Goal: Task Accomplishment & Management: Manage account settings

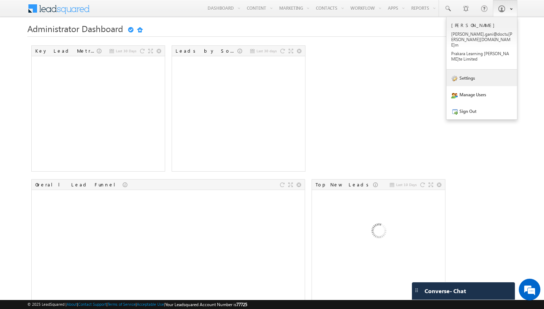
click at [472, 69] on link "Settings" at bounding box center [482, 77] width 71 height 17
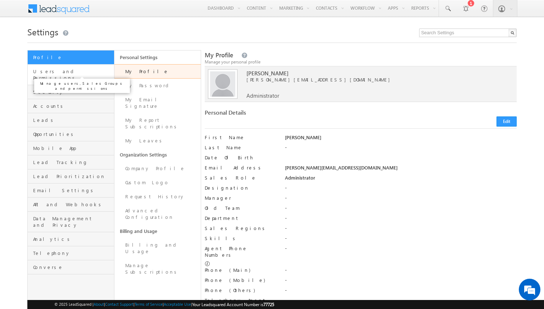
click at [78, 73] on span "Users and Permissions" at bounding box center [72, 74] width 79 height 13
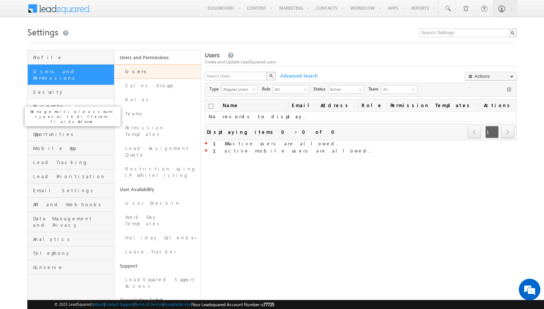
click at [63, 103] on span "Accounts" at bounding box center [72, 106] width 79 height 6
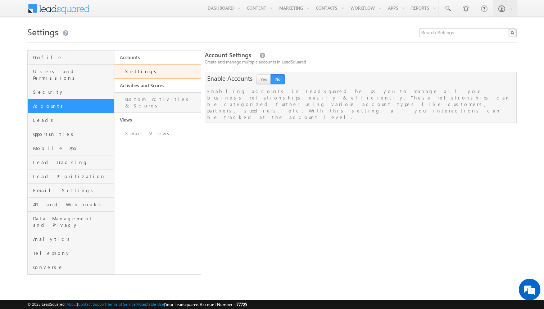
click at [153, 102] on link "Custom Activities & Scores" at bounding box center [157, 102] width 87 height 21
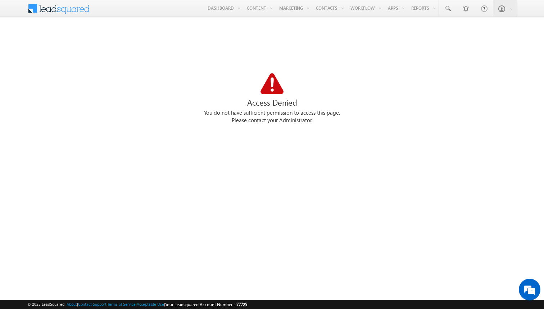
click at [268, 95] on div at bounding box center [272, 84] width 490 height 22
click at [269, 105] on div "Access Denied" at bounding box center [272, 102] width 490 height 14
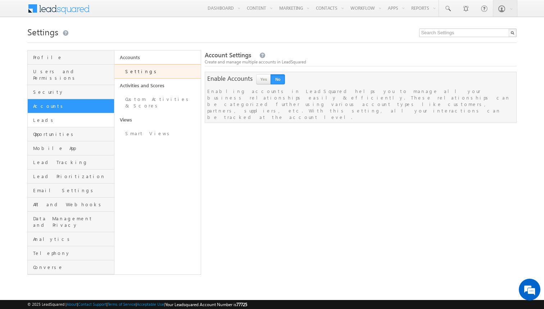
click at [48, 117] on link "Leads" at bounding box center [71, 120] width 86 height 14
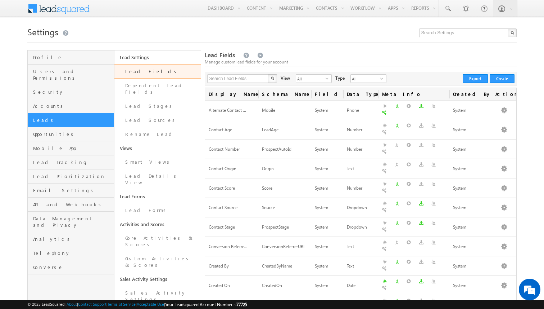
click at [163, 39] on div at bounding box center [272, 40] width 490 height 5
click at [46, 103] on span "Accounts" at bounding box center [72, 106] width 79 height 6
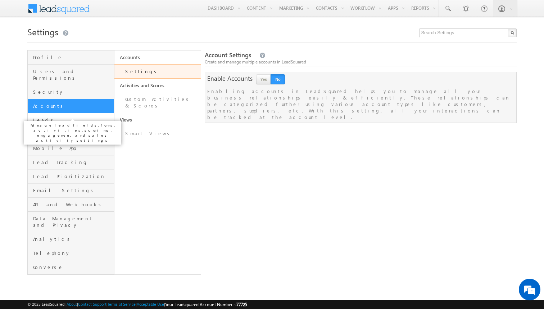
click at [71, 117] on span "Leads" at bounding box center [72, 120] width 79 height 6
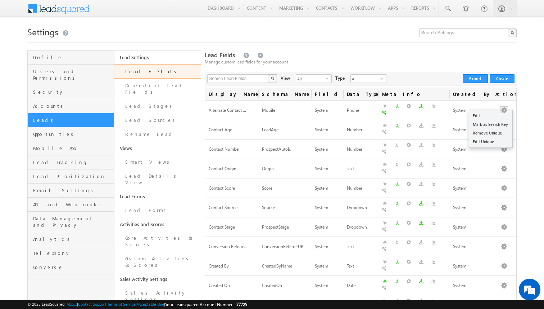
click at [500, 111] on link "Edit" at bounding box center [490, 115] width 43 height 9
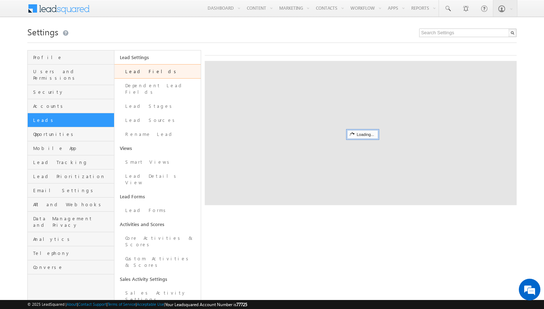
click at [135, 71] on link "Lead Fields" at bounding box center [157, 71] width 87 height 14
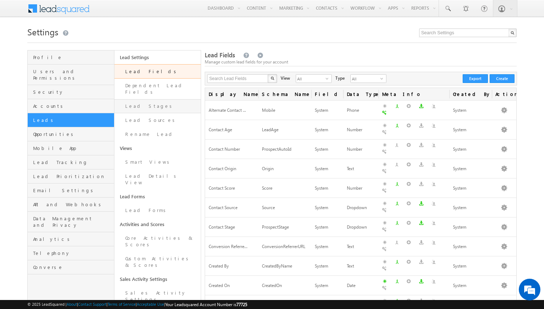
click at [153, 102] on link "Lead Stages" at bounding box center [157, 106] width 87 height 14
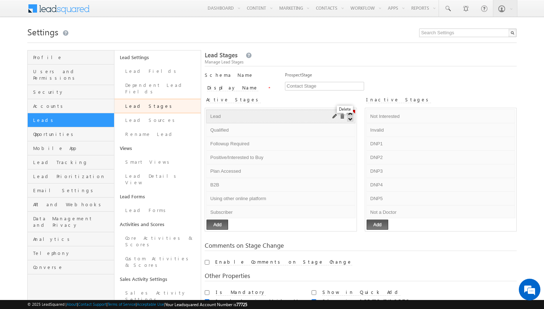
click at [342, 118] on span at bounding box center [342, 116] width 5 height 5
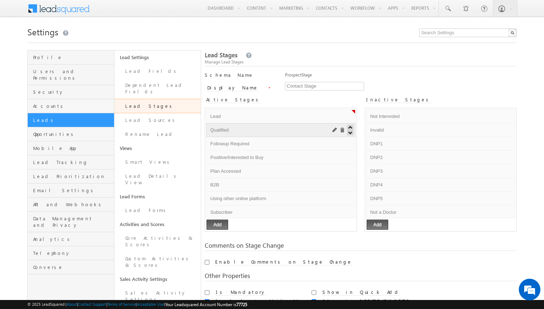
click at [343, 130] on span at bounding box center [342, 129] width 5 height 5
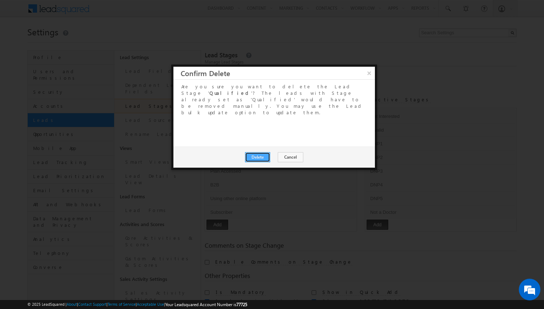
click at [266, 152] on button "Delete" at bounding box center [257, 157] width 25 height 10
click at [284, 152] on button "Close" at bounding box center [275, 157] width 23 height 10
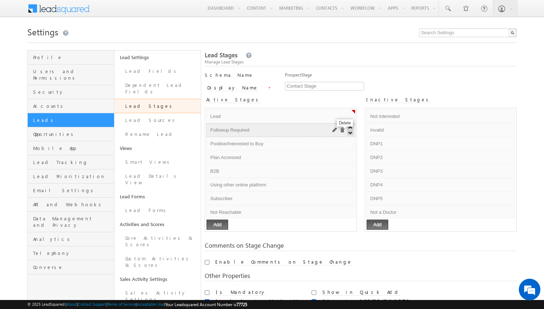
click at [343, 129] on span at bounding box center [342, 129] width 5 height 5
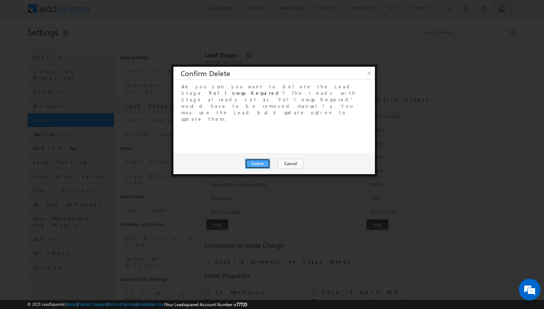
click at [261, 158] on button "Delete" at bounding box center [257, 163] width 25 height 10
click at [282, 158] on button "Close" at bounding box center [275, 163] width 23 height 10
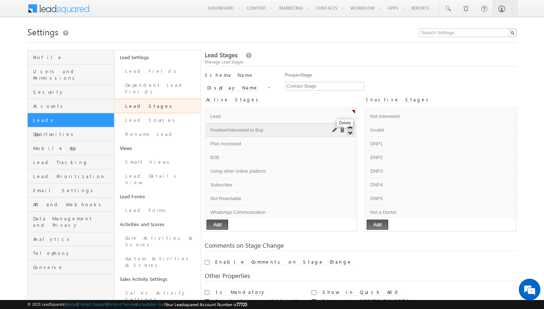
click at [343, 132] on span at bounding box center [342, 129] width 5 height 5
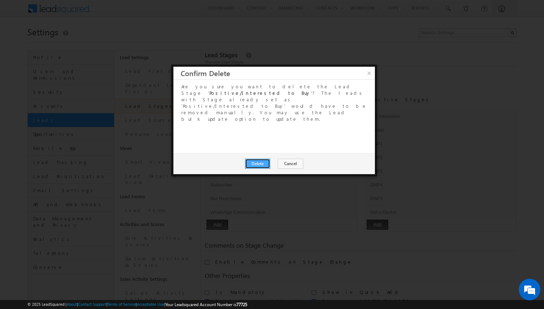
click at [260, 158] on button "Delete" at bounding box center [257, 163] width 25 height 10
click at [269, 158] on button "Close" at bounding box center [275, 163] width 23 height 10
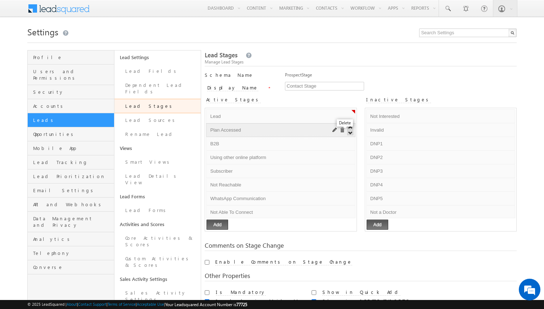
click at [343, 132] on span at bounding box center [342, 129] width 5 height 5
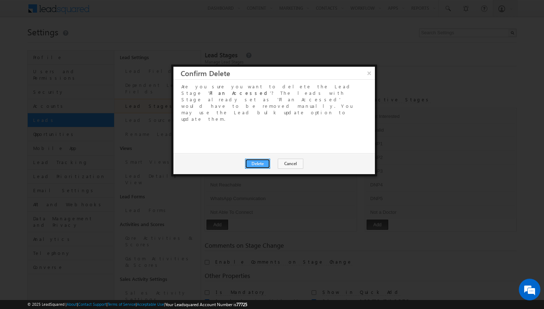
click at [261, 158] on button "Delete" at bounding box center [257, 163] width 25 height 10
click at [282, 158] on button "Close" at bounding box center [275, 163] width 23 height 10
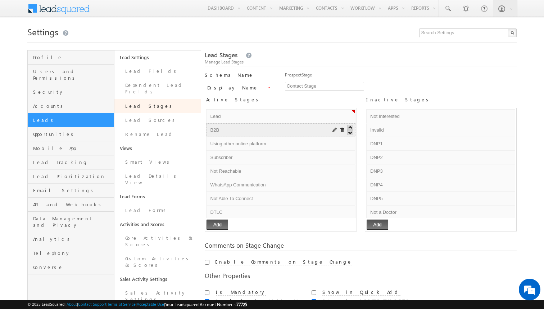
click at [344, 133] on div at bounding box center [338, 130] width 14 height 10
click at [343, 131] on span at bounding box center [342, 129] width 5 height 5
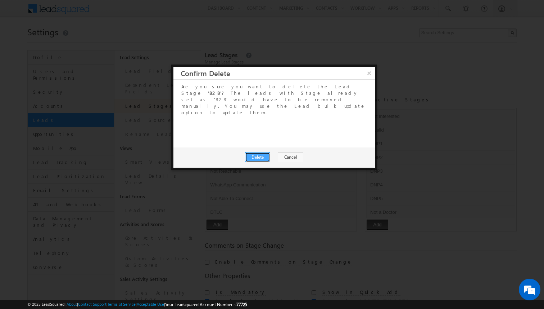
click at [268, 152] on button "Delete" at bounding box center [257, 157] width 25 height 10
click at [283, 152] on button "Close" at bounding box center [275, 157] width 23 height 10
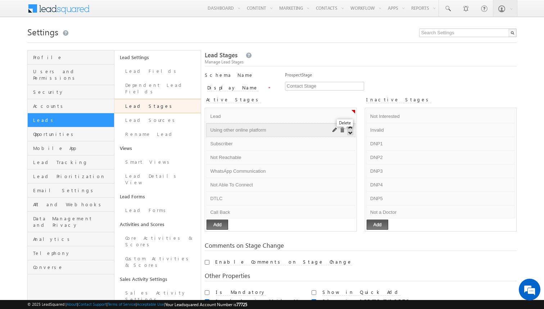
click at [341, 130] on span at bounding box center [342, 129] width 5 height 5
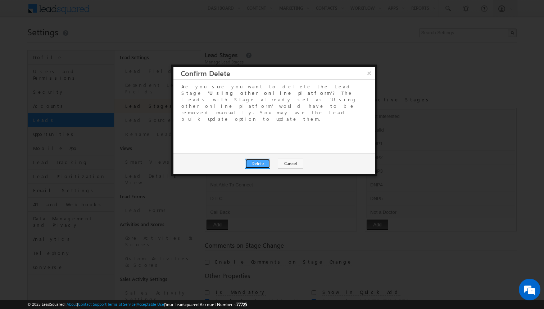
click at [260, 158] on button "Delete" at bounding box center [257, 163] width 25 height 10
click at [277, 158] on button "Close" at bounding box center [275, 163] width 23 height 10
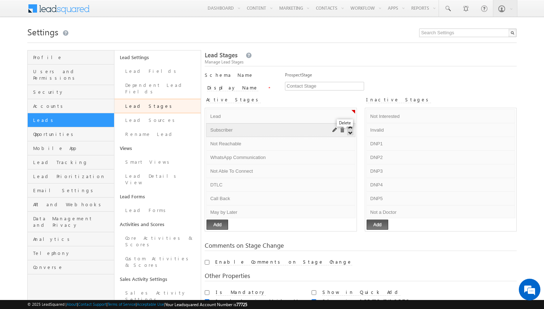
click at [342, 129] on span at bounding box center [342, 129] width 5 height 5
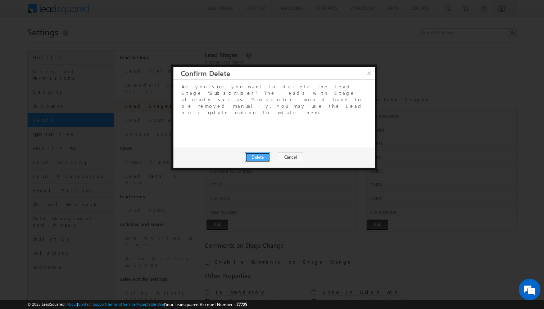
click at [267, 152] on button "Delete" at bounding box center [257, 157] width 25 height 10
click at [275, 152] on button "Close" at bounding box center [275, 157] width 23 height 10
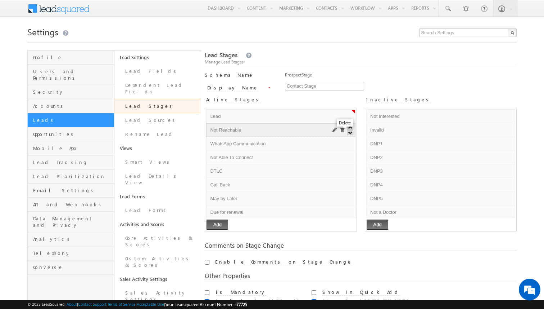
click at [342, 129] on span at bounding box center [342, 129] width 5 height 5
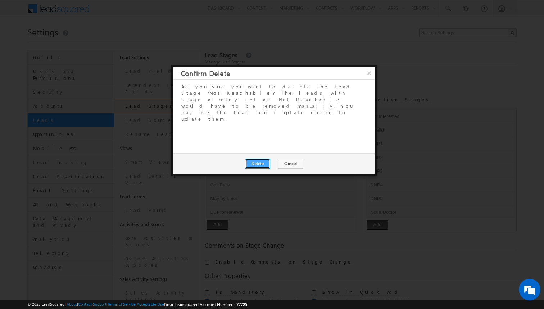
click at [264, 158] on button "Delete" at bounding box center [257, 163] width 25 height 10
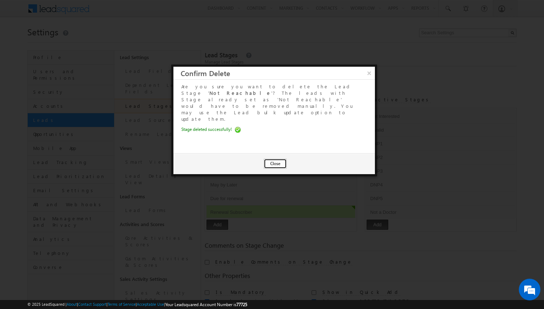
click at [281, 158] on button "Close" at bounding box center [275, 163] width 23 height 10
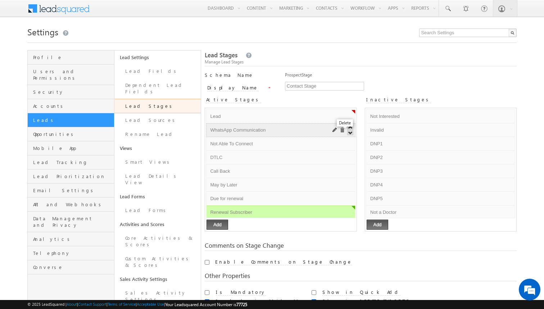
click at [342, 132] on span at bounding box center [342, 129] width 5 height 5
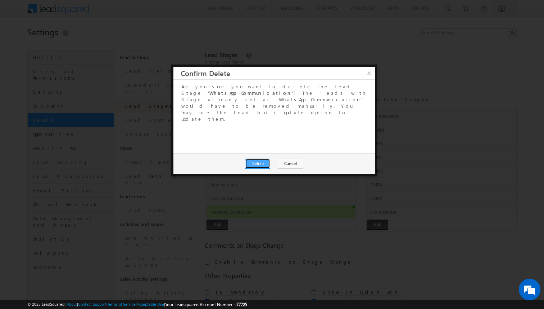
click at [260, 158] on button "Delete" at bounding box center [257, 163] width 25 height 10
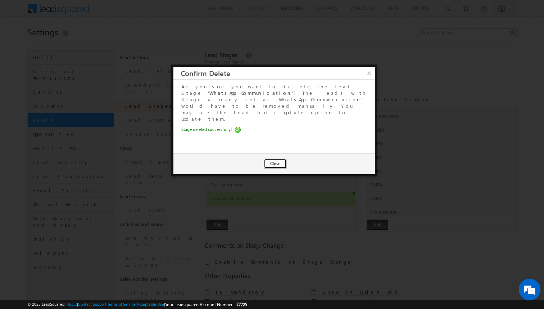
click at [282, 158] on button "Close" at bounding box center [275, 163] width 23 height 10
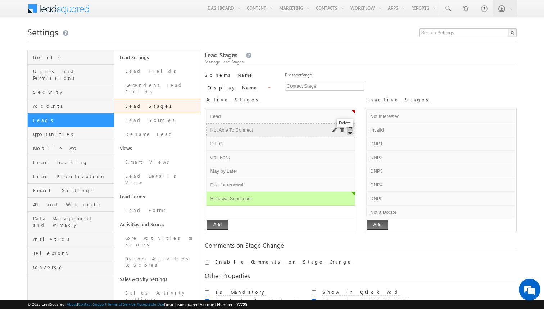
click at [344, 131] on span at bounding box center [342, 129] width 5 height 5
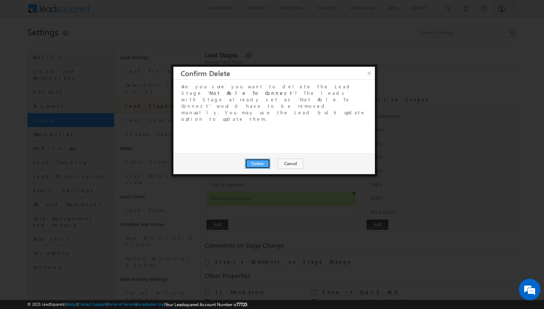
click at [261, 158] on button "Delete" at bounding box center [257, 163] width 25 height 10
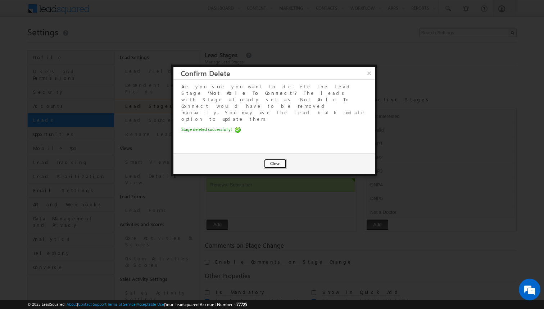
click at [276, 158] on button "Close" at bounding box center [275, 163] width 23 height 10
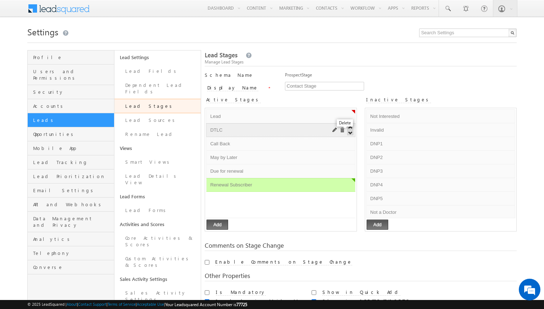
click at [341, 130] on span at bounding box center [342, 129] width 5 height 5
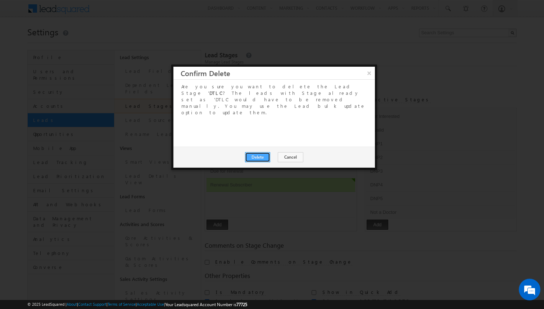
click at [256, 152] on button "Delete" at bounding box center [257, 157] width 25 height 10
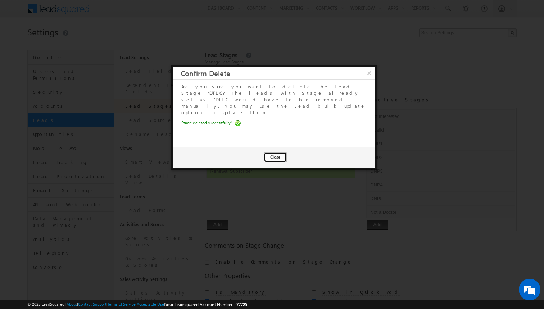
click at [286, 152] on button "Close" at bounding box center [275, 157] width 23 height 10
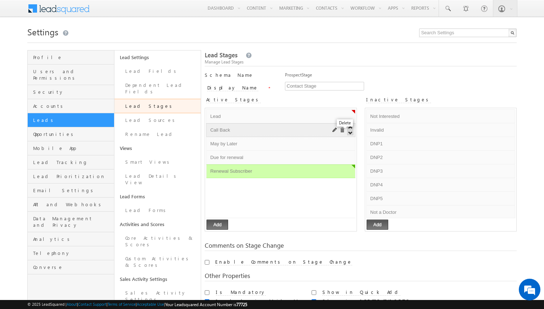
click at [343, 129] on span at bounding box center [342, 129] width 5 height 5
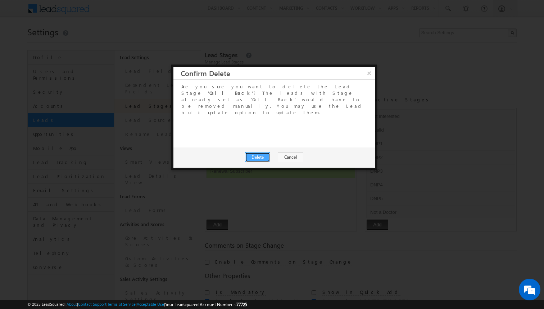
click at [261, 152] on button "Delete" at bounding box center [257, 157] width 25 height 10
click at [272, 152] on button "Close" at bounding box center [275, 157] width 23 height 10
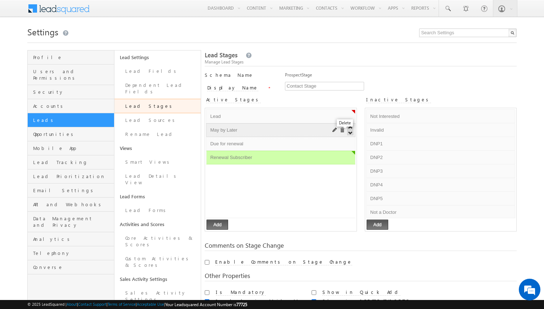
click at [344, 128] on span at bounding box center [342, 129] width 5 height 5
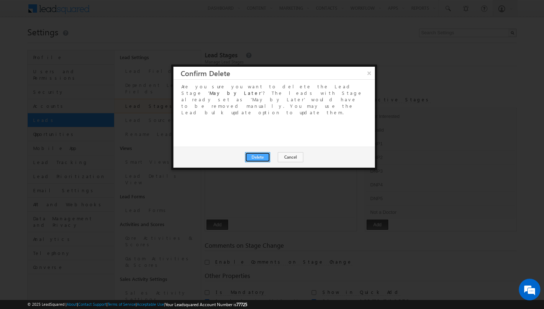
click at [265, 152] on button "Delete" at bounding box center [257, 157] width 25 height 10
click at [270, 152] on button "Close" at bounding box center [275, 157] width 23 height 10
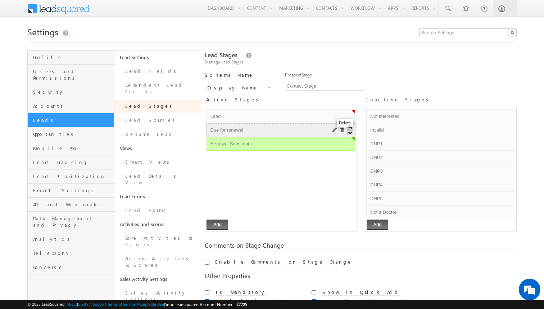
click at [341, 129] on span at bounding box center [342, 129] width 5 height 5
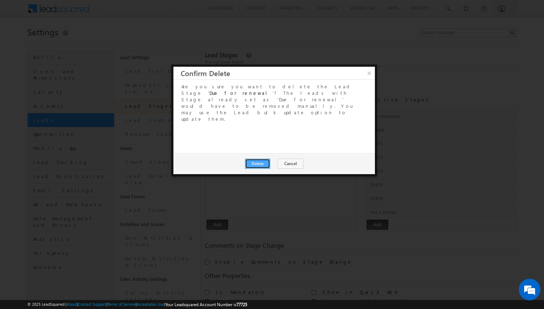
click at [266, 158] on button "Delete" at bounding box center [257, 163] width 25 height 10
click at [275, 158] on button "Close" at bounding box center [275, 163] width 23 height 10
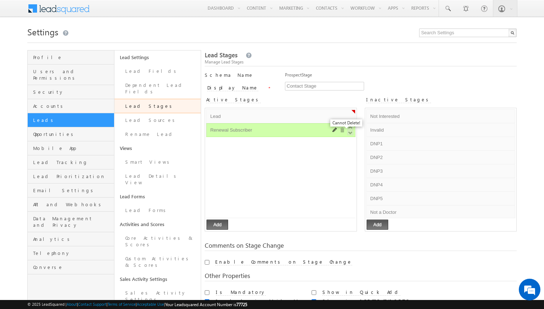
click at [342, 130] on span at bounding box center [342, 129] width 5 height 5
click at [343, 130] on span at bounding box center [342, 129] width 5 height 5
click at [504, 118] on span at bounding box center [502, 116] width 5 height 5
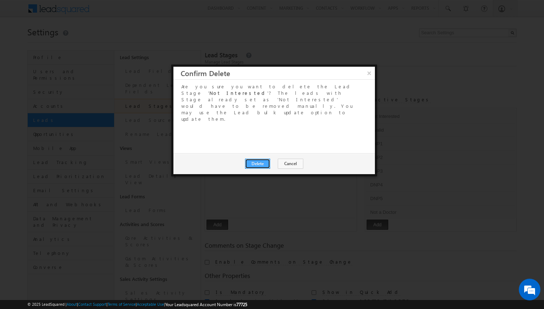
click at [263, 158] on button "Delete" at bounding box center [257, 163] width 25 height 10
click at [280, 158] on button "Close" at bounding box center [275, 163] width 23 height 10
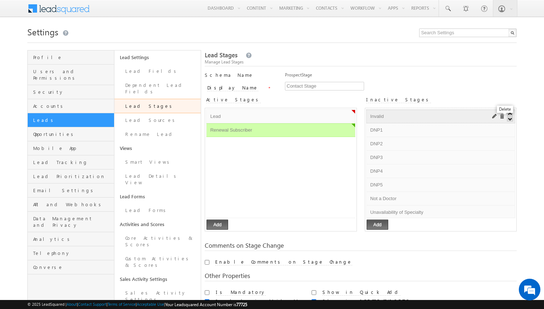
click at [501, 118] on span at bounding box center [502, 116] width 5 height 5
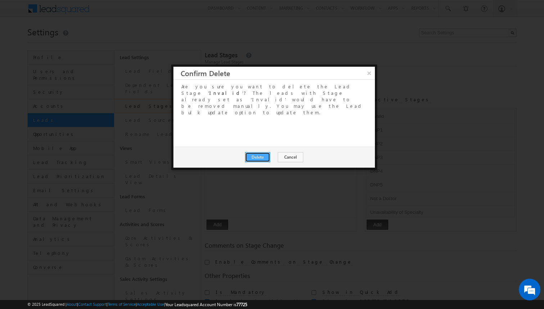
click at [260, 152] on button "Delete" at bounding box center [257, 157] width 25 height 10
click at [279, 152] on button "Close" at bounding box center [275, 157] width 23 height 10
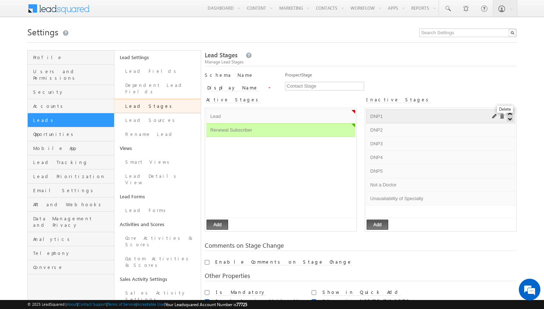
click at [503, 117] on span at bounding box center [502, 116] width 5 height 5
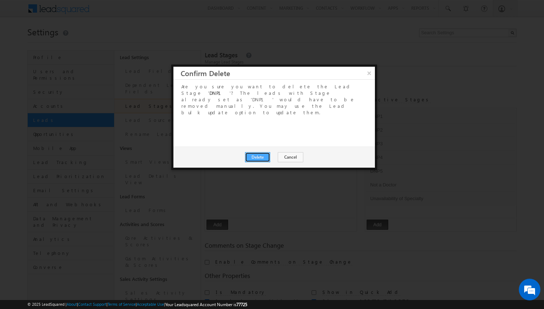
click at [261, 152] on button "Delete" at bounding box center [257, 157] width 25 height 10
click at [281, 152] on button "Close" at bounding box center [275, 157] width 23 height 10
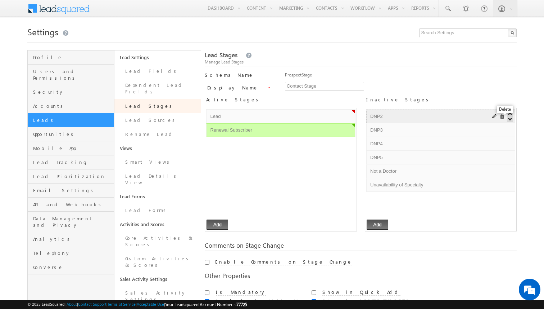
click at [503, 118] on span at bounding box center [502, 116] width 5 height 5
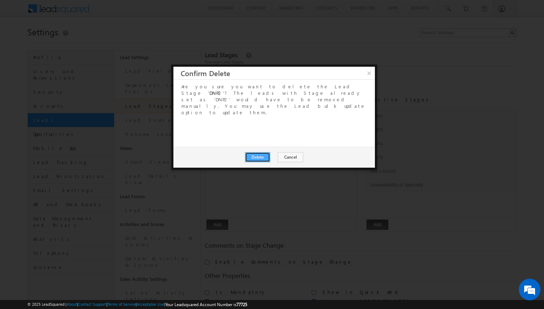
click at [254, 152] on button "Delete" at bounding box center [257, 157] width 25 height 10
click at [282, 152] on button "Close" at bounding box center [275, 157] width 23 height 10
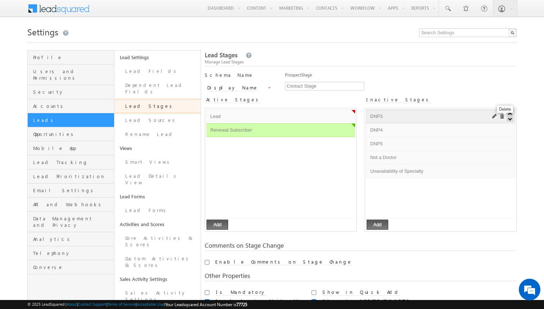
click at [501, 118] on span at bounding box center [502, 116] width 5 height 5
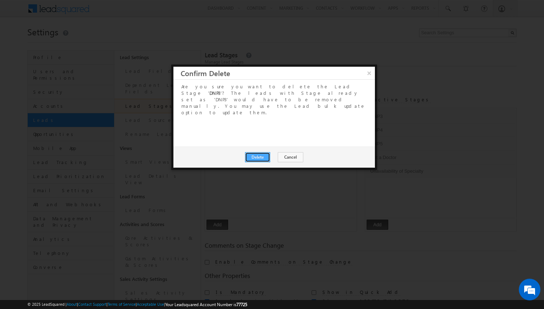
click at [253, 152] on button "Delete" at bounding box center [257, 157] width 25 height 10
click at [271, 152] on button "Close" at bounding box center [275, 157] width 23 height 10
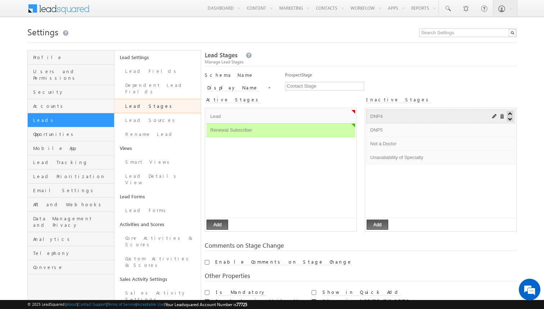
click at [503, 114] on span at bounding box center [502, 116] width 5 height 5
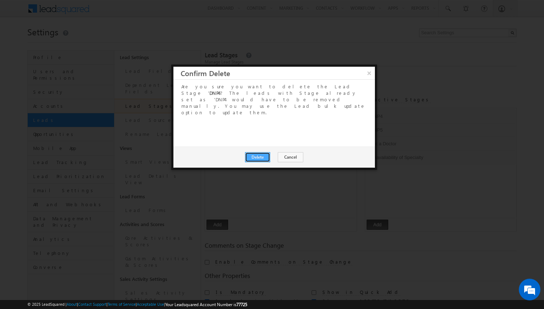
click at [256, 152] on button "Delete" at bounding box center [257, 157] width 25 height 10
click at [276, 152] on button "Close" at bounding box center [275, 157] width 23 height 10
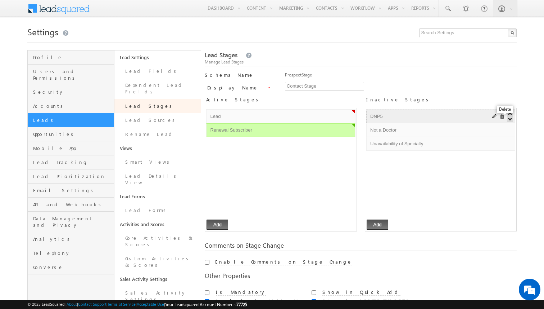
click at [502, 116] on span at bounding box center [502, 116] width 5 height 5
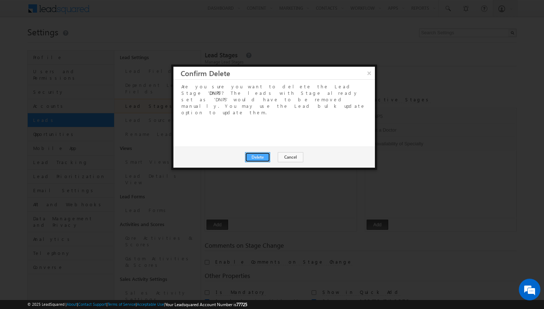
click at [263, 152] on button "Delete" at bounding box center [257, 157] width 25 height 10
click at [273, 152] on button "Close" at bounding box center [275, 157] width 23 height 10
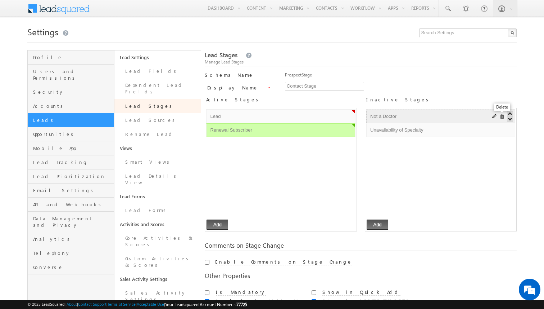
click at [502, 117] on span at bounding box center [502, 116] width 5 height 5
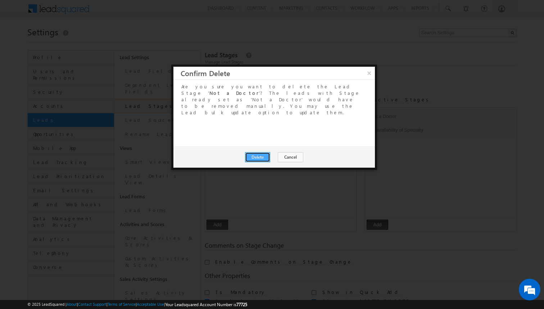
click at [263, 152] on button "Delete" at bounding box center [257, 157] width 25 height 10
click at [440, 125] on div at bounding box center [272, 154] width 544 height 309
click at [265, 152] on button "Close" at bounding box center [275, 157] width 23 height 10
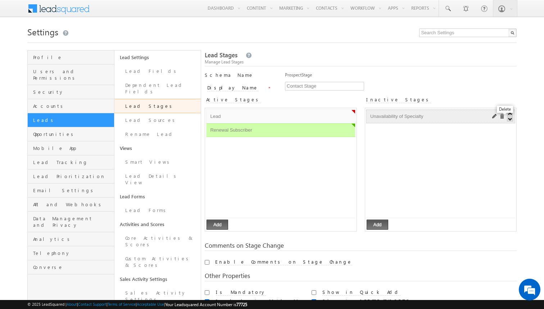
click at [501, 117] on span at bounding box center [502, 116] width 5 height 5
click at [141, 115] on link "Lead Sources" at bounding box center [157, 120] width 87 height 14
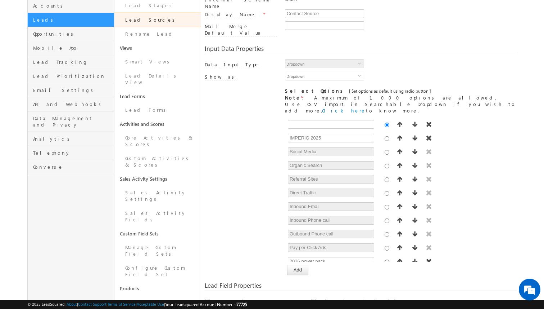
scroll to position [112, 0]
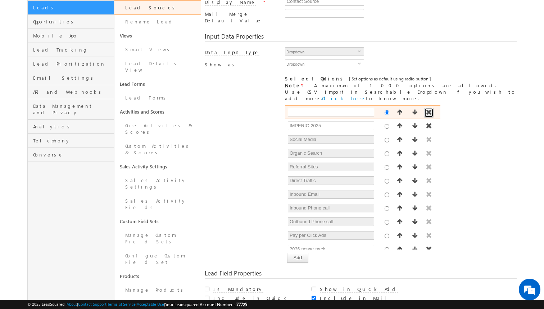
click at [429, 108] on button "button" at bounding box center [428, 113] width 9 height 10
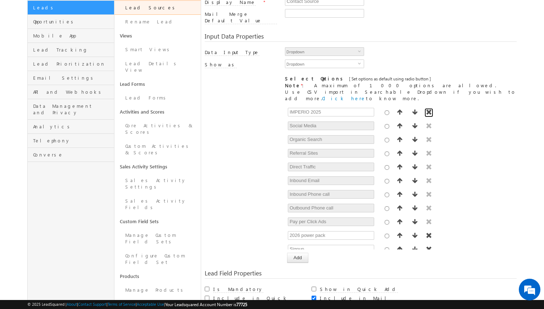
click at [429, 108] on button "button" at bounding box center [428, 113] width 9 height 10
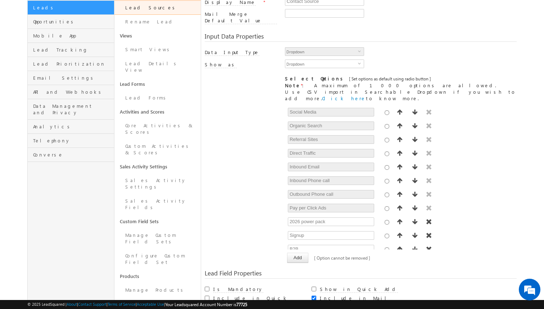
click at [429, 108] on button "button" at bounding box center [428, 113] width 9 height 10
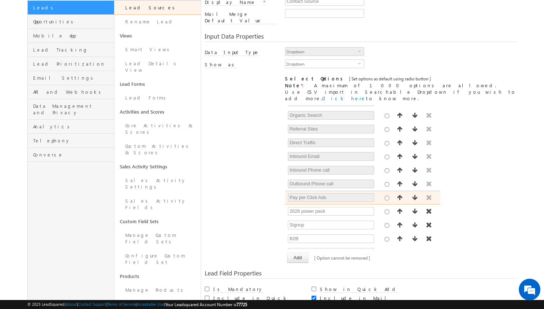
scroll to position [11, 0]
click at [430, 208] on span "button" at bounding box center [429, 211] width 7 height 6
click at [428, 195] on span "button" at bounding box center [429, 198] width 7 height 6
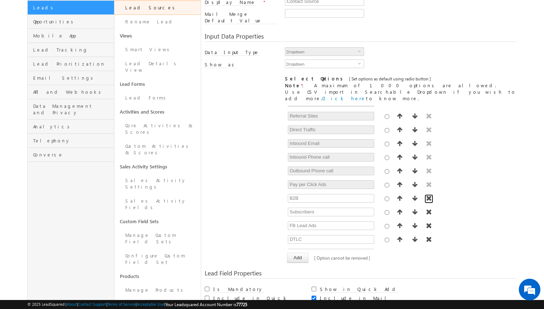
click at [428, 195] on span "button" at bounding box center [429, 198] width 7 height 6
click at [428, 209] on span "button" at bounding box center [429, 212] width 7 height 6
click at [428, 195] on span "button" at bounding box center [429, 198] width 7 height 6
click at [428, 209] on span "button" at bounding box center [429, 212] width 7 height 6
click at [428, 195] on span "button" at bounding box center [429, 198] width 7 height 6
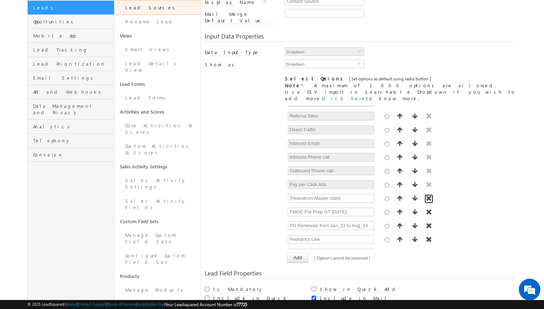
click at [428, 195] on span "button" at bounding box center [429, 198] width 7 height 6
click at [428, 209] on span "button" at bounding box center [429, 212] width 7 height 6
click at [428, 195] on span "button" at bounding box center [429, 198] width 7 height 6
click at [428, 209] on span "button" at bounding box center [429, 212] width 7 height 6
click at [428, 195] on span "button" at bounding box center [429, 198] width 7 height 6
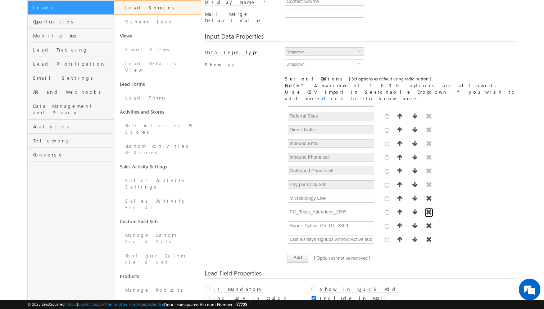
click at [428, 209] on span "button" at bounding box center [429, 212] width 7 height 6
click at [428, 195] on span "button" at bounding box center [429, 198] width 7 height 6
click at [428, 209] on span "button" at bounding box center [429, 212] width 7 height 6
click at [428, 195] on span "button" at bounding box center [429, 198] width 7 height 6
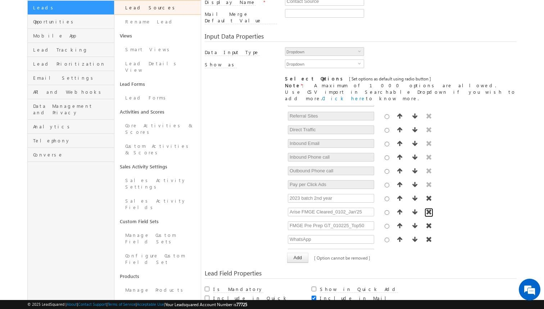
click at [428, 209] on span "button" at bounding box center [429, 212] width 7 height 6
click at [428, 195] on span "button" at bounding box center [429, 198] width 7 height 6
click at [428, 209] on span "button" at bounding box center [429, 212] width 7 height 6
click at [428, 195] on span "button" at bounding box center [429, 198] width 7 height 6
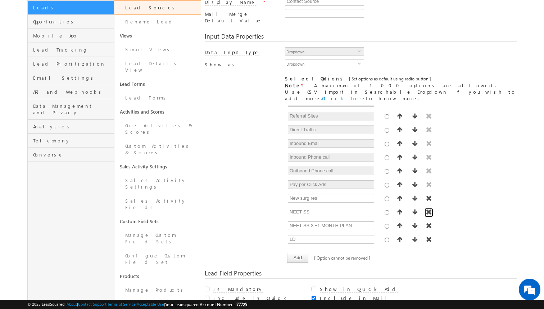
click at [428, 209] on span "button" at bounding box center [429, 212] width 7 height 6
click at [428, 195] on span "button" at bounding box center [429, 198] width 7 height 6
click at [428, 209] on span "button" at bounding box center [429, 212] width 7 height 6
click at [428, 195] on span "button" at bounding box center [429, 198] width 7 height 6
click at [428, 209] on span "button" at bounding box center [429, 212] width 7 height 6
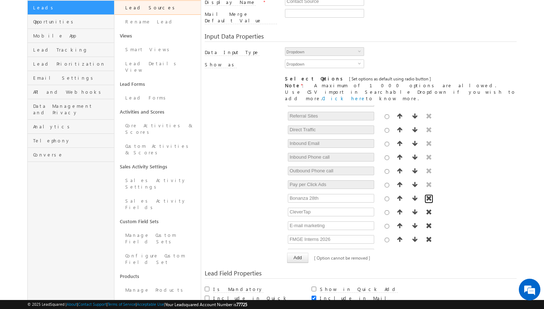
click at [428, 195] on span "button" at bounding box center [429, 198] width 7 height 6
click at [428, 209] on span "button" at bounding box center [429, 212] width 7 height 6
click at [428, 195] on span "button" at bounding box center [429, 198] width 7 height 6
click at [428, 209] on span "button" at bounding box center [429, 212] width 7 height 6
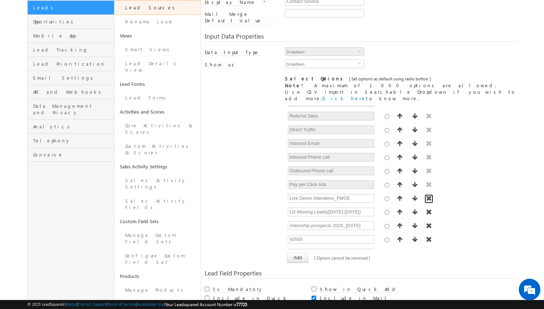
click at [428, 195] on span "button" at bounding box center [429, 198] width 7 height 6
click at [428, 209] on span "button" at bounding box center [429, 212] width 7 height 6
click at [428, 195] on span "button" at bounding box center [429, 198] width 7 height 6
click at [428, 209] on span "button" at bounding box center [429, 212] width 7 height 6
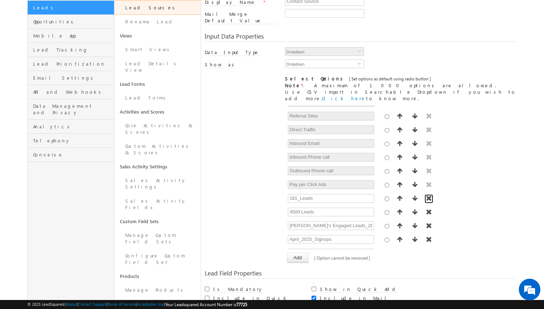
click at [428, 195] on span "button" at bounding box center [429, 198] width 7 height 6
click at [428, 209] on span "button" at bounding box center [429, 212] width 7 height 6
click at [428, 195] on span "button" at bounding box center [429, 198] width 7 height 6
click at [428, 209] on span "button" at bounding box center [429, 212] width 7 height 6
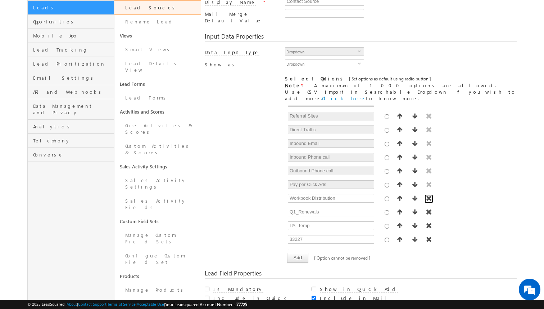
click at [428, 195] on span "button" at bounding box center [429, 198] width 7 height 6
click at [428, 209] on span "button" at bounding box center [429, 212] width 7 height 6
click at [428, 195] on span "button" at bounding box center [429, 198] width 7 height 6
click at [428, 209] on span "button" at bounding box center [429, 212] width 7 height 6
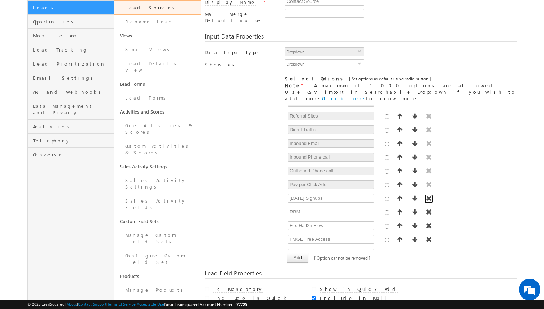
click at [428, 195] on span "button" at bounding box center [429, 198] width 7 height 6
click at [428, 209] on span "button" at bounding box center [429, 212] width 7 height 6
click at [428, 195] on span "button" at bounding box center [429, 198] width 7 height 6
click at [428, 209] on span "button" at bounding box center [429, 212] width 7 height 6
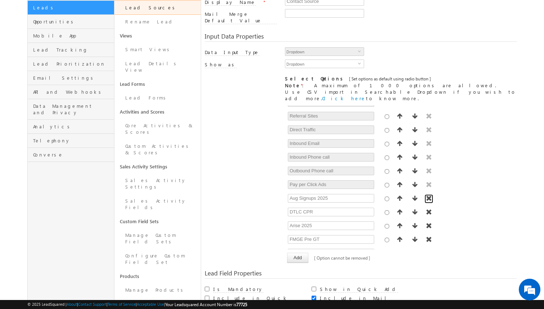
click at [428, 195] on span "button" at bounding box center [429, 198] width 7 height 6
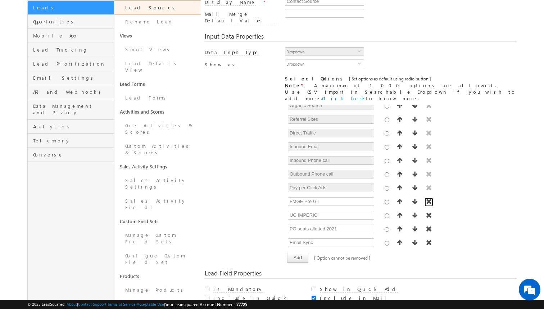
click at [428, 197] on button "button" at bounding box center [428, 202] width 9 height 10
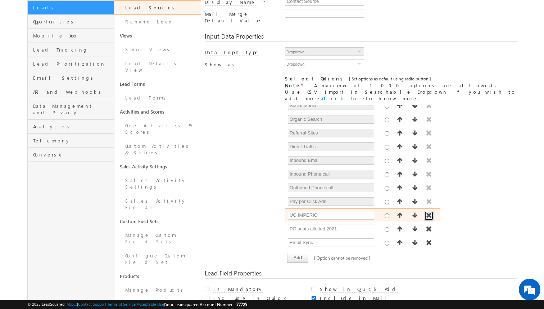
click at [429, 211] on button "button" at bounding box center [428, 216] width 9 height 10
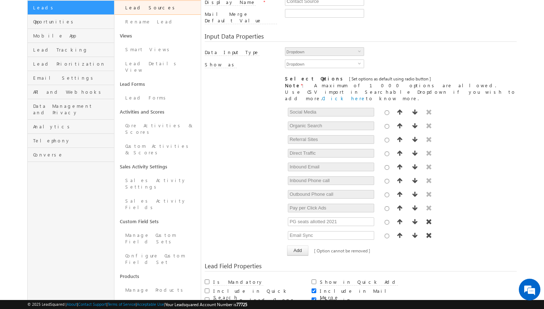
click at [429, 203] on button "button" at bounding box center [428, 208] width 9 height 10
click at [430, 219] on span "button" at bounding box center [429, 222] width 7 height 6
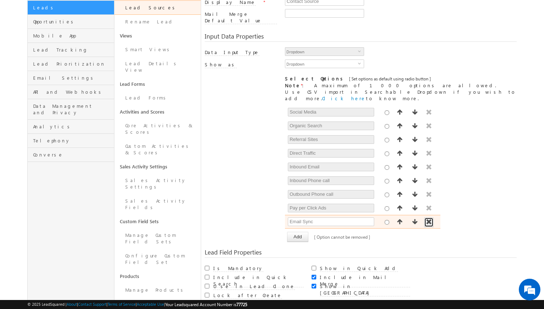
click at [430, 217] on button "button" at bounding box center [428, 222] width 9 height 10
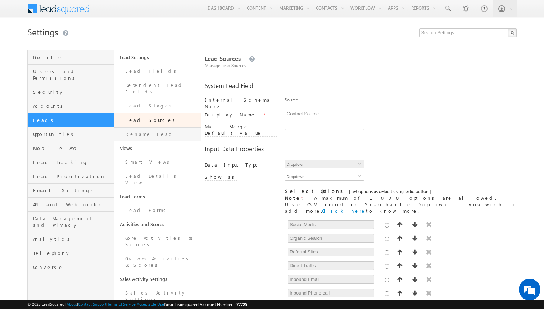
click at [162, 130] on link "Rename Lead" at bounding box center [157, 134] width 87 height 14
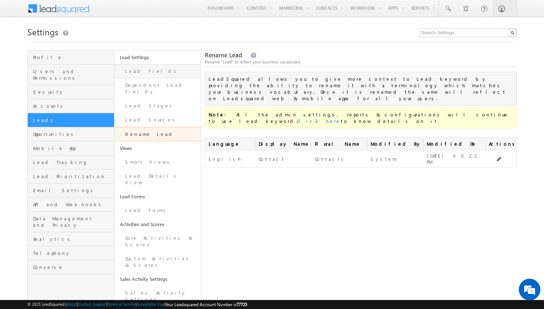
click at [150, 72] on link "Lead Fields" at bounding box center [157, 71] width 87 height 14
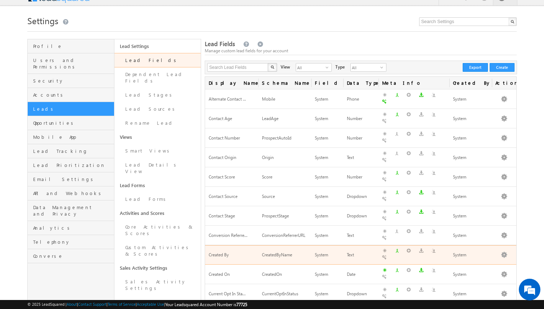
scroll to position [193, 0]
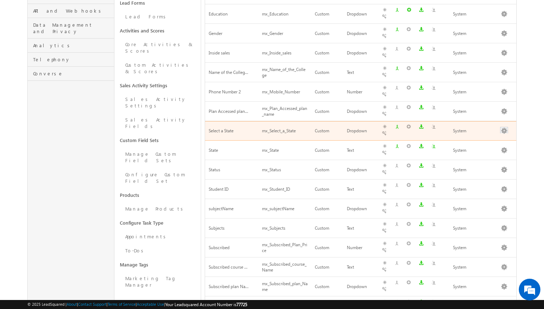
scroll to position [0, 0]
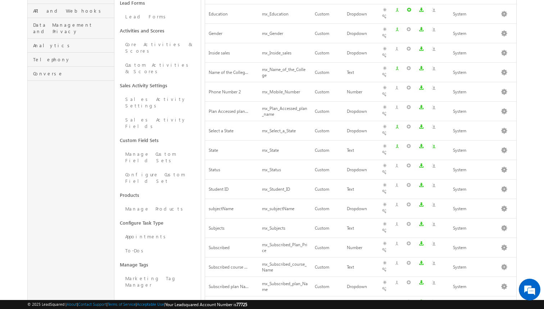
click at [530, 96] on body "Menu [PERSON_NAME] [PERSON_NAME]. gani@ doctu toria [DOMAIN_NAME] ra Learn" at bounding box center [272, 127] width 544 height 641
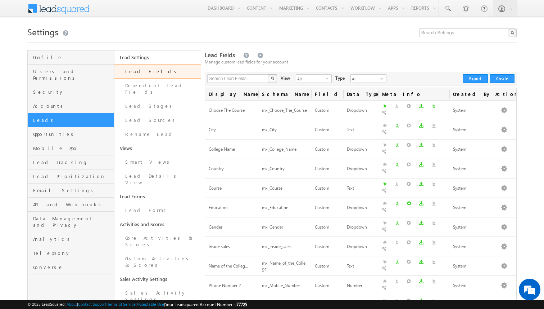
scroll to position [223, 0]
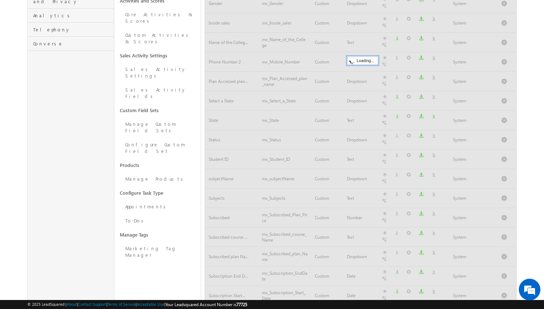
scroll to position [189, 0]
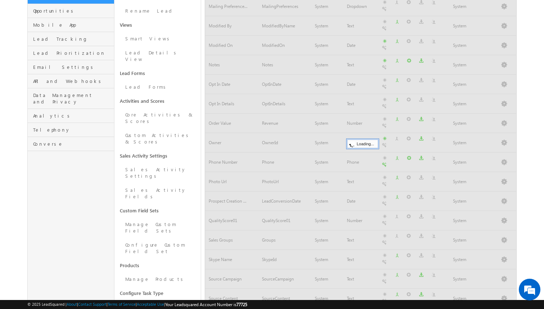
scroll to position [0, 0]
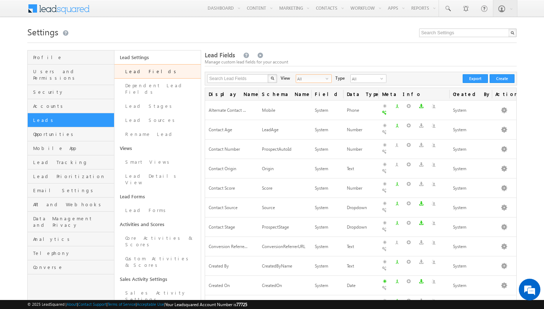
click at [298, 80] on span "All" at bounding box center [311, 79] width 30 height 8
click at [311, 102] on li "Custom Fields" at bounding box center [309, 101] width 35 height 7
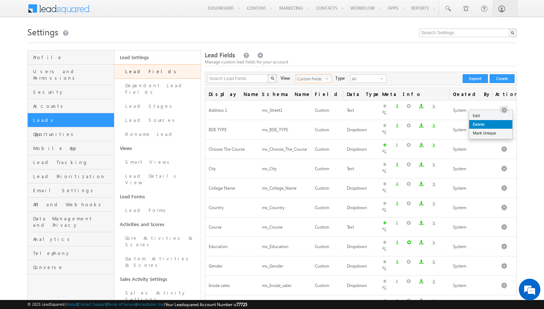
click at [478, 126] on link "Delete" at bounding box center [490, 124] width 43 height 9
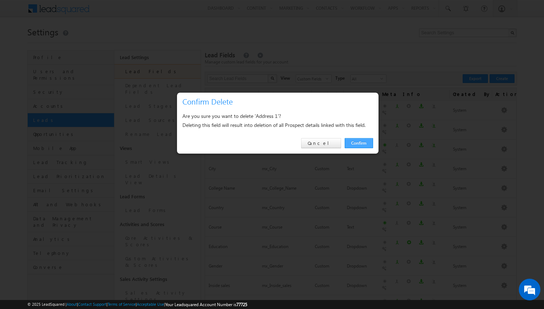
click at [357, 146] on link "Confirm" at bounding box center [359, 143] width 28 height 10
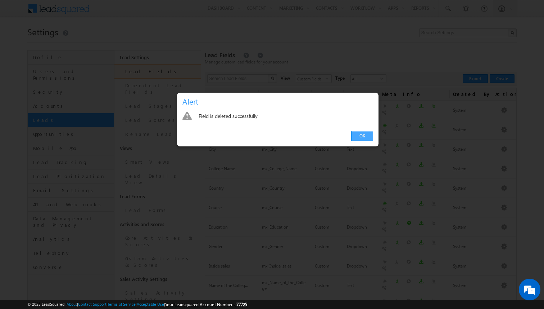
click at [363, 133] on link "OK" at bounding box center [362, 136] width 22 height 10
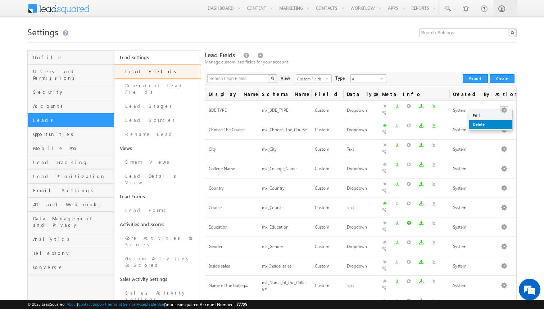
click at [485, 122] on link "Delete" at bounding box center [490, 124] width 43 height 9
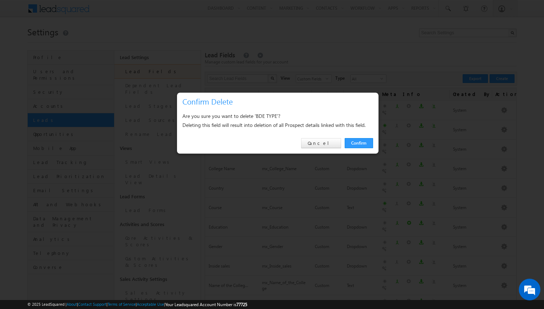
click at [368, 136] on div "Confirm Cancel" at bounding box center [278, 143] width 202 height 21
click at [364, 142] on link "Confirm" at bounding box center [359, 143] width 28 height 10
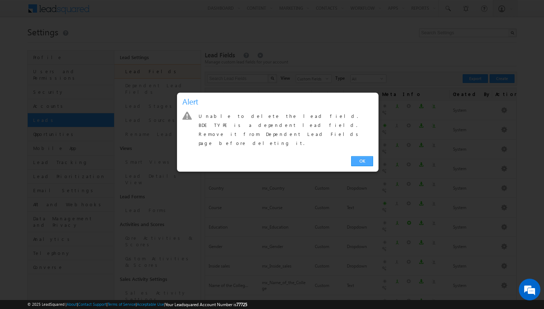
click at [363, 156] on link "OK" at bounding box center [362, 161] width 22 height 10
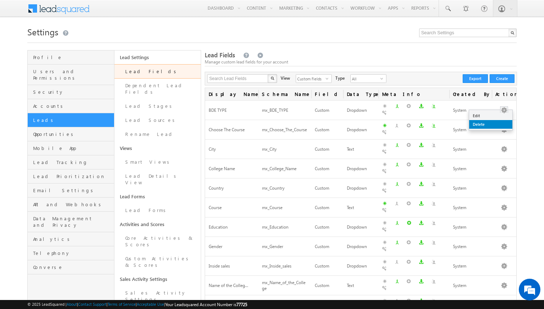
click at [486, 121] on link "Delete" at bounding box center [490, 124] width 43 height 9
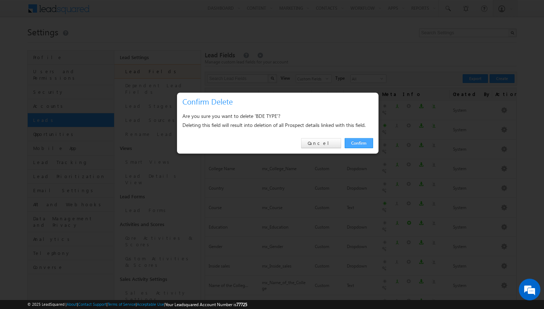
click at [353, 145] on link "Confirm" at bounding box center [359, 143] width 28 height 10
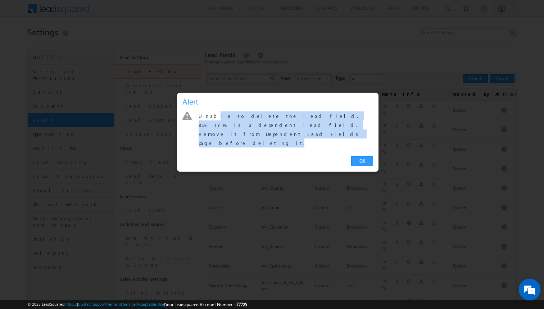
drag, startPoint x: 210, startPoint y: 118, endPoint x: 301, endPoint y: 121, distance: 91.1
click at [301, 121] on div "Unable to delete the lead field. BDE TYPE is a dependent lead field. Remove it …" at bounding box center [286, 129] width 175 height 36
click at [364, 156] on link "OK" at bounding box center [362, 161] width 22 height 10
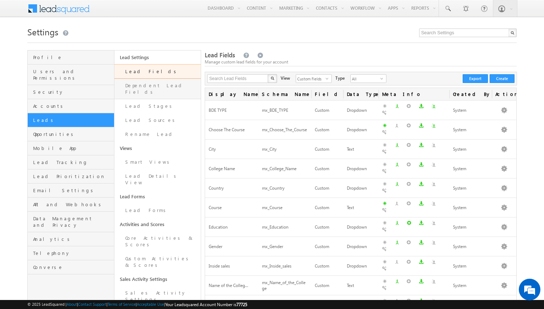
click at [159, 90] on link "Dependent Lead Fields" at bounding box center [157, 88] width 87 height 21
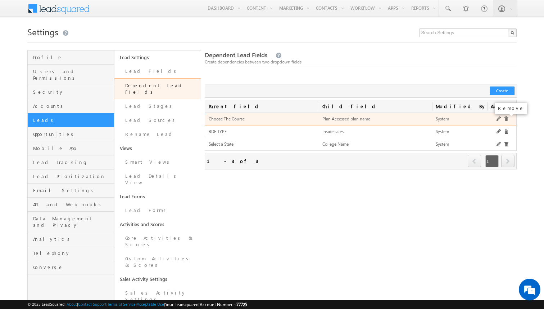
click at [508, 118] on link at bounding box center [506, 118] width 5 height 5
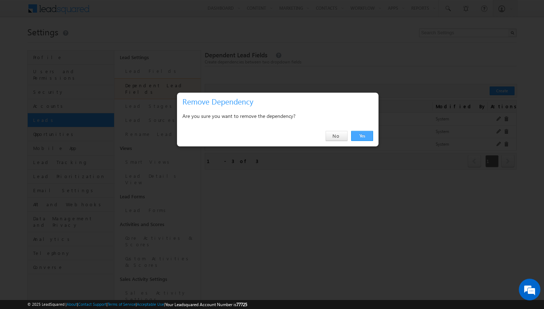
click at [367, 136] on link "Yes" at bounding box center [362, 136] width 22 height 10
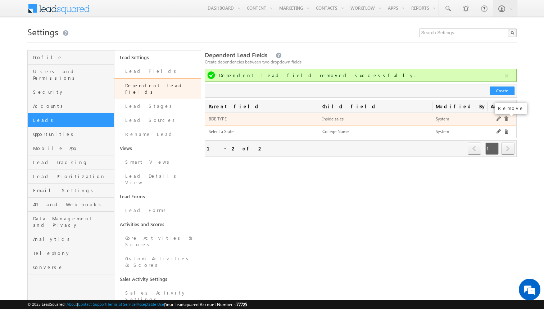
click at [505, 118] on link at bounding box center [506, 118] width 5 height 5
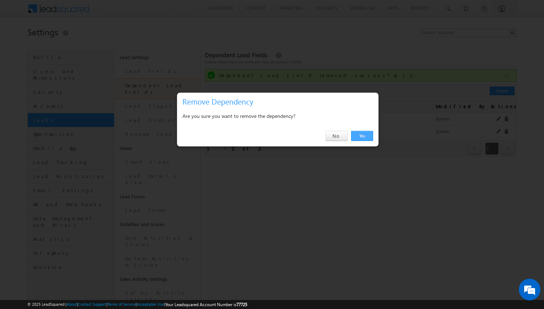
click at [364, 136] on link "Yes" at bounding box center [362, 136] width 22 height 10
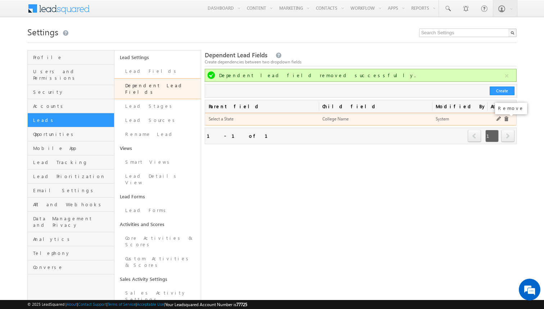
click at [505, 118] on link at bounding box center [506, 118] width 5 height 5
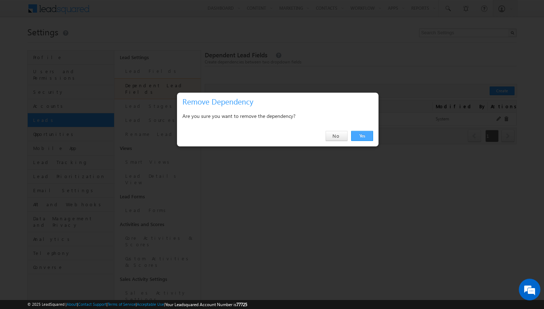
click at [360, 133] on link "Yes" at bounding box center [362, 136] width 22 height 10
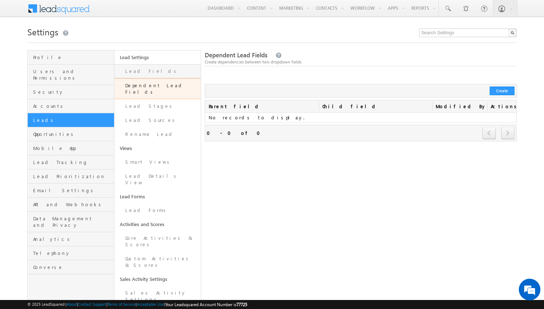
click at [158, 73] on link "Lead Fields" at bounding box center [157, 71] width 87 height 14
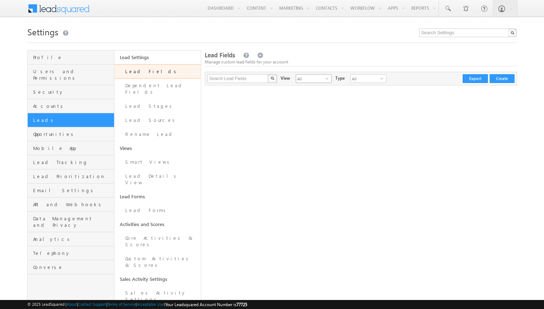
click at [321, 77] on span "All" at bounding box center [311, 79] width 30 height 8
click at [313, 101] on li "Custom Fields" at bounding box center [309, 101] width 35 height 7
click at [321, 103] on li "Custom Fields" at bounding box center [309, 101] width 35 height 7
click at [232, 110] on div "Lead Fields Manage custom lead fields for your account Search Lead Fields X 0 r…" at bounding box center [361, 267] width 312 height 435
click at [146, 73] on link "Lead Fields" at bounding box center [157, 71] width 87 height 14
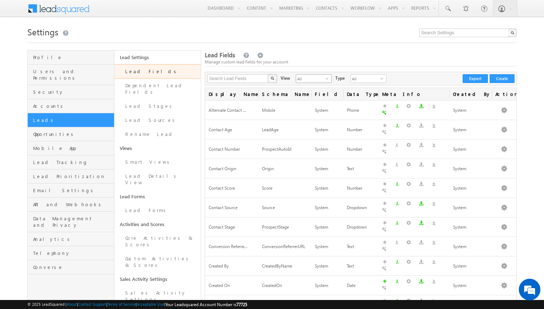
click at [312, 78] on span "All" at bounding box center [311, 79] width 30 height 8
click at [307, 101] on li "Custom Fields" at bounding box center [309, 101] width 35 height 7
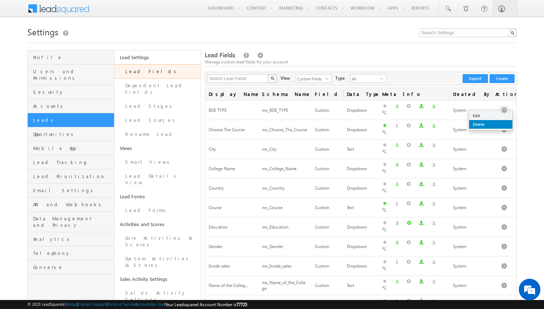
click at [481, 123] on link "Delete" at bounding box center [490, 124] width 43 height 9
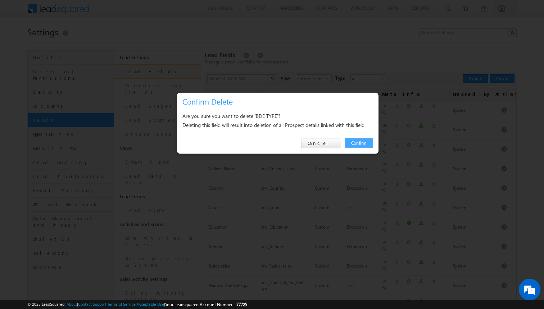
click at [372, 140] on link "Confirm" at bounding box center [359, 143] width 28 height 10
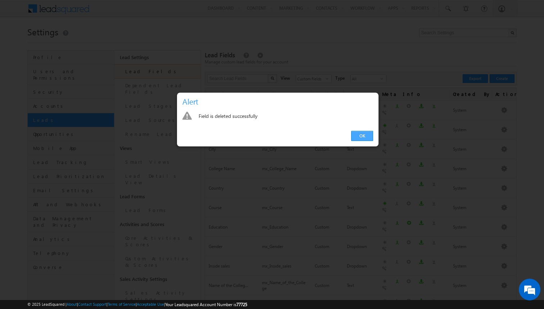
click at [358, 134] on link "OK" at bounding box center [362, 136] width 22 height 10
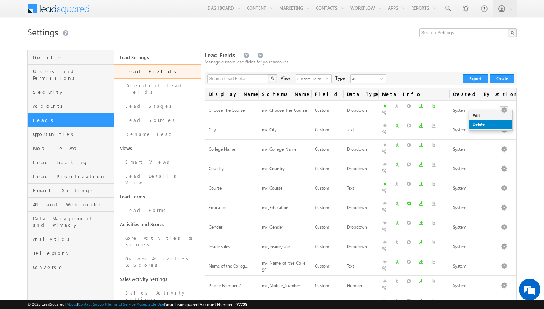
click at [479, 123] on link "Delete" at bounding box center [490, 124] width 43 height 9
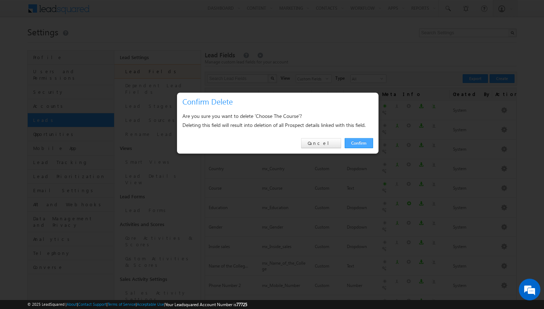
click at [348, 142] on link "Confirm" at bounding box center [359, 143] width 28 height 10
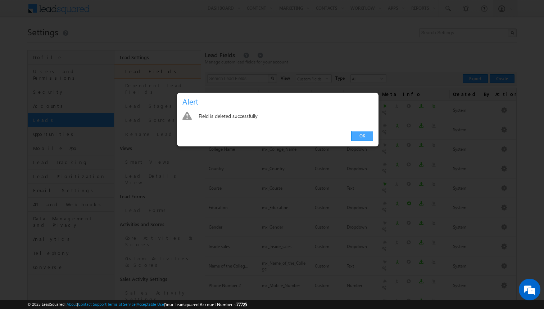
click at [359, 138] on link "OK" at bounding box center [362, 136] width 22 height 10
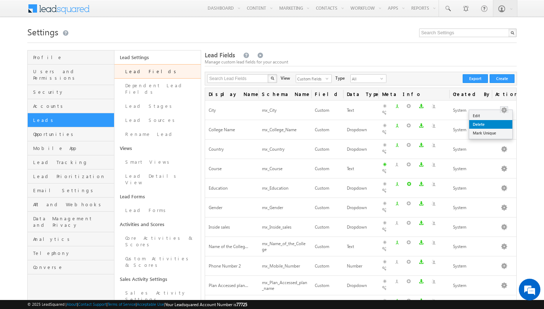
click at [481, 126] on link "Delete" at bounding box center [490, 124] width 43 height 9
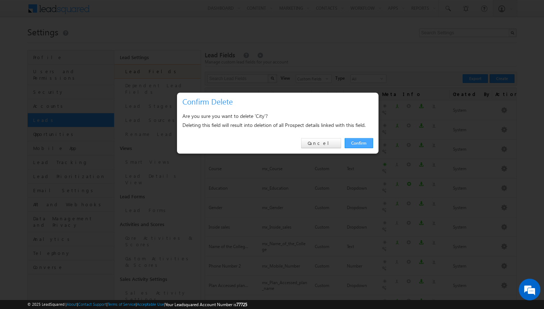
click at [356, 144] on link "Confirm" at bounding box center [359, 143] width 28 height 10
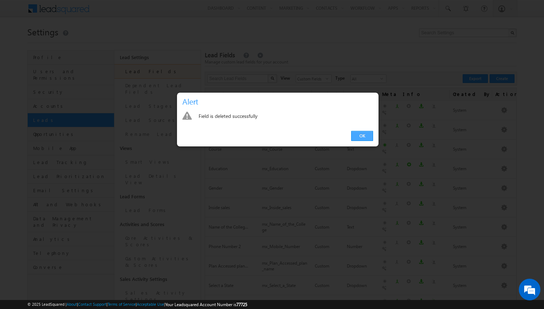
click at [359, 135] on link "OK" at bounding box center [362, 136] width 22 height 10
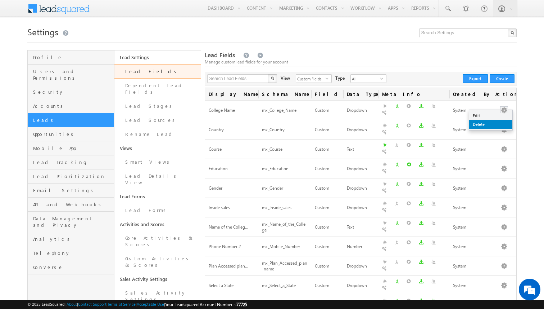
click at [487, 121] on link "Delete" at bounding box center [490, 124] width 43 height 9
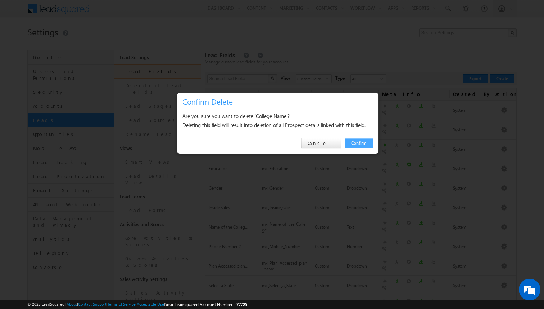
click at [368, 143] on link "Confirm" at bounding box center [359, 143] width 28 height 10
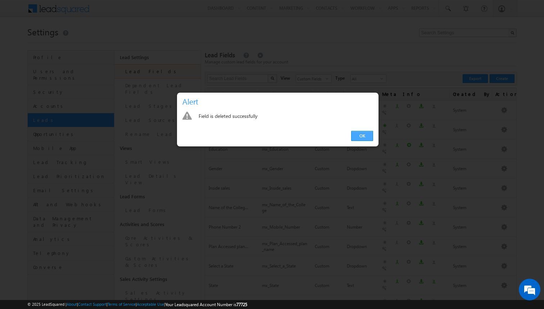
click at [364, 137] on link "OK" at bounding box center [362, 136] width 22 height 10
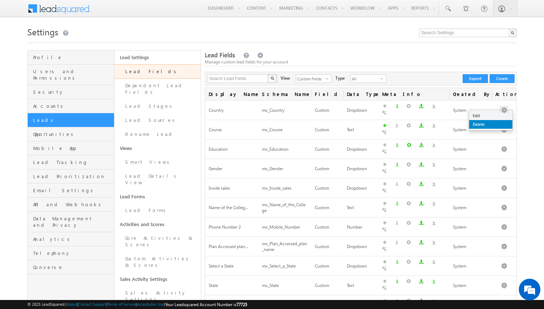
click at [486, 122] on link "Delete" at bounding box center [490, 124] width 43 height 9
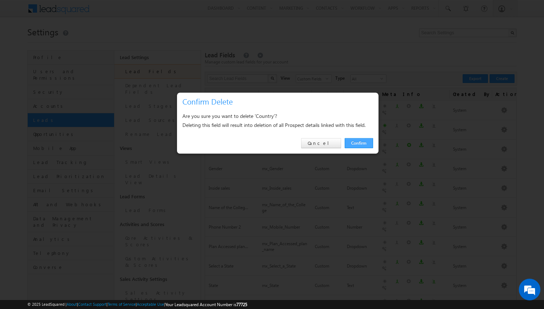
click at [367, 144] on link "Confirm" at bounding box center [359, 143] width 28 height 10
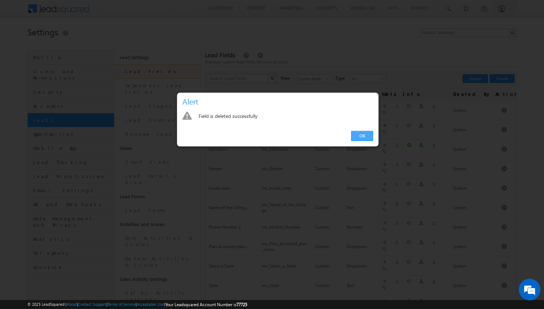
click at [361, 137] on link "OK" at bounding box center [362, 136] width 22 height 10
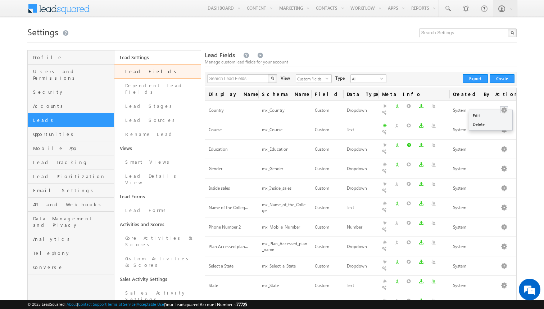
click at [480, 121] on link "Delete" at bounding box center [490, 124] width 43 height 9
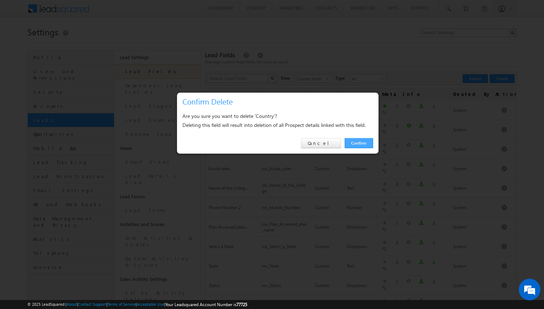
click at [354, 142] on link "Confirm" at bounding box center [359, 143] width 28 height 10
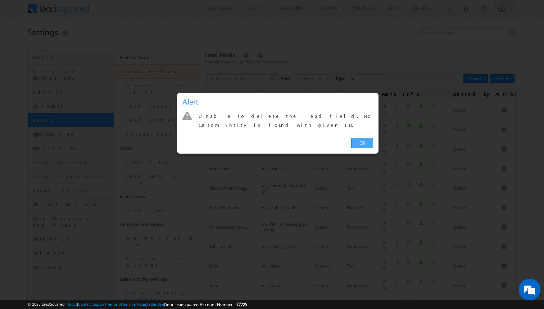
click at [368, 138] on link "OK" at bounding box center [362, 143] width 22 height 10
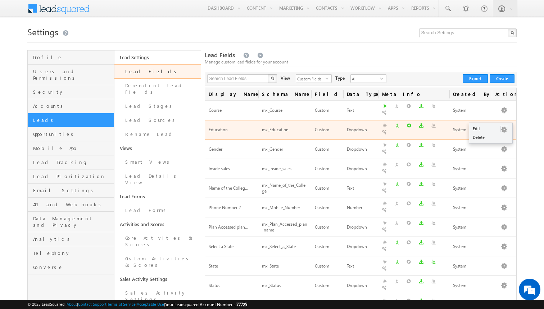
click at [502, 126] on button "button" at bounding box center [504, 129] width 7 height 7
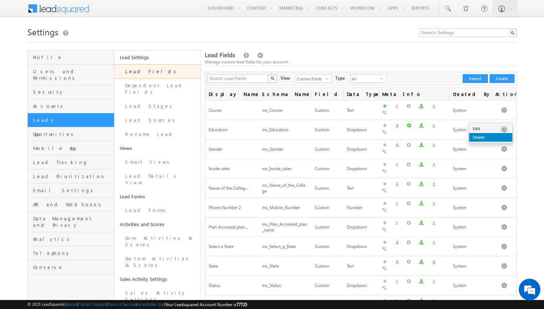
click at [482, 135] on link "Delete" at bounding box center [490, 137] width 43 height 9
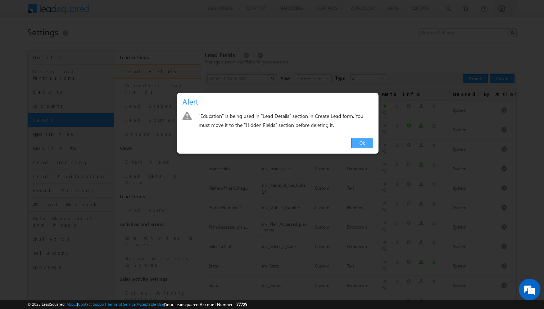
click at [365, 142] on link "Ok" at bounding box center [362, 143] width 22 height 10
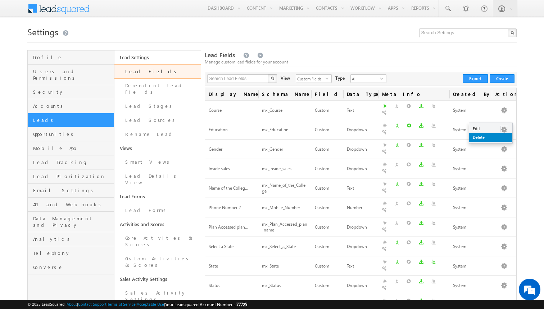
click at [484, 136] on link "Delete" at bounding box center [490, 137] width 43 height 9
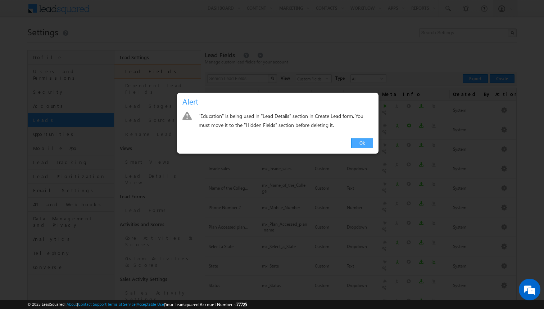
click at [365, 142] on link "Ok" at bounding box center [362, 143] width 22 height 10
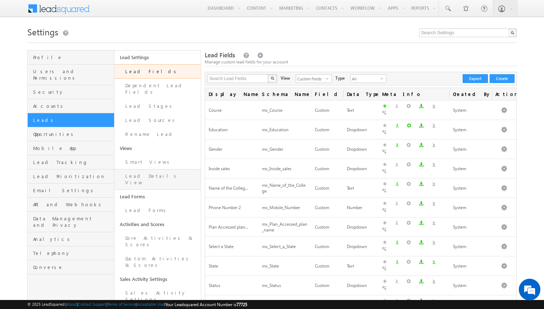
click at [149, 172] on link "Lead Details View" at bounding box center [157, 179] width 87 height 21
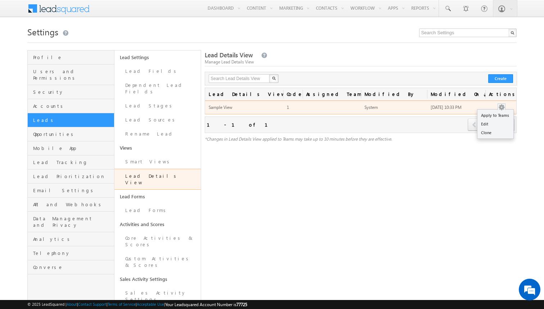
click at [504, 108] on button "button" at bounding box center [501, 107] width 7 height 7
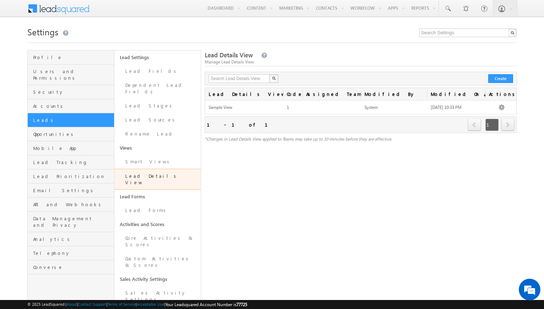
click at [446, 162] on div "Lead Details View Manage Lead Details View Search Lead Details View X 1 results…" at bounding box center [361, 267] width 312 height 435
click at [141, 73] on link "Lead Fields" at bounding box center [157, 71] width 87 height 14
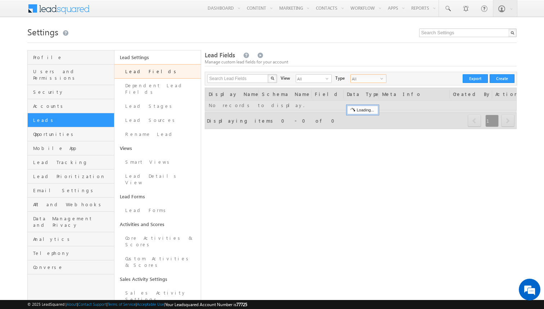
click at [351, 76] on span "All" at bounding box center [366, 79] width 30 height 8
click at [358, 65] on div "Manage custom lead fields for your account" at bounding box center [361, 62] width 312 height 6
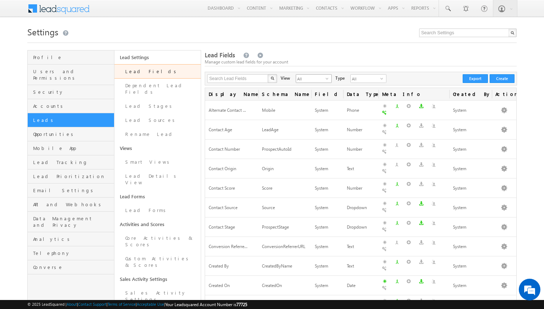
click at [321, 80] on span "All" at bounding box center [311, 79] width 30 height 8
click at [310, 100] on li "Custom Fields" at bounding box center [309, 101] width 35 height 7
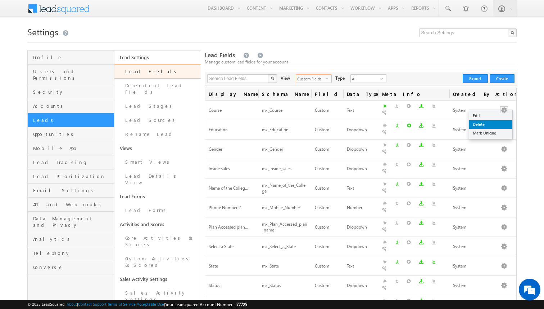
click at [481, 125] on link "Delete" at bounding box center [490, 124] width 43 height 9
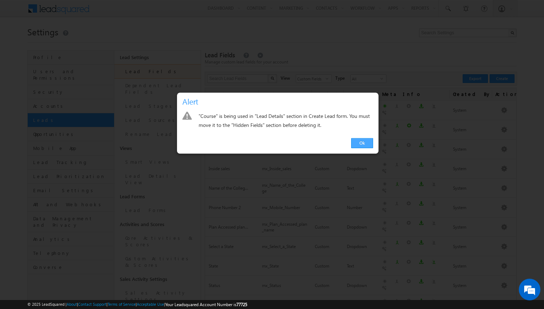
click at [356, 143] on link "Ok" at bounding box center [362, 143] width 22 height 10
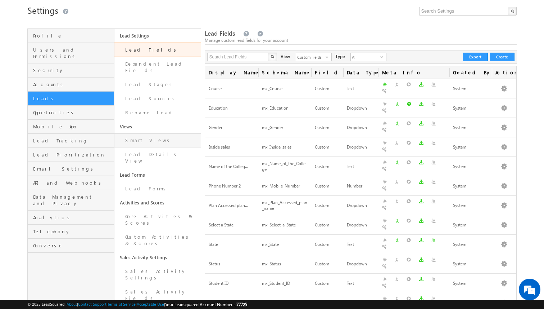
scroll to position [24, 0]
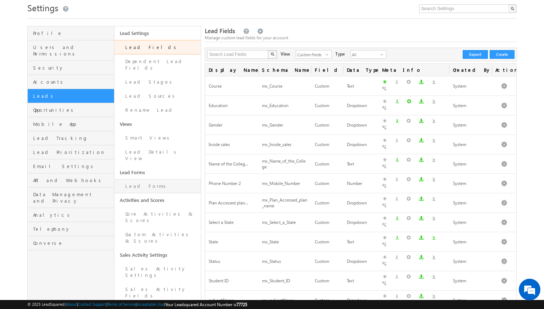
click at [140, 179] on link "Lead Forms" at bounding box center [157, 186] width 87 height 14
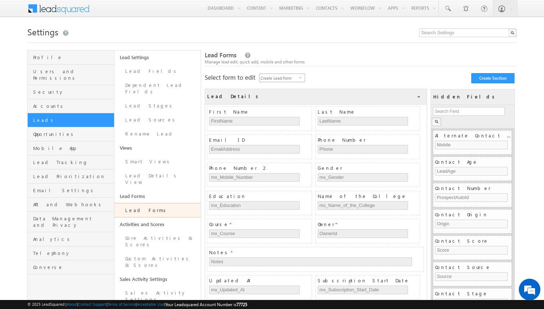
click at [294, 78] on span "Create Lead Form" at bounding box center [280, 78] width 40 height 8
click at [319, 77] on div "Select form to edit Create Lead Form select LeadManipulation Create Section Sel…" at bounding box center [361, 77] width 312 height 8
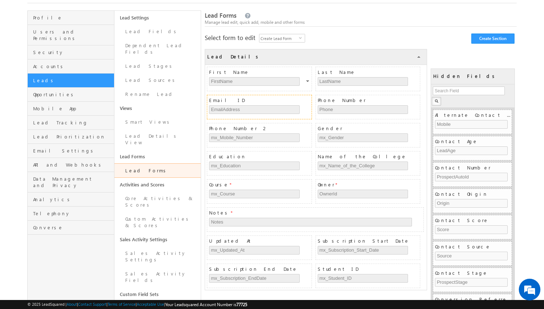
scroll to position [40, 0]
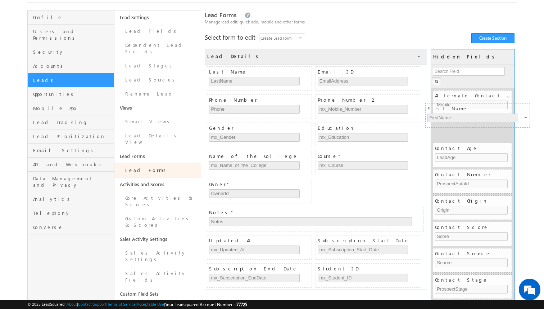
drag, startPoint x: 286, startPoint y: 72, endPoint x: 504, endPoint y: 107, distance: 221.4
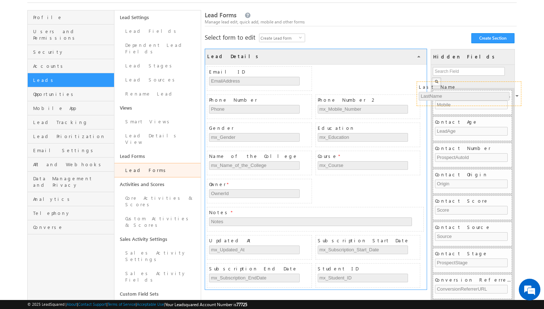
drag, startPoint x: 279, startPoint y: 69, endPoint x: 489, endPoint y: 84, distance: 210.4
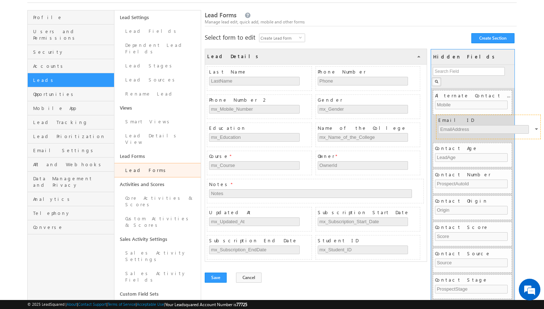
drag, startPoint x: 279, startPoint y: 71, endPoint x: 507, endPoint y: 118, distance: 233.4
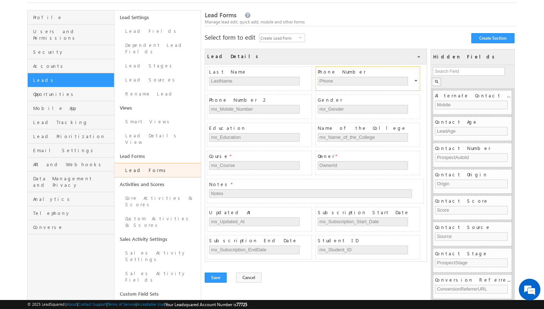
click at [318, 69] on span "Phone Number" at bounding box center [369, 71] width 102 height 6
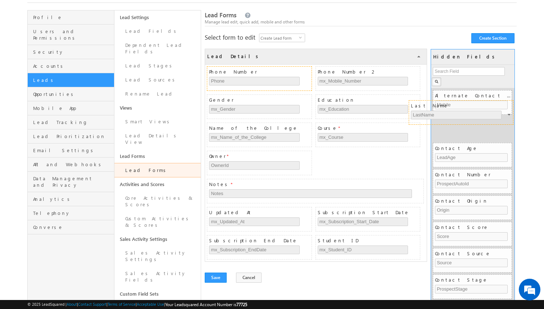
drag, startPoint x: 304, startPoint y: 71, endPoint x: 505, endPoint y: 103, distance: 204.2
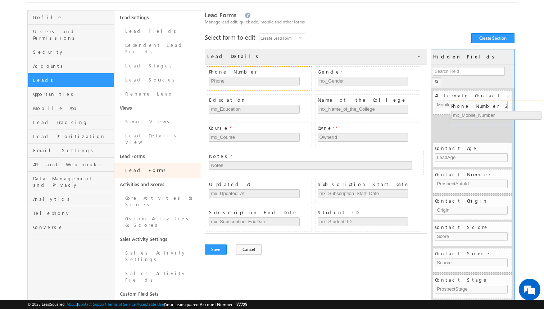
drag, startPoint x: 328, startPoint y: 73, endPoint x: 462, endPoint y: 106, distance: 137.3
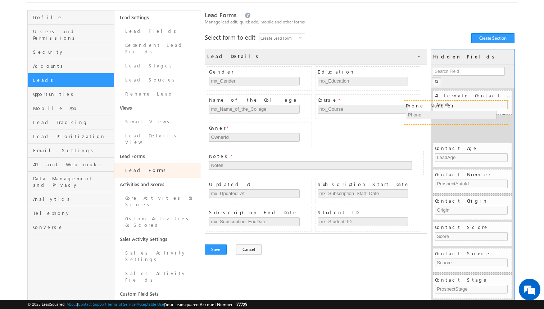
drag, startPoint x: 272, startPoint y: 71, endPoint x: 469, endPoint y: 104, distance: 200.0
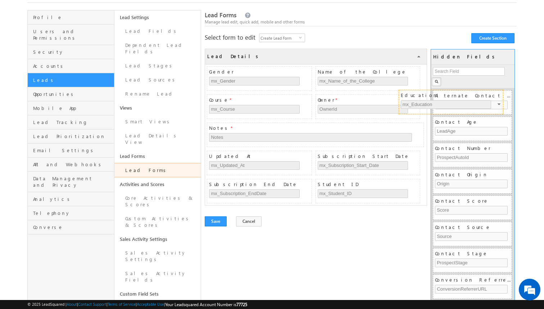
drag, startPoint x: 379, startPoint y: 76, endPoint x: 463, endPoint y: 100, distance: 87.9
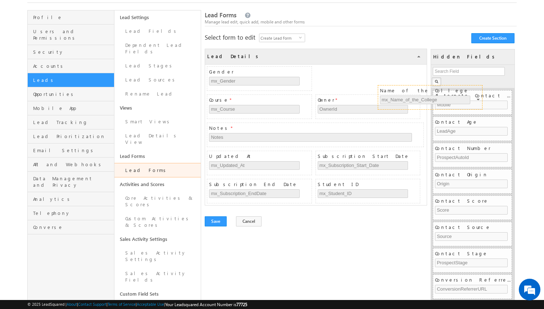
drag, startPoint x: 388, startPoint y: 69, endPoint x: 462, endPoint y: 96, distance: 79.4
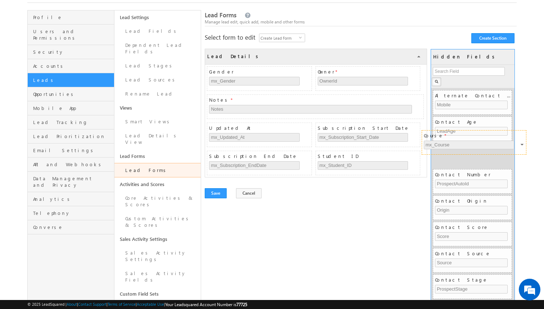
drag, startPoint x: 360, startPoint y: 72, endPoint x: 466, endPoint y: 135, distance: 123.7
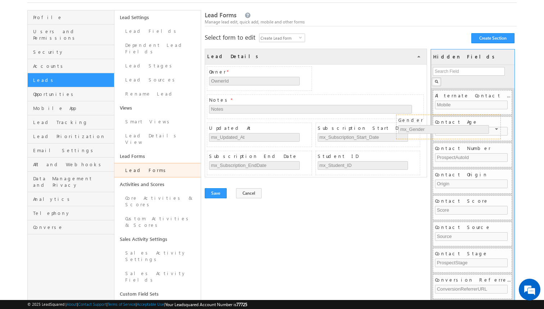
drag, startPoint x: 274, startPoint y: 74, endPoint x: 463, endPoint y: 122, distance: 195.7
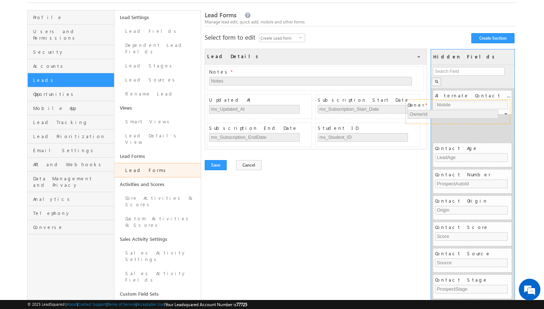
drag, startPoint x: 280, startPoint y: 70, endPoint x: 479, endPoint y: 102, distance: 201.2
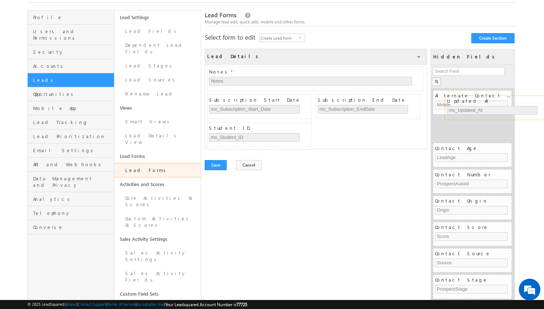
drag, startPoint x: 285, startPoint y: 95, endPoint x: 523, endPoint y: 96, distance: 238.0
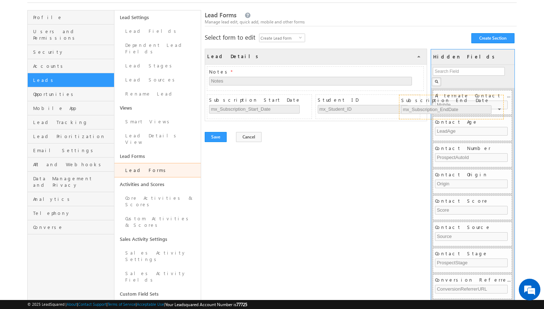
drag, startPoint x: 374, startPoint y: 102, endPoint x: 492, endPoint y: 110, distance: 119.0
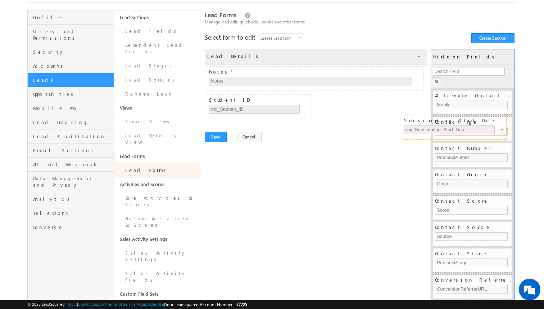
drag, startPoint x: 275, startPoint y: 104, endPoint x: 474, endPoint y: 125, distance: 200.2
drag, startPoint x: 281, startPoint y: 109, endPoint x: 502, endPoint y: 127, distance: 221.4
click at [502, 125] on div "Lead Details COLLAPSE Notes * Notes Student ID mx_Student_ID Hidden Fields No r…" at bounding box center [361, 87] width 312 height 76
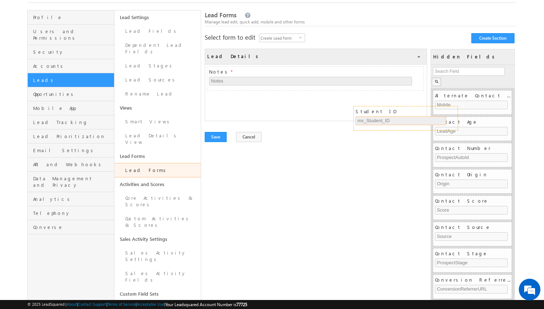
drag, startPoint x: 290, startPoint y: 101, endPoint x: 487, endPoint y: 123, distance: 198.5
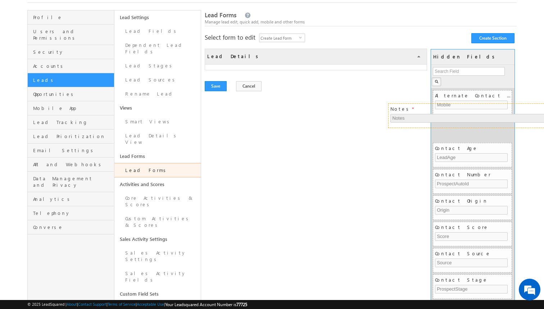
drag, startPoint x: 288, startPoint y: 72, endPoint x: 468, endPoint y: 109, distance: 184.1
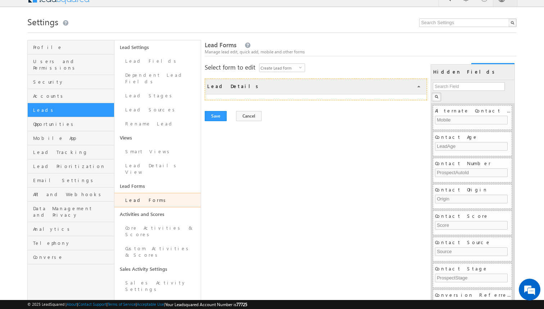
scroll to position [0, 0]
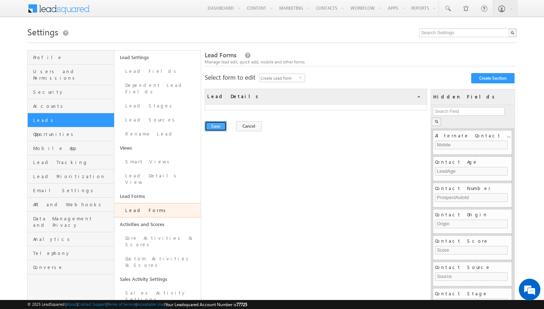
click at [224, 125] on button "Save" at bounding box center [216, 126] width 22 height 10
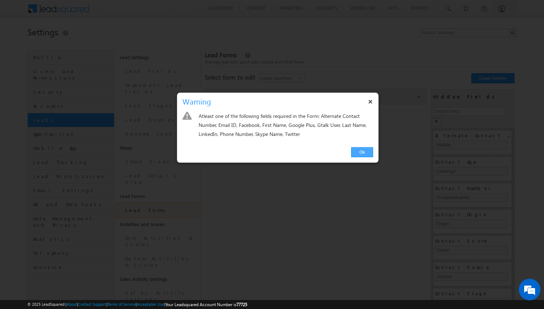
click at [366, 149] on link "Ok" at bounding box center [362, 152] width 22 height 10
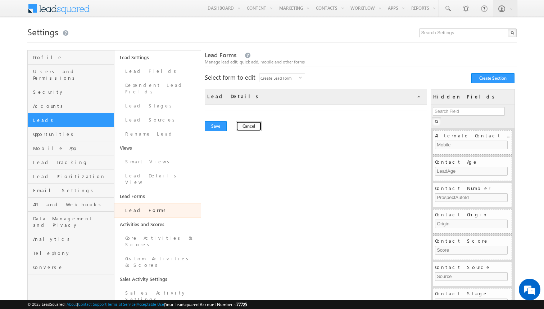
click at [254, 127] on button "Cancel" at bounding box center [249, 126] width 26 height 10
click at [282, 74] on span "Create Lead Form" at bounding box center [280, 78] width 40 height 8
click at [370, 139] on div "Lead Forms Manage lead edit, quick add, mobile and other forms Select form to e…" at bounding box center [361, 267] width 312 height 435
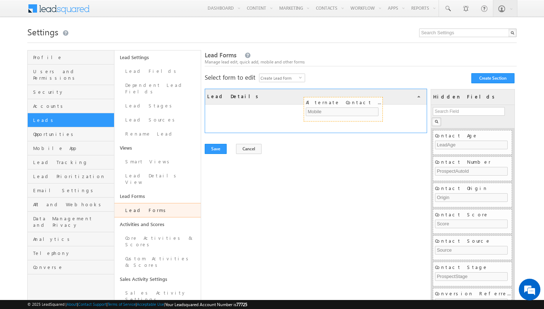
drag, startPoint x: 467, startPoint y: 137, endPoint x: 338, endPoint y: 104, distance: 133.3
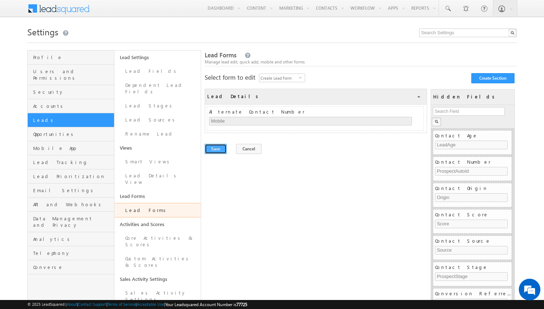
click at [219, 149] on button "Save" at bounding box center [216, 149] width 22 height 10
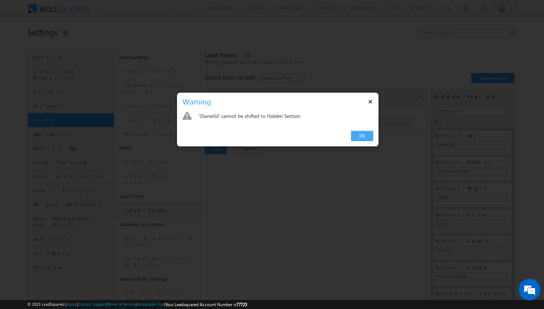
click at [365, 136] on link "Ok" at bounding box center [362, 136] width 22 height 10
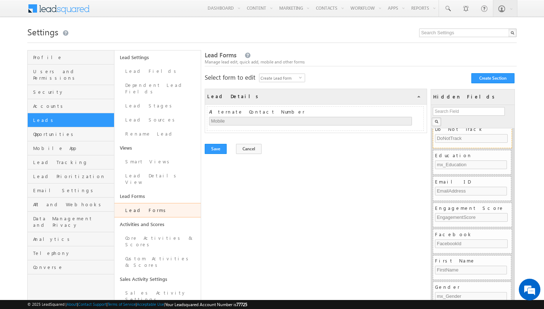
scroll to position [382, 0]
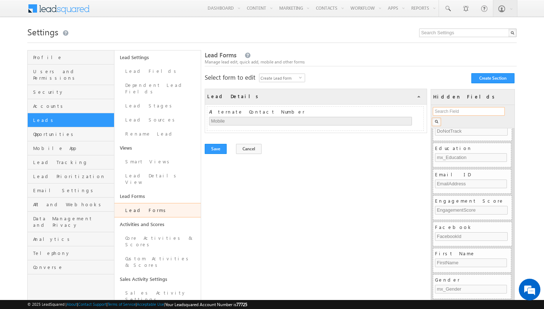
click at [456, 108] on input "text" at bounding box center [469, 111] width 72 height 9
type input "ow"
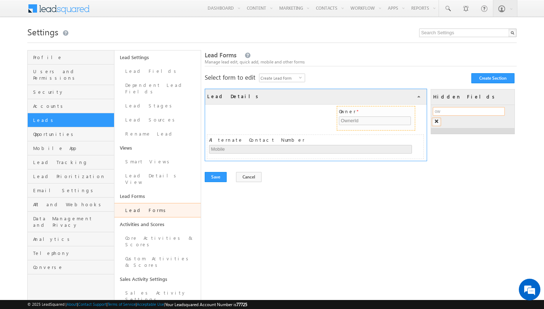
drag, startPoint x: 464, startPoint y: 131, endPoint x: 367, endPoint y: 105, distance: 99.7
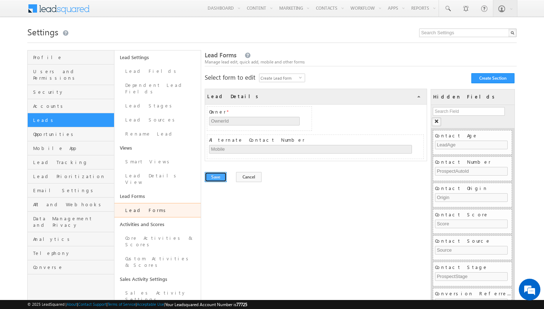
click at [217, 176] on button "Save" at bounding box center [216, 177] width 22 height 10
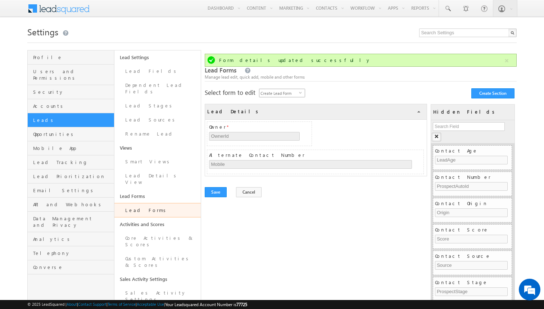
click at [288, 94] on span "Create Lead Form" at bounding box center [280, 93] width 40 height 8
click at [288, 109] on li "Create Lead Form on Mobile" at bounding box center [283, 112] width 45 height 14
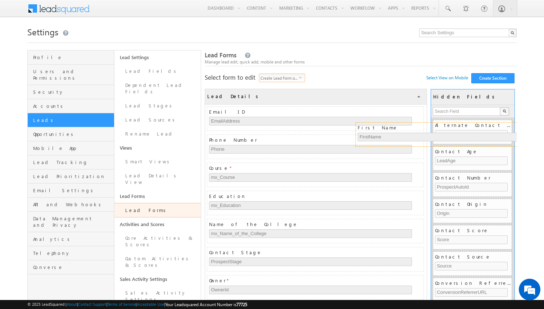
drag, startPoint x: 292, startPoint y: 109, endPoint x: 467, endPoint y: 136, distance: 177.4
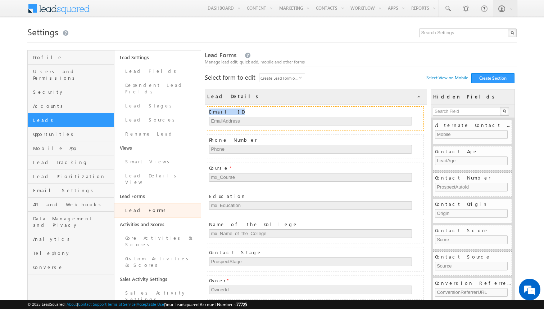
drag, startPoint x: 302, startPoint y: 105, endPoint x: 424, endPoint y: 115, distance: 123.2
click at [424, 116] on div "Email ID EmailAddress Phone Number Phone Course * mx_Course Education mx_Educat…" at bounding box center [316, 216] width 222 height 225
click at [410, 99] on span at bounding box center [410, 96] width 5 height 5
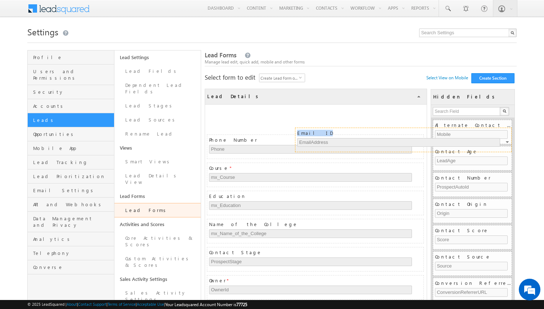
drag, startPoint x: 404, startPoint y: 112, endPoint x: 492, endPoint y: 132, distance: 90.6
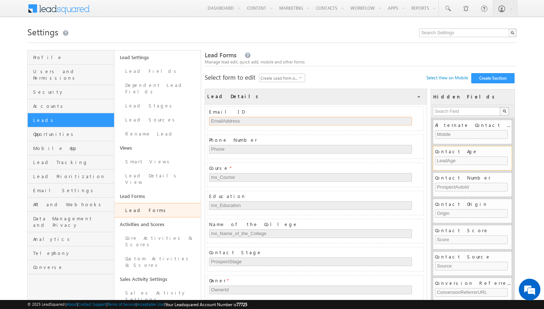
drag, startPoint x: 373, startPoint y: 117, endPoint x: 476, endPoint y: 150, distance: 107.7
click at [476, 150] on div "Lead Details COLLAPSE Email ID EmailAddress Phone Number Phone Course * mx_Cour…" at bounding box center [361, 211] width 312 height 244
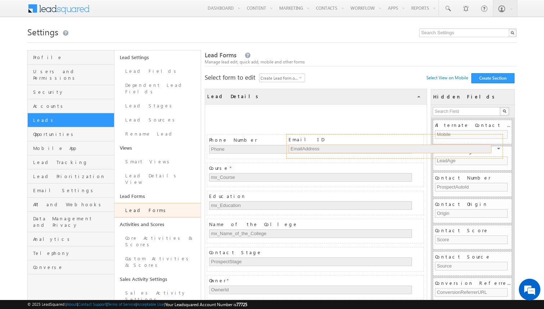
drag, startPoint x: 389, startPoint y: 112, endPoint x: 470, endPoint y: 140, distance: 86.2
drag, startPoint x: 371, startPoint y: 112, endPoint x: 483, endPoint y: 139, distance: 115.6
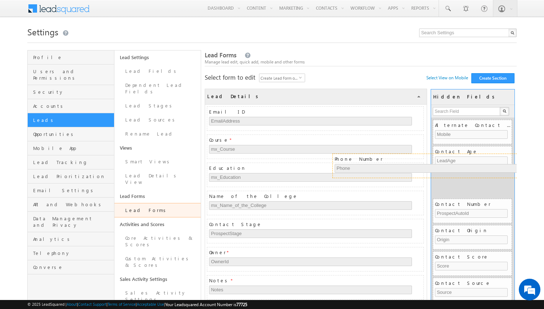
drag, startPoint x: 364, startPoint y: 137, endPoint x: 490, endPoint y: 156, distance: 127.8
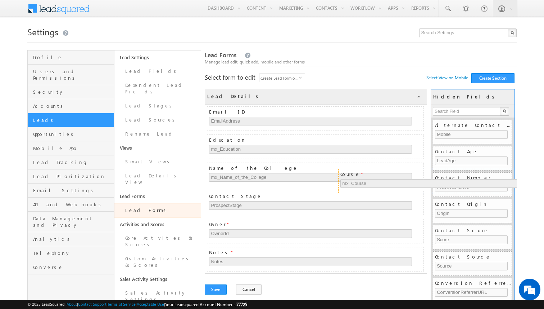
drag, startPoint x: 340, startPoint y: 139, endPoint x: 473, endPoint y: 175, distance: 137.5
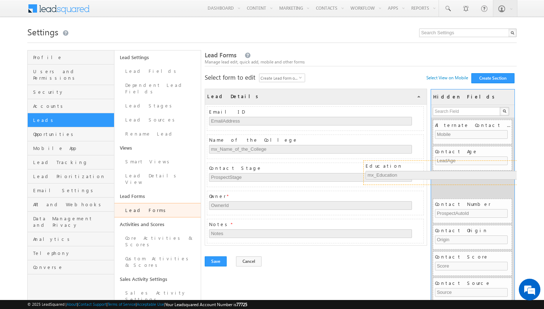
drag, startPoint x: 316, startPoint y: 138, endPoint x: 473, endPoint y: 164, distance: 158.7
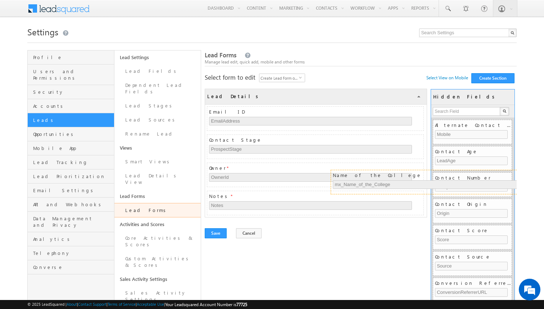
drag, startPoint x: 345, startPoint y: 138, endPoint x: 468, endPoint y: 172, distance: 128.0
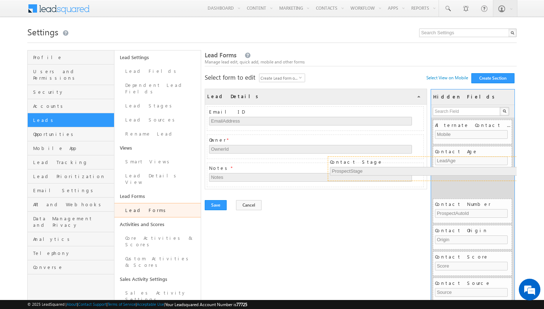
drag, startPoint x: 366, startPoint y: 140, endPoint x: 497, endPoint y: 171, distance: 134.7
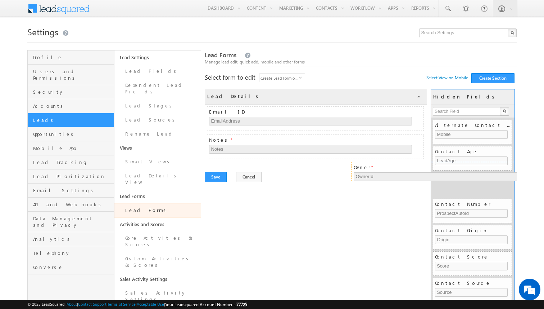
drag, startPoint x: 360, startPoint y: 139, endPoint x: 505, endPoint y: 166, distance: 147.2
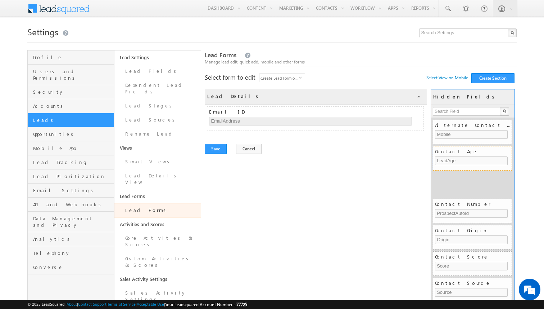
drag, startPoint x: 346, startPoint y: 138, endPoint x: 500, endPoint y: 166, distance: 155.8
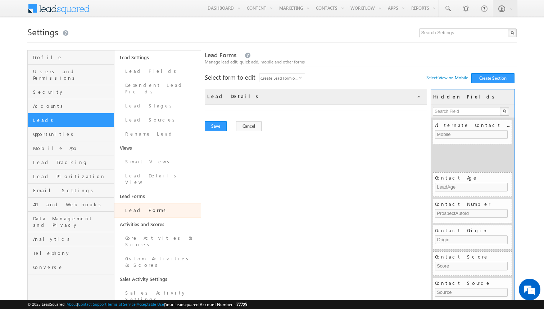
drag, startPoint x: 361, startPoint y: 109, endPoint x: 491, endPoint y: 149, distance: 135.7
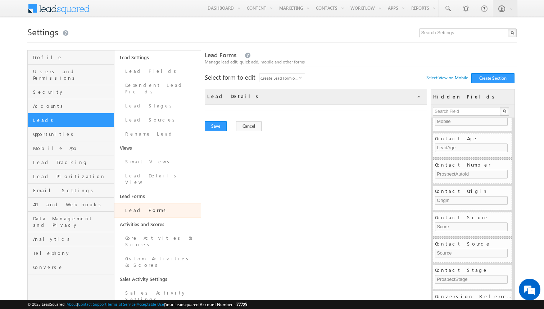
scroll to position [14, 0]
click at [214, 127] on button "Save" at bounding box center [216, 126] width 22 height 10
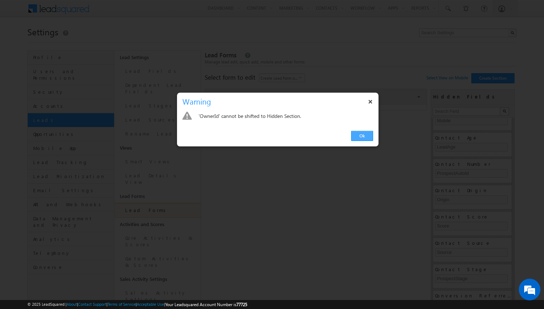
click at [363, 138] on link "Ok" at bounding box center [362, 136] width 22 height 10
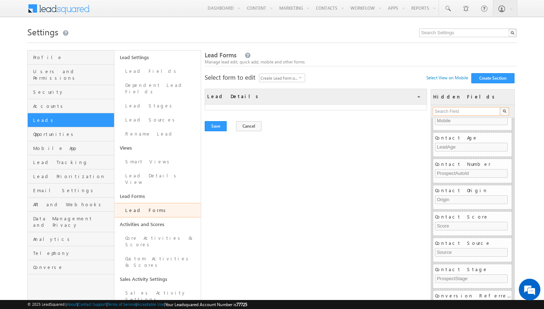
click at [469, 113] on input "text" at bounding box center [467, 111] width 68 height 9
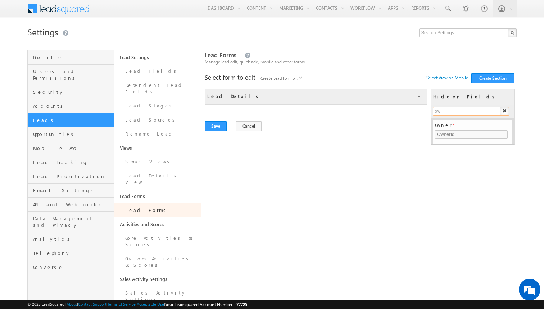
scroll to position [0, 0]
type input "own"
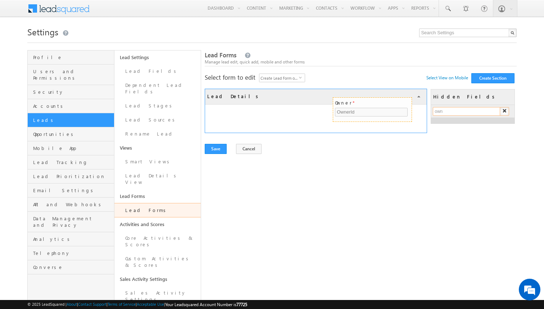
drag, startPoint x: 456, startPoint y: 123, endPoint x: 356, endPoint y: 101, distance: 102.5
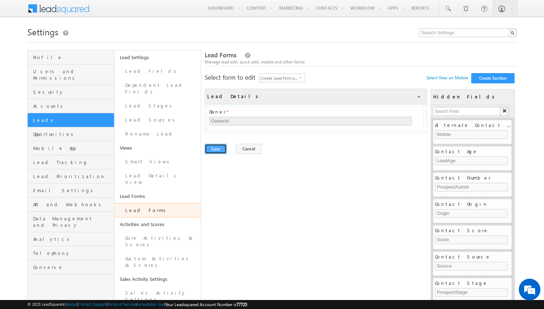
click at [215, 150] on button "Save" at bounding box center [216, 149] width 22 height 10
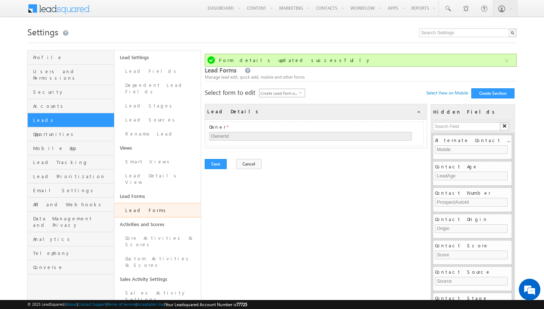
click at [292, 93] on span "Create Lead Form on Mobile" at bounding box center [280, 93] width 40 height 8
click at [284, 123] on li "Create Quick Add Form" at bounding box center [283, 122] width 45 height 7
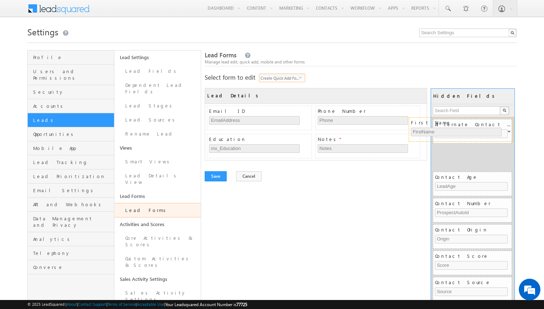
drag, startPoint x: 291, startPoint y: 111, endPoint x: 493, endPoint y: 122, distance: 202.3
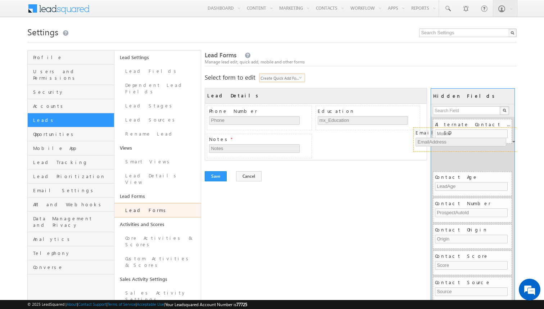
drag, startPoint x: 296, startPoint y: 113, endPoint x: 503, endPoint y: 134, distance: 208.1
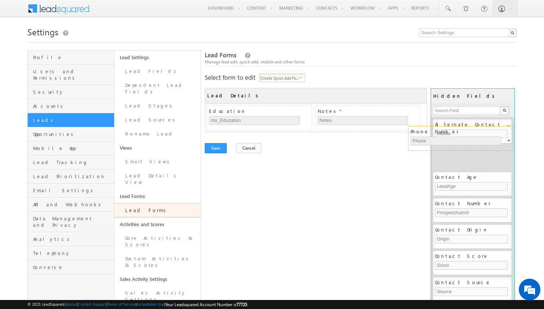
drag, startPoint x: 281, startPoint y: 112, endPoint x: 483, endPoint y: 132, distance: 202.6
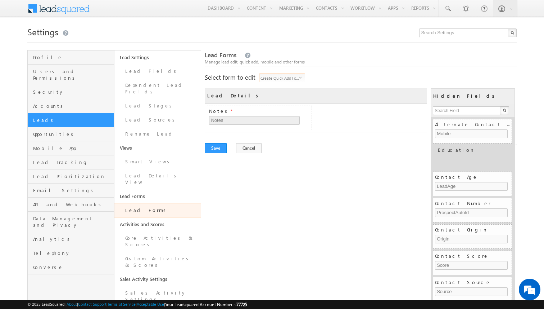
drag, startPoint x: 288, startPoint y: 108, endPoint x: 516, endPoint y: 146, distance: 230.9
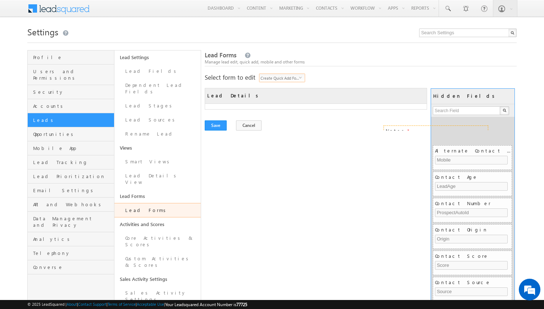
drag, startPoint x: 303, startPoint y: 109, endPoint x: 480, endPoint y: 129, distance: 177.9
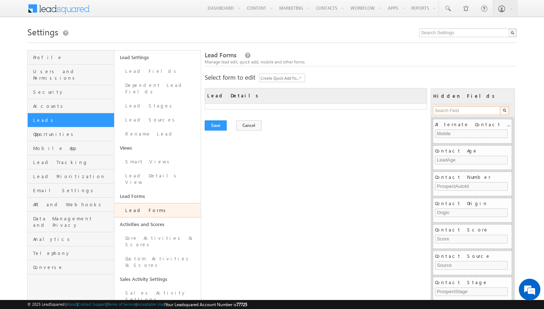
click at [470, 113] on input "text" at bounding box center [467, 110] width 68 height 9
type input "ow"
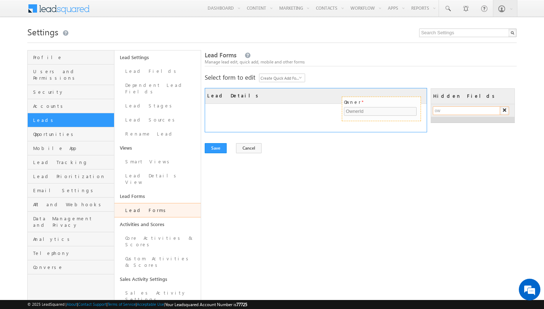
drag, startPoint x: 453, startPoint y: 125, endPoint x: 363, endPoint y: 103, distance: 93.2
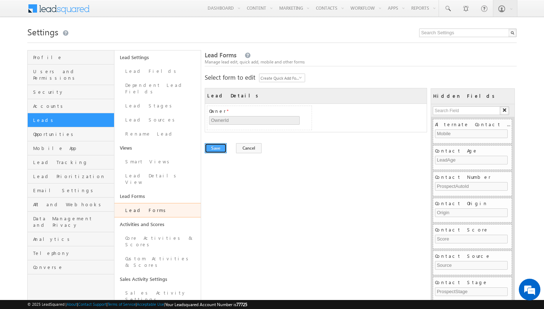
click at [216, 147] on button "Save" at bounding box center [216, 148] width 22 height 10
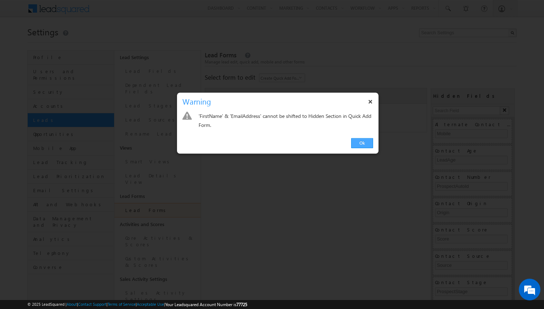
click at [365, 139] on link "Ok" at bounding box center [362, 143] width 22 height 10
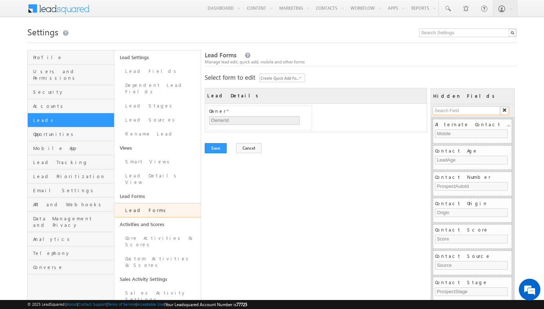
click at [459, 112] on input "text" at bounding box center [467, 110] width 68 height 9
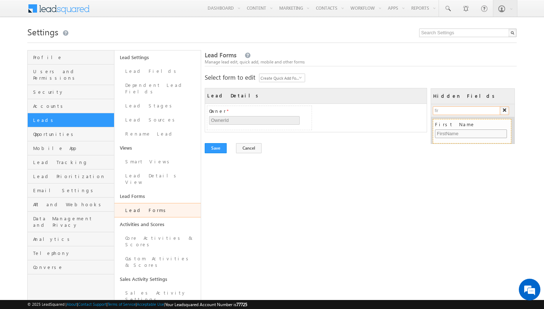
type input "fir"
drag, startPoint x: 451, startPoint y: 130, endPoint x: 445, endPoint y: 130, distance: 6.1
click at [445, 130] on input "FirstName" at bounding box center [471, 133] width 72 height 9
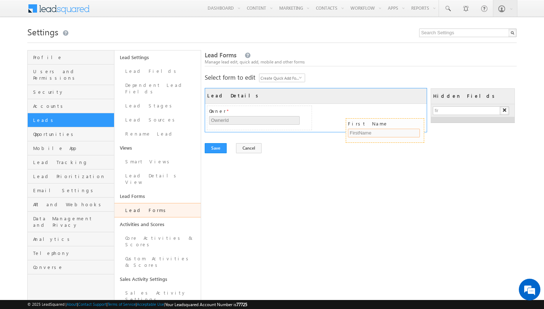
drag, startPoint x: 450, startPoint y: 125, endPoint x: 363, endPoint y: 123, distance: 87.1
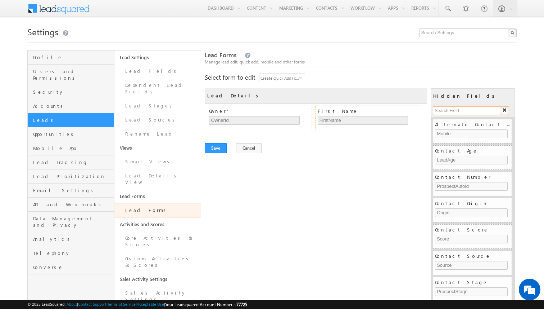
click at [458, 112] on input "text" at bounding box center [467, 110] width 68 height 9
type input "las"
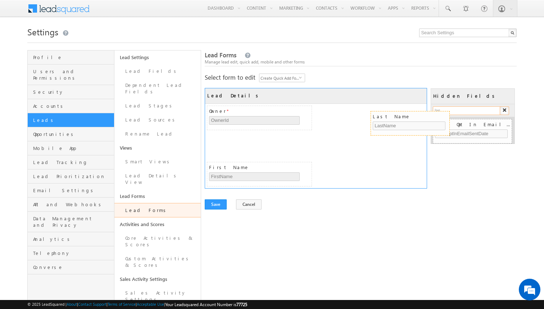
drag, startPoint x: 468, startPoint y: 123, endPoint x: 406, endPoint y: 115, distance: 62.8
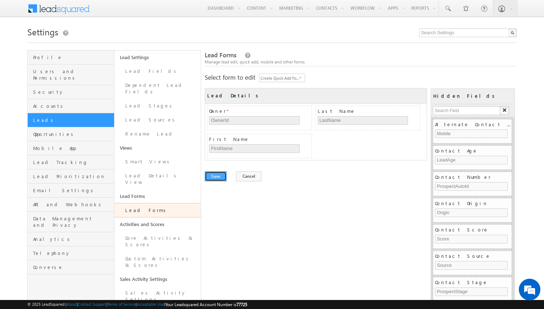
click at [220, 178] on button "Save" at bounding box center [216, 176] width 22 height 10
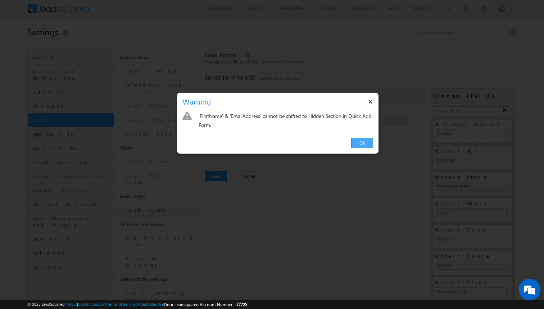
click at [363, 142] on link "Ok" at bounding box center [362, 143] width 22 height 10
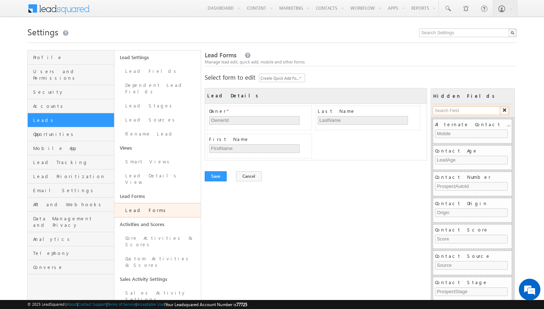
click at [459, 111] on input "text" at bounding box center [467, 110] width 68 height 9
type input "em"
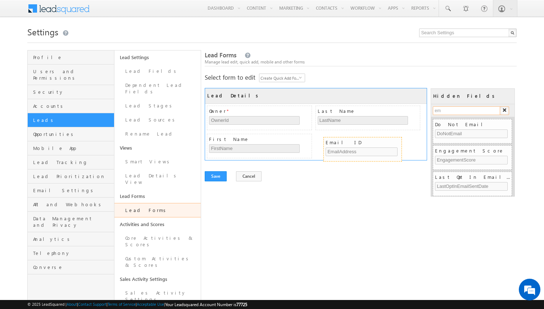
drag, startPoint x: 458, startPoint y: 149, endPoint x: 349, endPoint y: 140, distance: 109.4
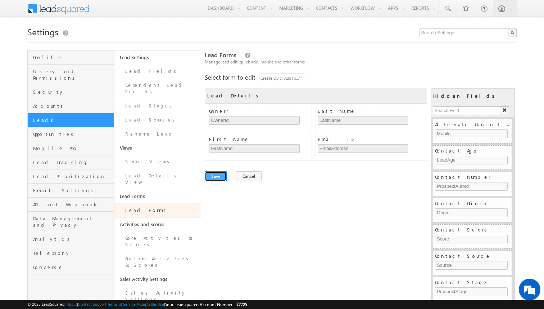
click at [217, 179] on button "Save" at bounding box center [216, 176] width 22 height 10
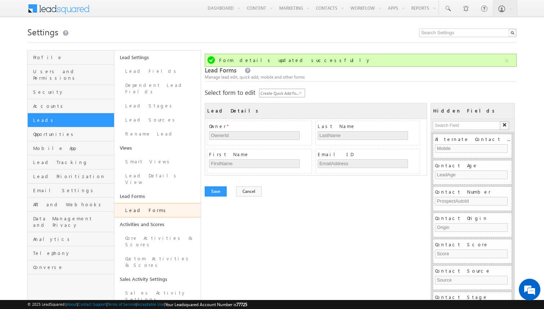
click at [291, 93] on span "Create Quick Add Form" at bounding box center [280, 93] width 40 height 8
click at [281, 130] on li "Lead vCard" at bounding box center [283, 129] width 45 height 7
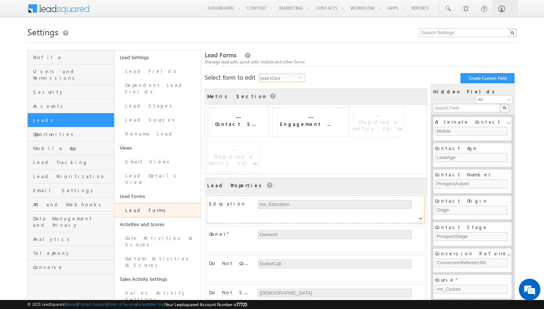
scroll to position [21, 0]
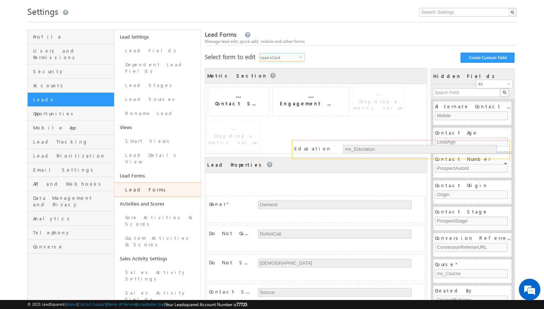
drag, startPoint x: 410, startPoint y: 147, endPoint x: 495, endPoint y: 147, distance: 85.0
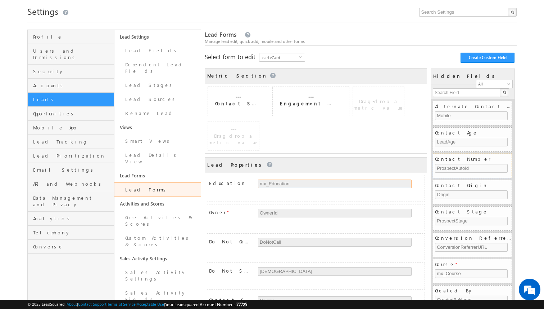
drag, startPoint x: 391, startPoint y: 145, endPoint x: 479, endPoint y: 156, distance: 89.2
click at [479, 156] on div "Metric Section COLLAPSE --- Contact Score Score --- Engagement Score Engagement…" at bounding box center [361, 196] width 312 height 256
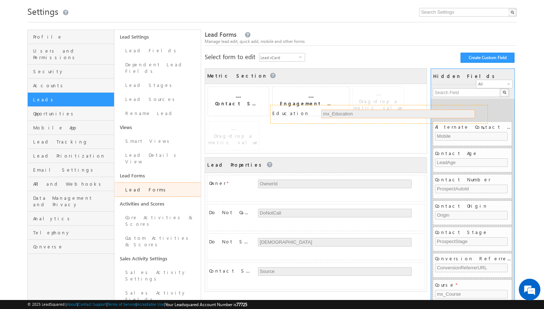
drag, startPoint x: 412, startPoint y: 144, endPoint x: 476, endPoint y: 108, distance: 72.7
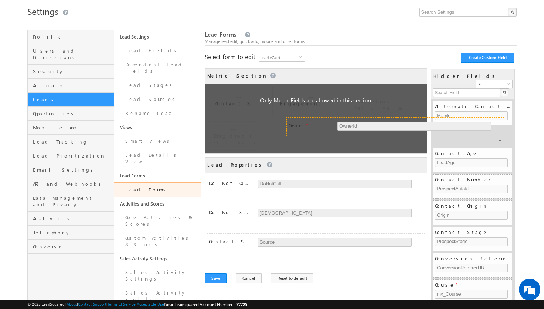
drag, startPoint x: 414, startPoint y: 143, endPoint x: 493, endPoint y: 120, distance: 82.8
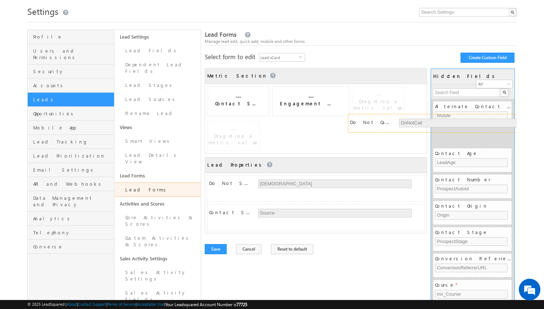
drag, startPoint x: 364, startPoint y: 143, endPoint x: 505, endPoint y: 117, distance: 143.4
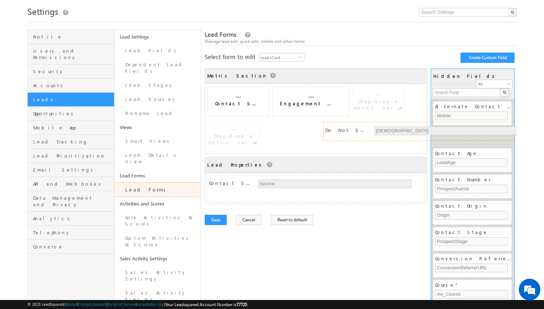
drag, startPoint x: 362, startPoint y: 141, endPoint x: 478, endPoint y: 123, distance: 117.7
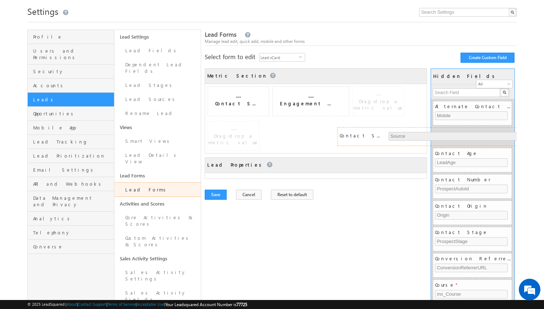
drag, startPoint x: 360, startPoint y: 141, endPoint x: 490, endPoint y: 128, distance: 131.0
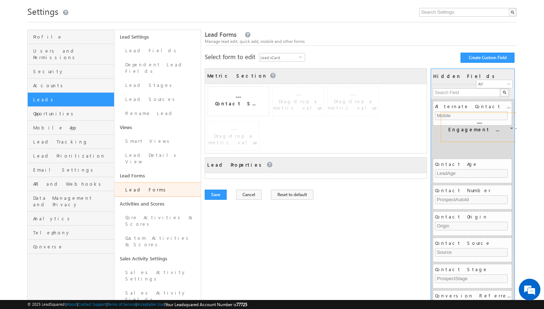
drag, startPoint x: 300, startPoint y: 90, endPoint x: 478, endPoint y: 116, distance: 180.1
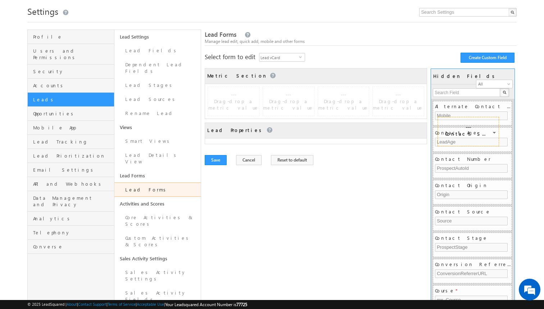
drag, startPoint x: 242, startPoint y: 95, endPoint x: 472, endPoint y: 125, distance: 231.9
click at [272, 161] on div "Click to Restore Default Fields and 'Save' to reflect these changes." at bounding box center [280, 156] width 99 height 23
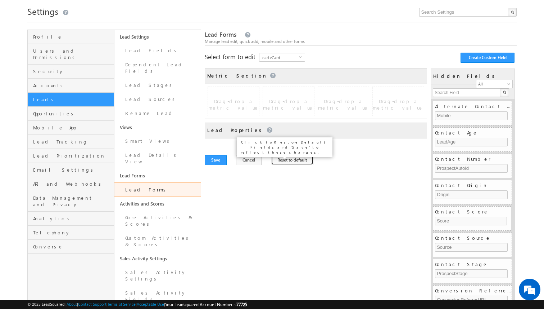
click at [272, 161] on button "Reset to default" at bounding box center [292, 160] width 42 height 10
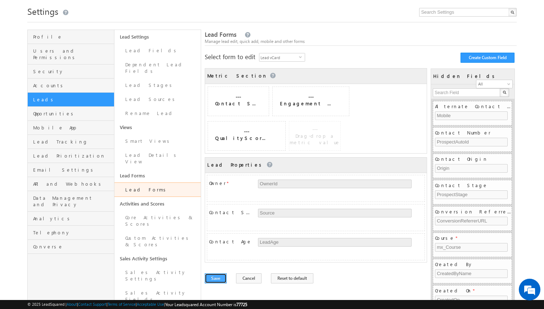
click at [217, 273] on button "Save" at bounding box center [216, 278] width 22 height 10
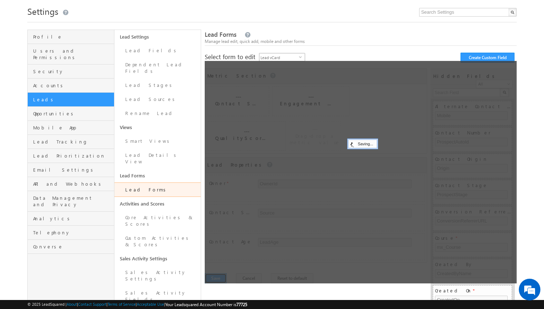
scroll to position [0, 0]
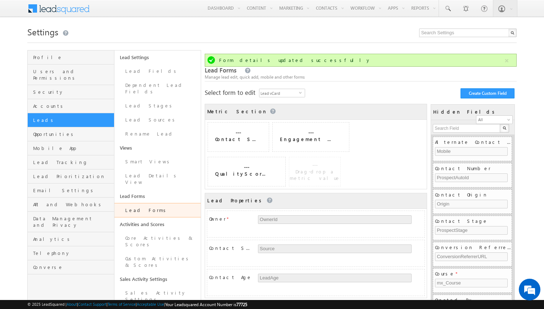
click at [285, 98] on div "Metric Section COLLAPSE --- Contact Score Score --- Engagement Score Engagement…" at bounding box center [361, 207] width 312 height 222
click at [288, 92] on span "Lead vCard" at bounding box center [280, 93] width 40 height 8
click at [286, 102] on li "Create Lead Form" at bounding box center [283, 101] width 45 height 7
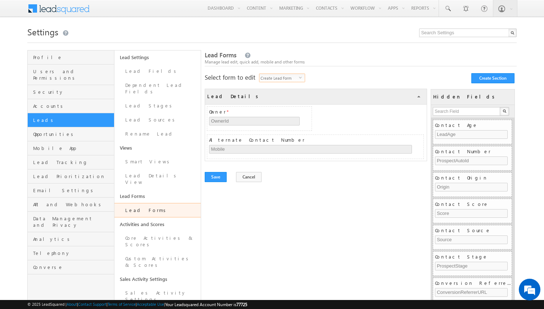
click at [355, 83] on div "Lead Details COLLAPSE Owner * OwnerId Alternate Contact Number Mobile Hidden Fi…" at bounding box center [361, 131] width 312 height 100
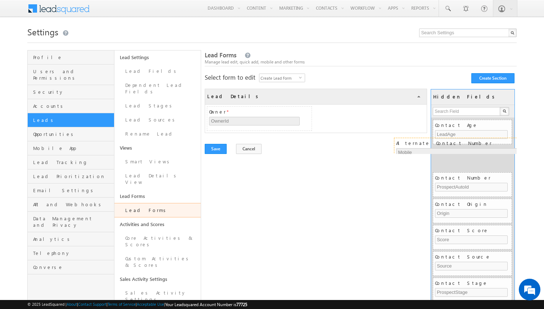
drag, startPoint x: 320, startPoint y: 140, endPoint x: 507, endPoint y: 142, distance: 186.9
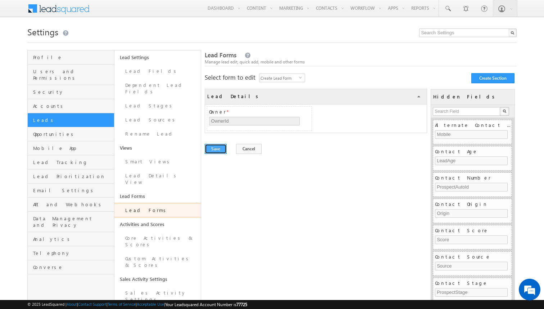
click at [216, 150] on button "Save" at bounding box center [216, 149] width 22 height 10
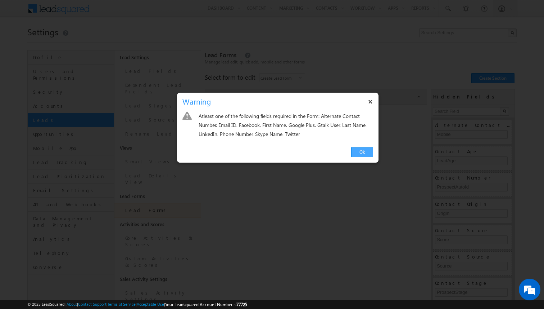
click at [371, 148] on link "Ok" at bounding box center [362, 152] width 22 height 10
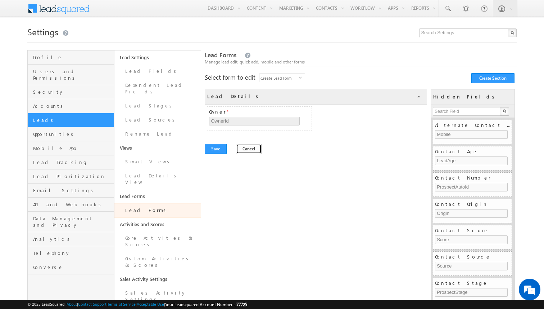
click at [249, 148] on button "Cancel" at bounding box center [249, 149] width 26 height 10
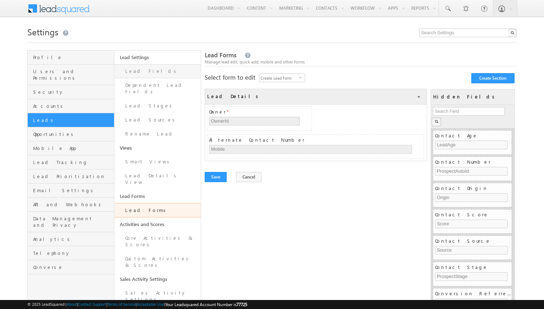
click at [164, 75] on link "Lead Fields" at bounding box center [157, 71] width 87 height 14
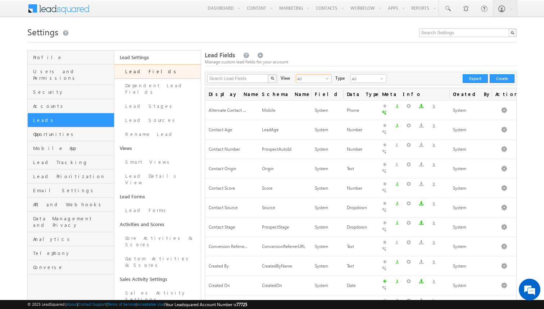
click at [319, 80] on span "All" at bounding box center [311, 79] width 30 height 8
click at [308, 100] on li "Custom Fields" at bounding box center [309, 101] width 35 height 7
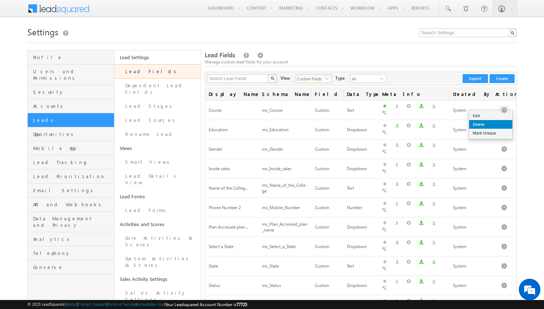
click at [483, 125] on link "Delete" at bounding box center [490, 124] width 43 height 9
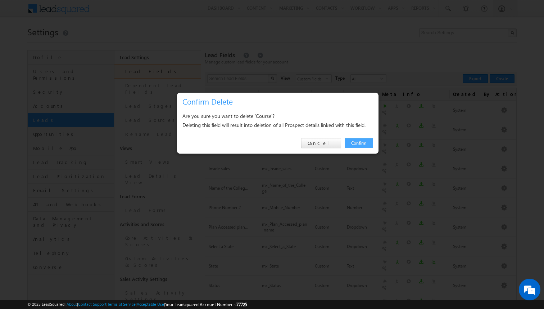
click at [363, 144] on link "Confirm" at bounding box center [359, 143] width 28 height 10
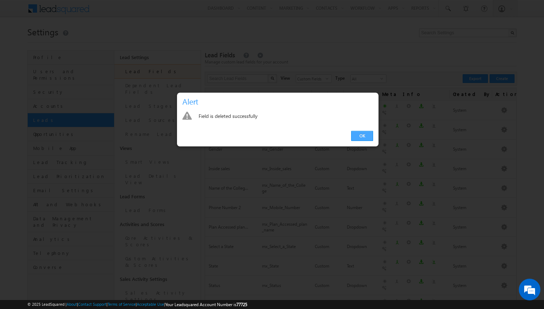
click at [360, 134] on link "OK" at bounding box center [362, 136] width 22 height 10
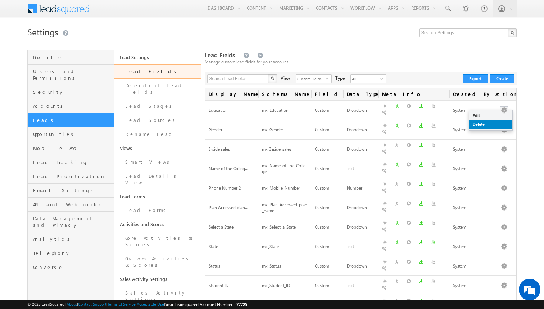
click at [486, 123] on link "Delete" at bounding box center [490, 124] width 43 height 9
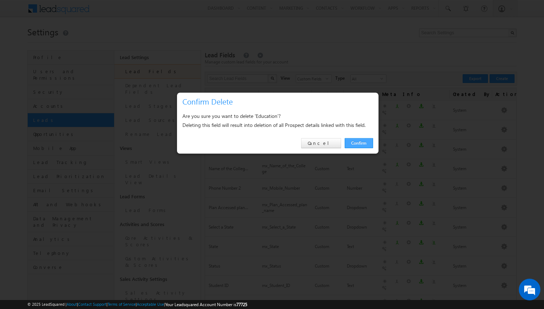
click at [369, 144] on link "Confirm" at bounding box center [359, 143] width 28 height 10
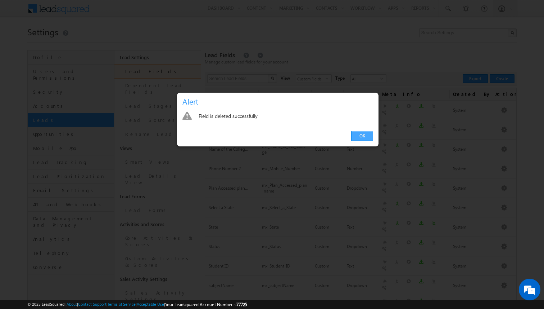
click at [371, 134] on link "OK" at bounding box center [362, 136] width 22 height 10
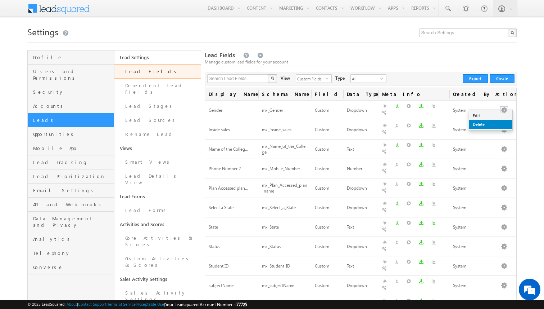
click at [489, 122] on link "Delete" at bounding box center [490, 124] width 43 height 9
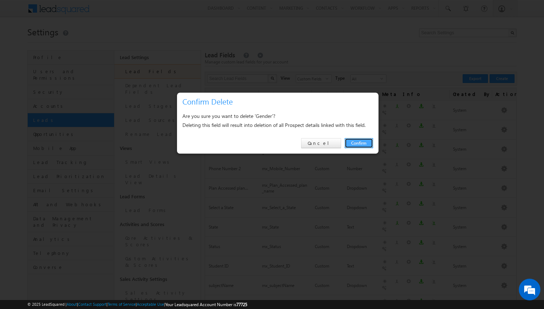
click at [367, 144] on link "Confirm" at bounding box center [359, 143] width 28 height 10
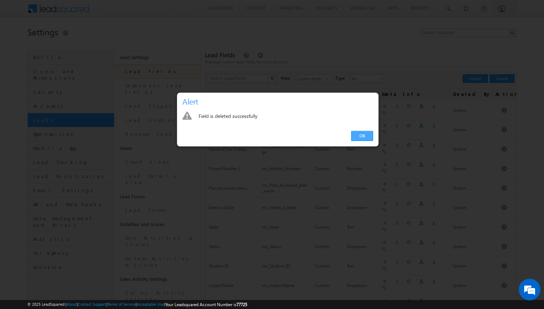
click at [355, 137] on link "OK" at bounding box center [362, 136] width 22 height 10
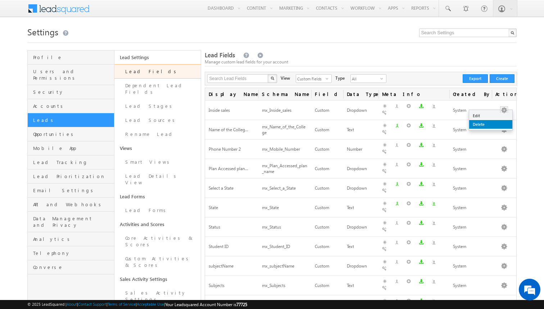
click at [490, 121] on link "Delete" at bounding box center [490, 124] width 43 height 9
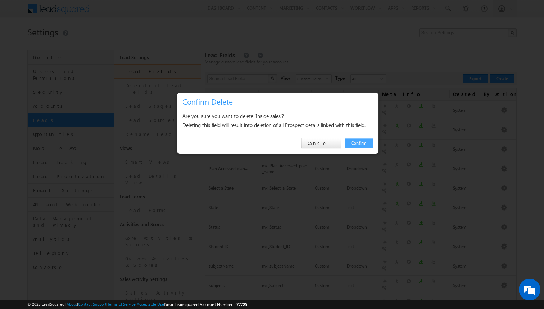
click at [366, 144] on link "Confirm" at bounding box center [359, 143] width 28 height 10
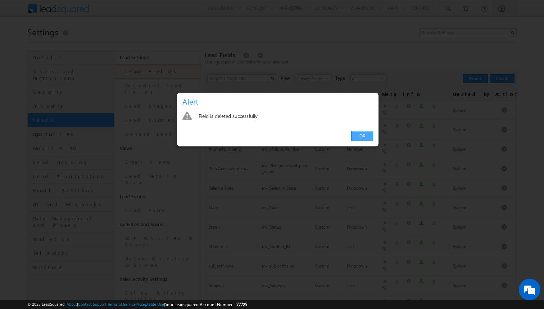
click at [370, 134] on link "OK" at bounding box center [362, 136] width 22 height 10
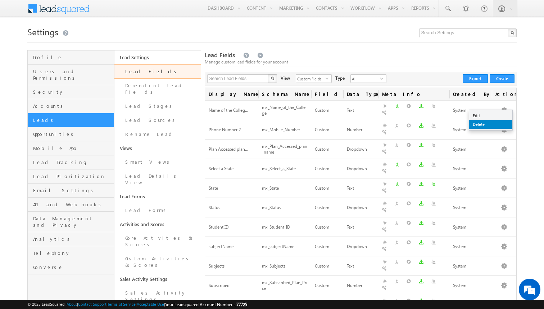
click at [486, 125] on link "Delete" at bounding box center [490, 124] width 43 height 9
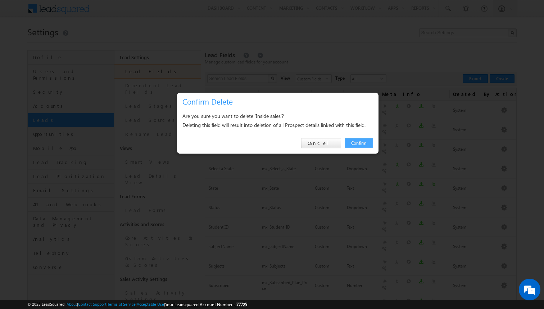
click at [360, 138] on link "Confirm" at bounding box center [359, 143] width 28 height 10
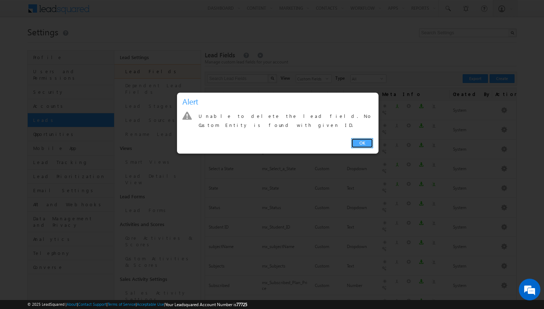
click at [366, 138] on link "OK" at bounding box center [362, 143] width 22 height 10
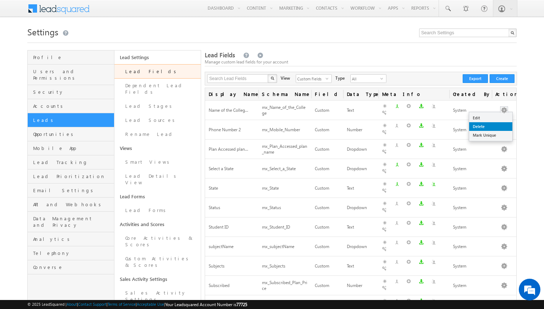
click at [486, 126] on link "Delete" at bounding box center [490, 126] width 43 height 9
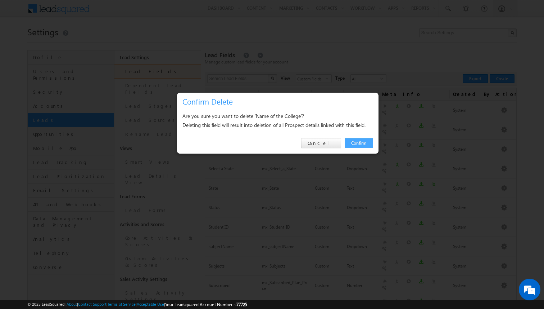
click at [359, 138] on link "Confirm" at bounding box center [359, 143] width 28 height 10
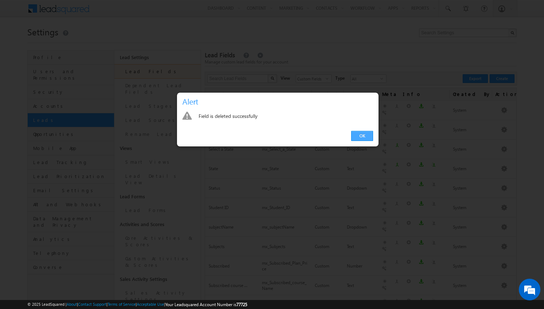
click at [365, 138] on link "OK" at bounding box center [362, 136] width 22 height 10
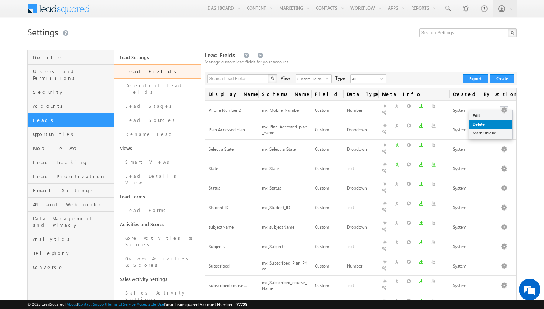
click at [473, 127] on link "Delete" at bounding box center [490, 124] width 43 height 9
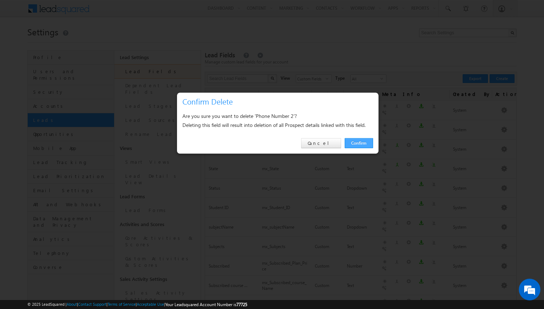
click at [354, 142] on link "Confirm" at bounding box center [359, 143] width 28 height 10
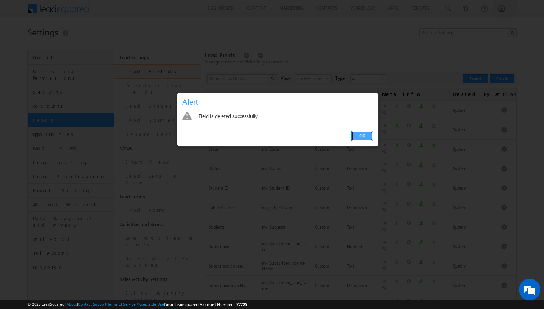
click at [370, 133] on link "OK" at bounding box center [362, 136] width 22 height 10
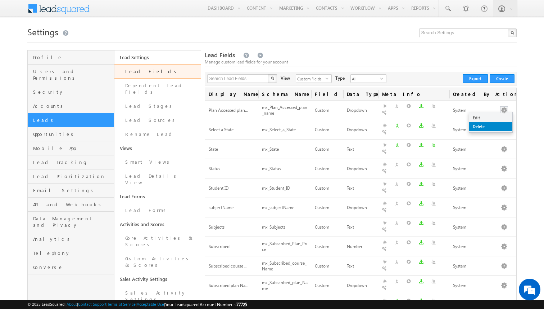
click at [496, 126] on link "Delete" at bounding box center [490, 126] width 43 height 9
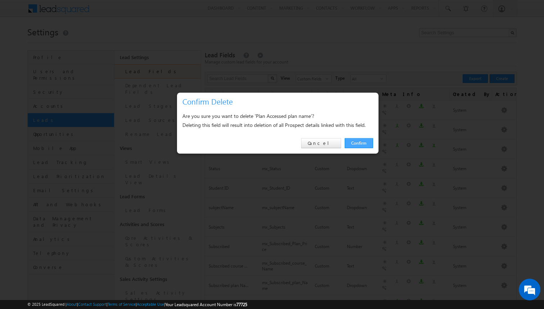
click at [360, 140] on link "Confirm" at bounding box center [359, 143] width 28 height 10
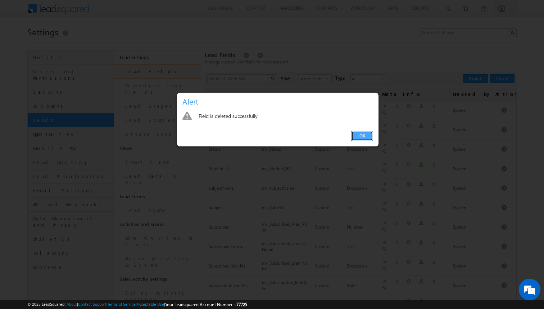
click at [364, 135] on link "OK" at bounding box center [362, 136] width 22 height 10
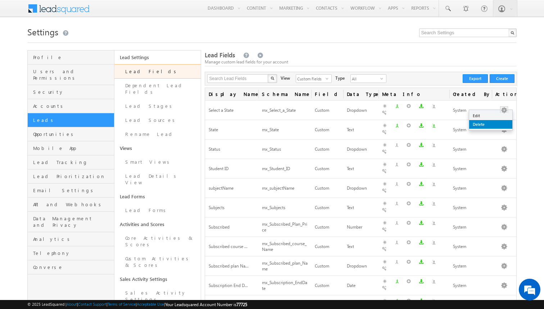
click at [488, 123] on link "Delete" at bounding box center [490, 124] width 43 height 9
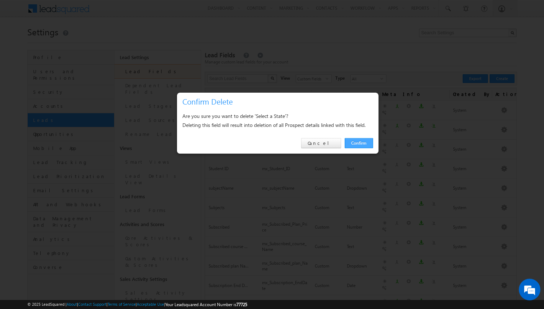
click at [359, 145] on link "Confirm" at bounding box center [359, 143] width 28 height 10
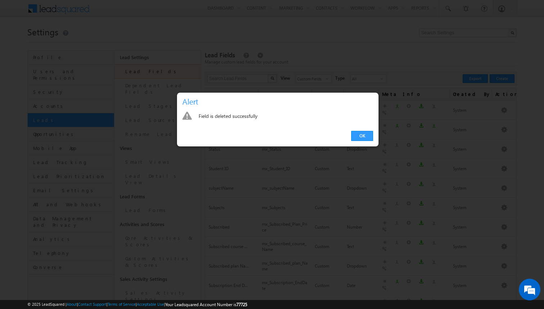
click at [372, 129] on div "OK" at bounding box center [278, 136] width 202 height 21
click at [368, 131] on link "OK" at bounding box center [362, 136] width 22 height 10
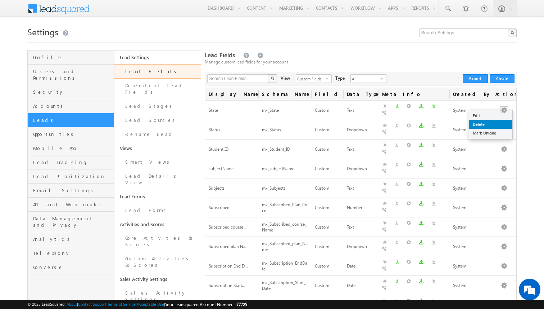
click at [492, 125] on link "Delete" at bounding box center [490, 124] width 43 height 9
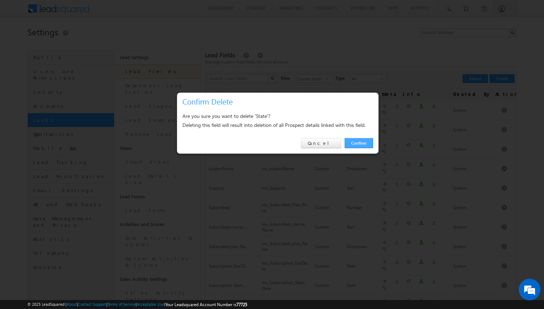
click at [365, 142] on link "Confirm" at bounding box center [359, 143] width 28 height 10
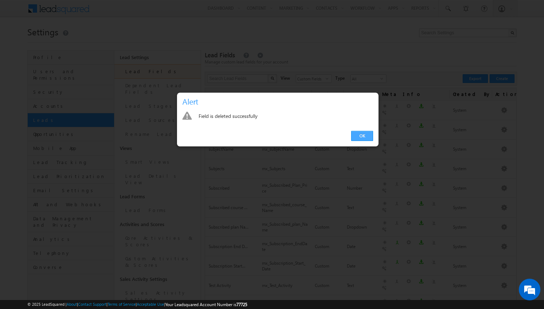
click at [363, 134] on link "OK" at bounding box center [362, 136] width 22 height 10
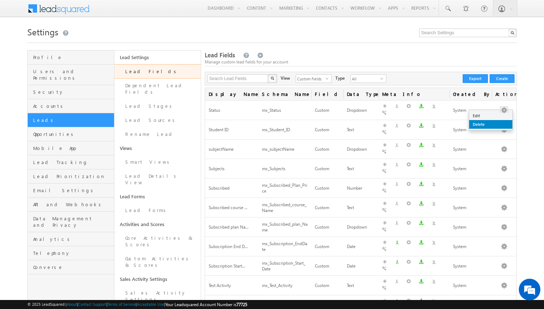
click at [486, 121] on link "Delete" at bounding box center [490, 124] width 43 height 9
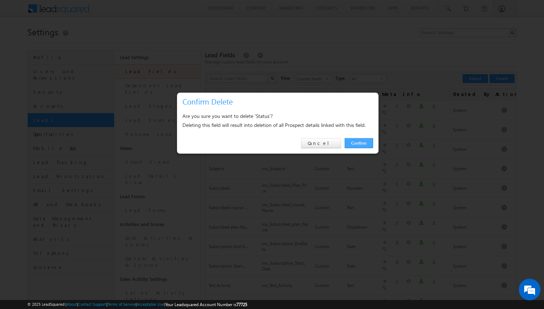
click at [353, 142] on link "Confirm" at bounding box center [359, 143] width 28 height 10
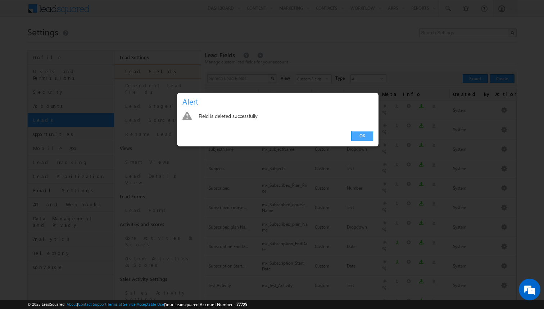
click at [366, 134] on link "OK" at bounding box center [362, 136] width 22 height 10
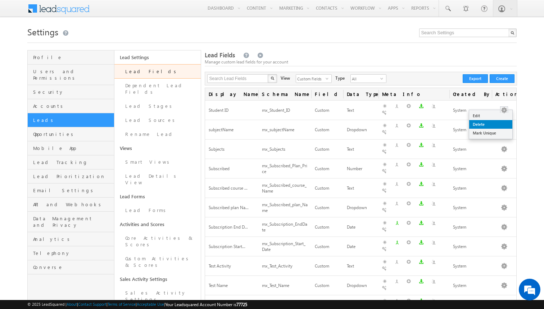
click at [487, 123] on link "Delete" at bounding box center [490, 124] width 43 height 9
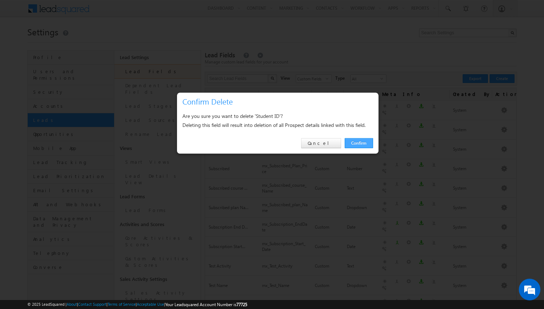
click at [358, 142] on link "Confirm" at bounding box center [359, 143] width 28 height 10
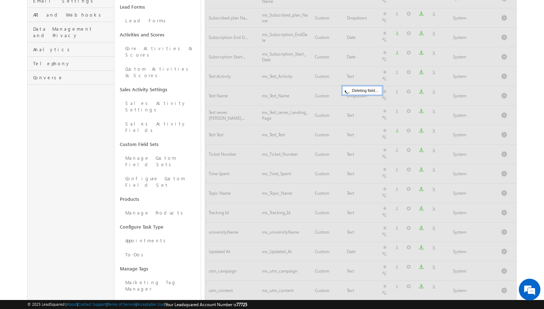
scroll to position [215, 0]
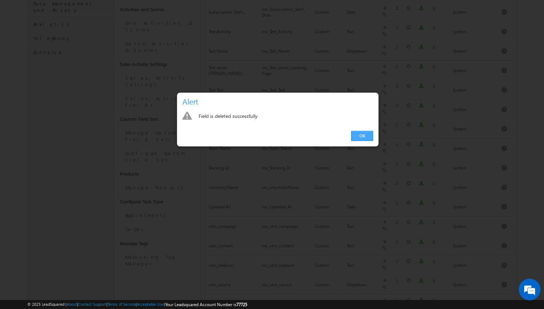
click at [357, 134] on link "OK" at bounding box center [362, 136] width 22 height 10
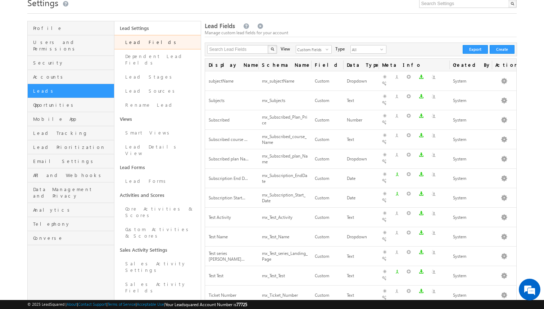
scroll to position [0, 0]
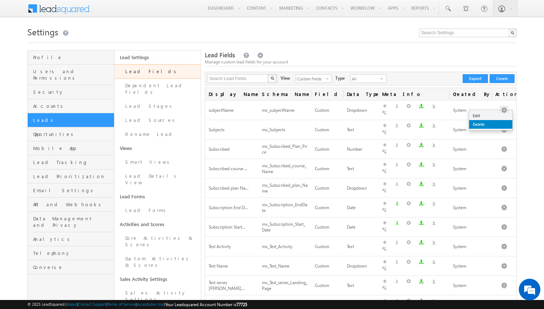
click at [490, 122] on link "Delete" at bounding box center [490, 124] width 43 height 9
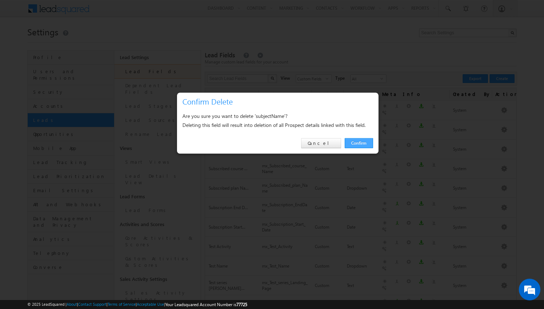
click at [354, 145] on link "Confirm" at bounding box center [359, 143] width 28 height 10
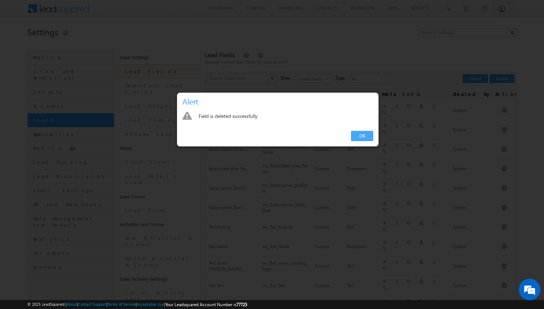
click at [360, 135] on link "OK" at bounding box center [362, 136] width 22 height 10
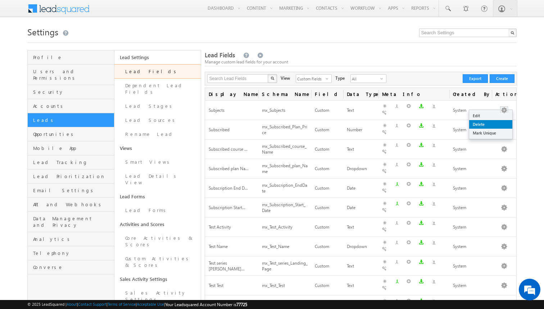
click at [481, 127] on link "Delete" at bounding box center [490, 124] width 43 height 9
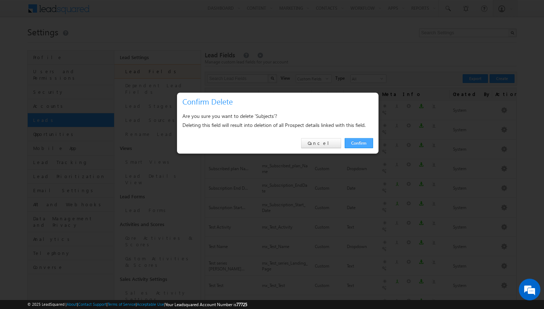
click at [366, 142] on link "Confirm" at bounding box center [359, 143] width 28 height 10
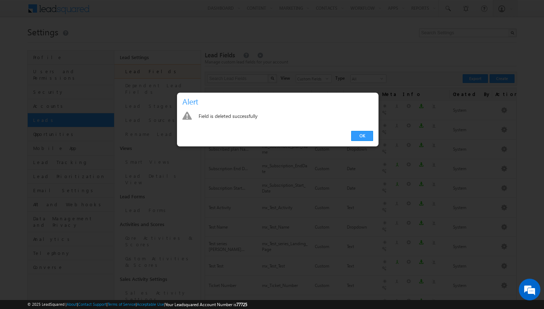
click at [366, 130] on div "OK" at bounding box center [278, 136] width 202 height 21
click at [366, 134] on link "OK" at bounding box center [362, 136] width 22 height 10
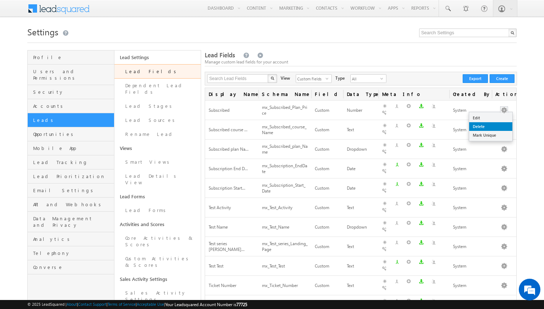
click at [485, 128] on link "Delete" at bounding box center [490, 126] width 43 height 9
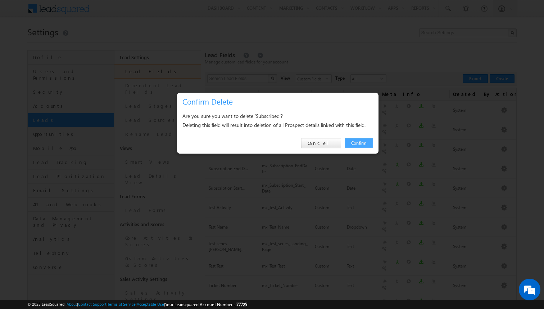
click at [372, 141] on link "Confirm" at bounding box center [359, 143] width 28 height 10
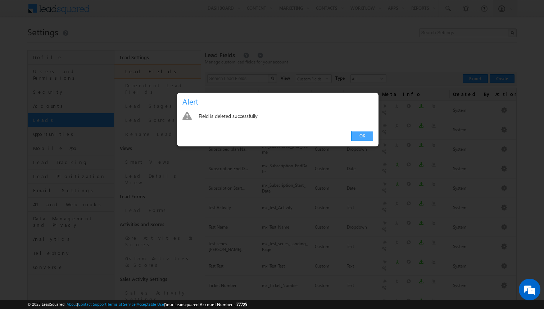
click at [365, 136] on link "OK" at bounding box center [362, 136] width 22 height 10
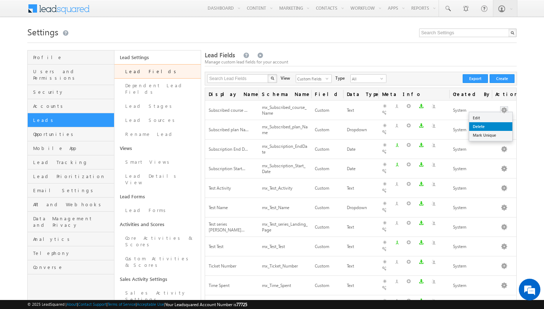
click at [482, 125] on link "Delete" at bounding box center [490, 126] width 43 height 9
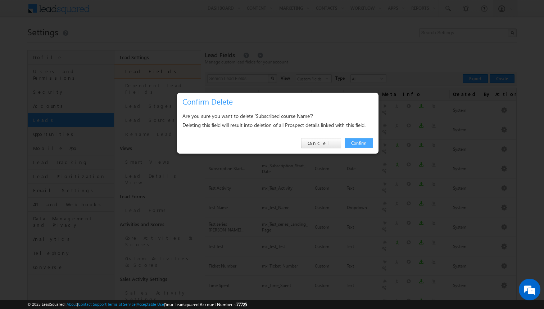
click at [356, 142] on link "Confirm" at bounding box center [359, 143] width 28 height 10
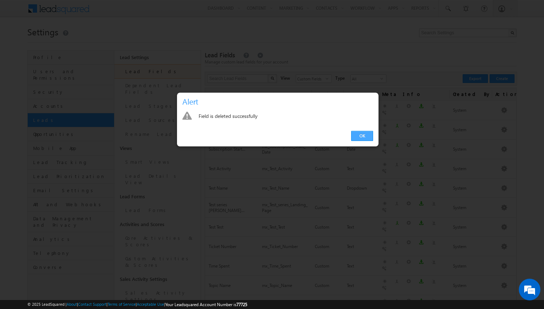
click at [361, 136] on link "OK" at bounding box center [362, 136] width 22 height 10
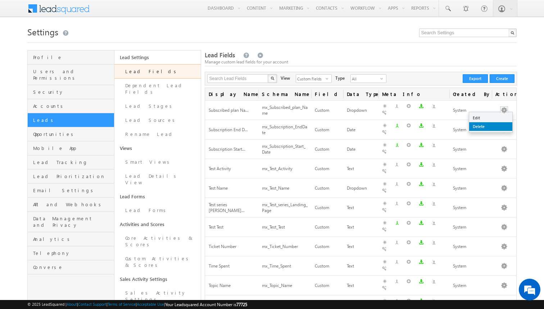
click at [484, 123] on link "Delete" at bounding box center [490, 126] width 43 height 9
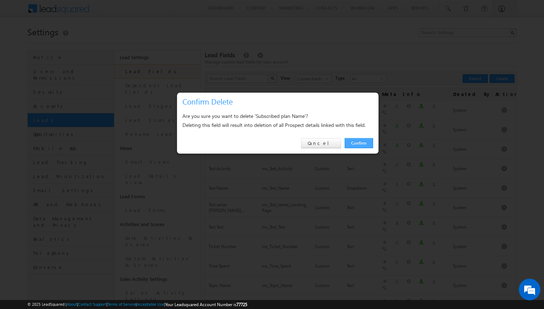
click at [353, 143] on link "Confirm" at bounding box center [359, 143] width 28 height 10
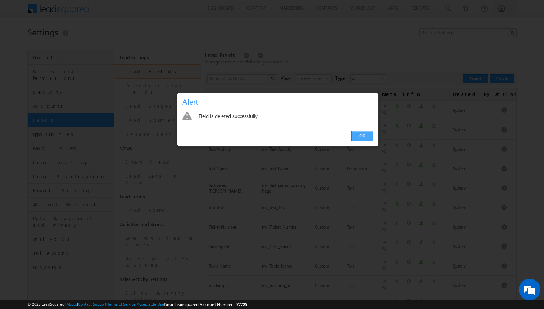
click at [367, 131] on link "OK" at bounding box center [362, 136] width 22 height 10
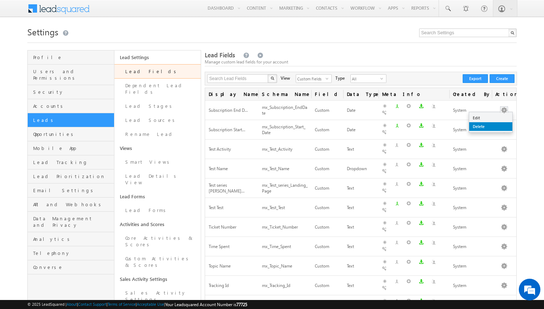
click at [482, 126] on link "Delete" at bounding box center [490, 126] width 43 height 9
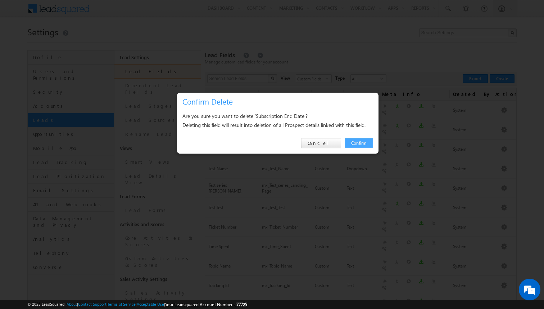
click at [364, 140] on link "Confirm" at bounding box center [359, 143] width 28 height 10
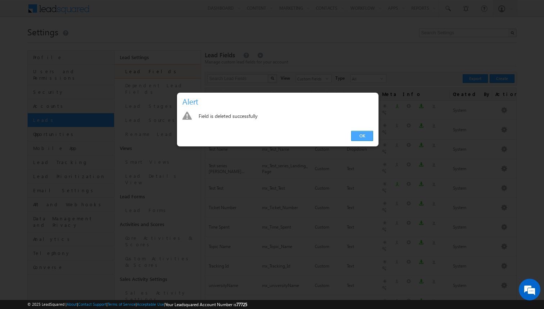
click at [354, 134] on link "OK" at bounding box center [362, 136] width 22 height 10
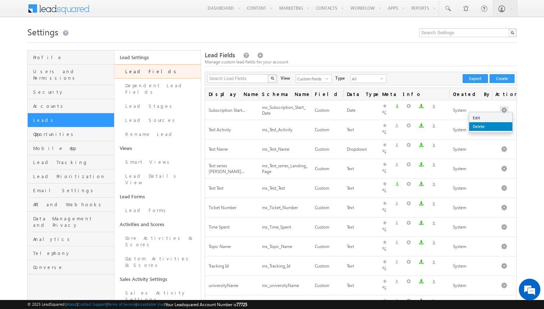
click at [483, 124] on link "Delete" at bounding box center [490, 126] width 43 height 9
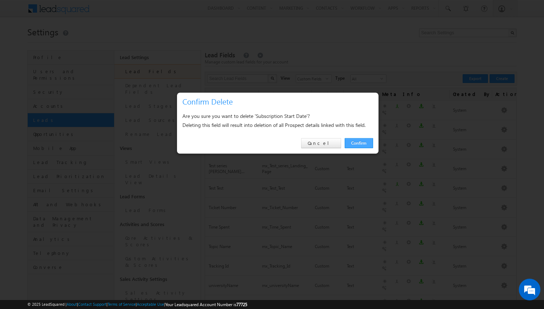
click at [355, 142] on link "Confirm" at bounding box center [359, 143] width 28 height 10
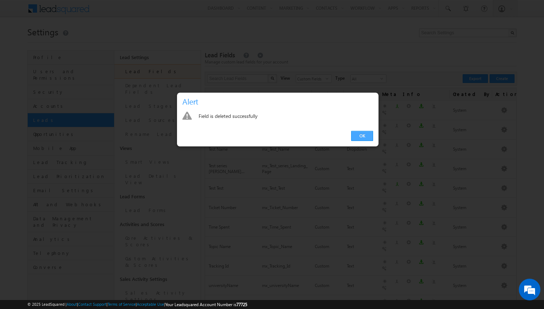
click at [352, 136] on link "OK" at bounding box center [362, 136] width 22 height 10
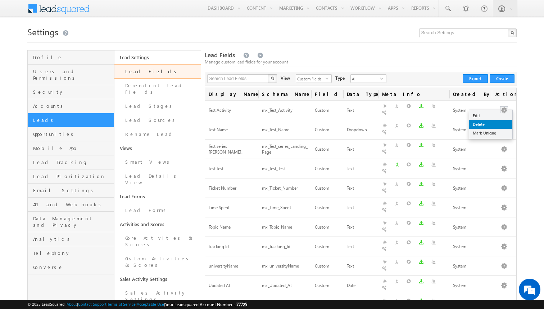
click at [476, 125] on link "Delete" at bounding box center [490, 124] width 43 height 9
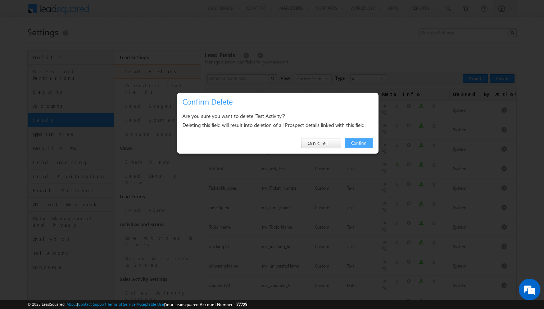
click at [357, 139] on link "Confirm" at bounding box center [359, 143] width 28 height 10
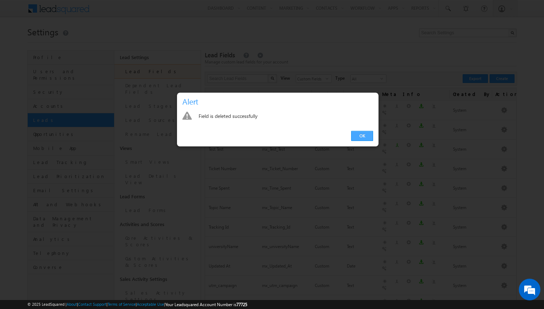
click at [361, 138] on link "OK" at bounding box center [362, 136] width 22 height 10
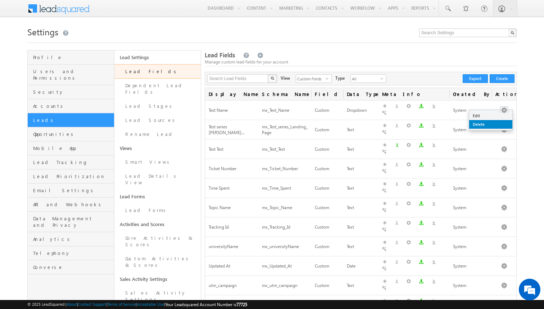
click at [487, 121] on link "Delete" at bounding box center [490, 124] width 43 height 9
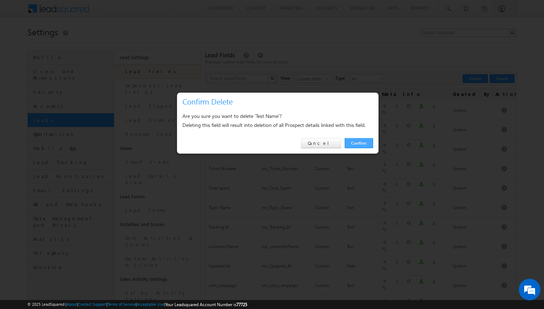
click at [363, 145] on link "Confirm" at bounding box center [359, 143] width 28 height 10
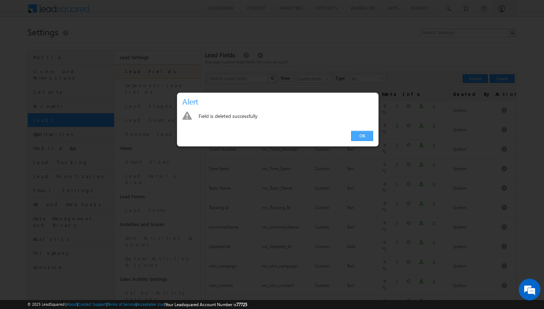
click at [370, 133] on link "OK" at bounding box center [362, 136] width 22 height 10
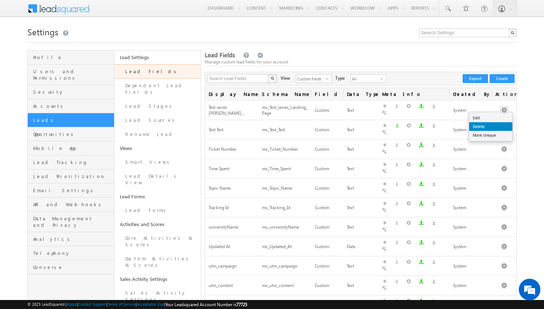
click at [489, 123] on link "Delete" at bounding box center [490, 126] width 43 height 9
click at [485, 126] on link "Delete" at bounding box center [490, 126] width 43 height 9
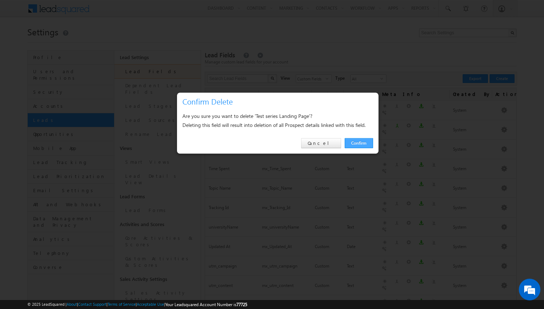
click at [365, 145] on link "Confirm" at bounding box center [359, 143] width 28 height 10
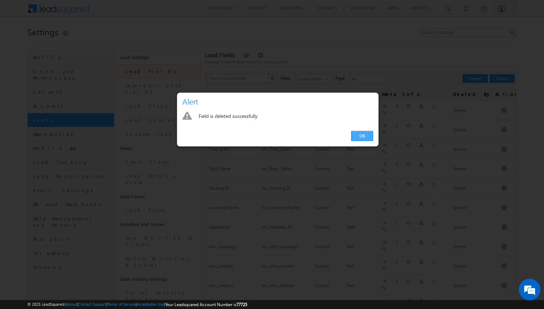
click at [364, 137] on link "OK" at bounding box center [362, 136] width 22 height 10
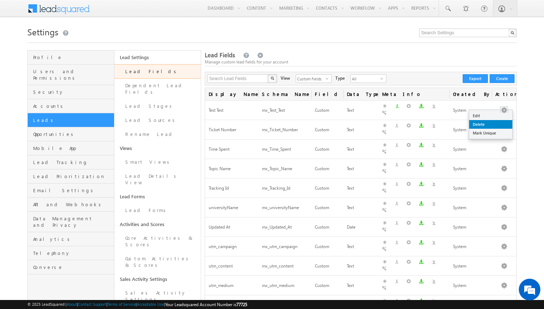
click at [484, 123] on link "Delete" at bounding box center [490, 124] width 43 height 9
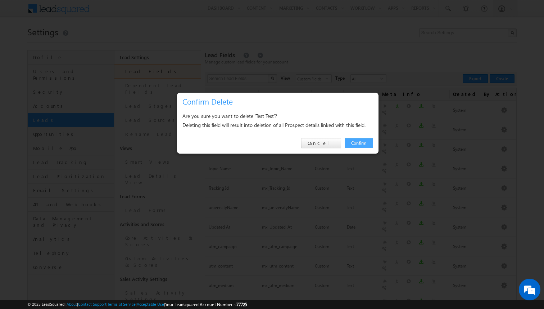
click at [356, 139] on link "Confirm" at bounding box center [359, 143] width 28 height 10
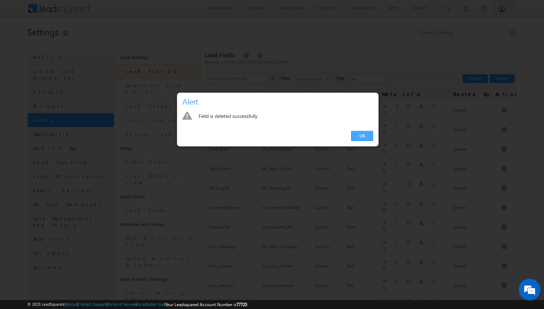
click at [367, 132] on link "OK" at bounding box center [362, 136] width 22 height 10
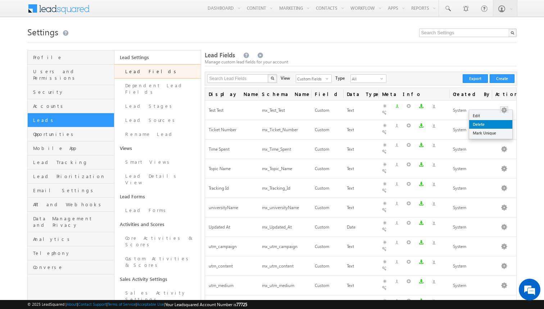
click at [478, 126] on link "Delete" at bounding box center [490, 124] width 43 height 9
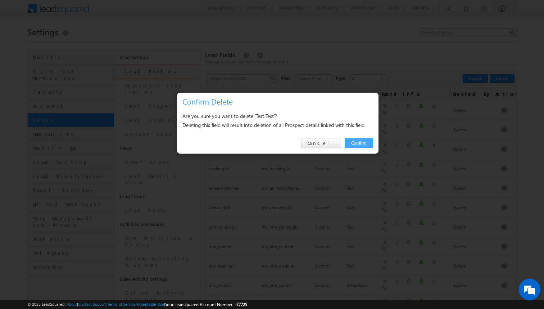
click at [355, 143] on link "Confirm" at bounding box center [359, 143] width 28 height 10
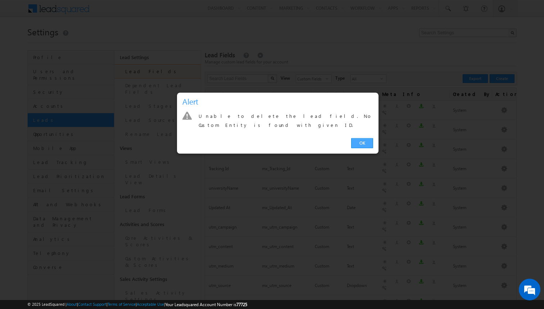
click at [368, 138] on link "OK" at bounding box center [362, 143] width 22 height 10
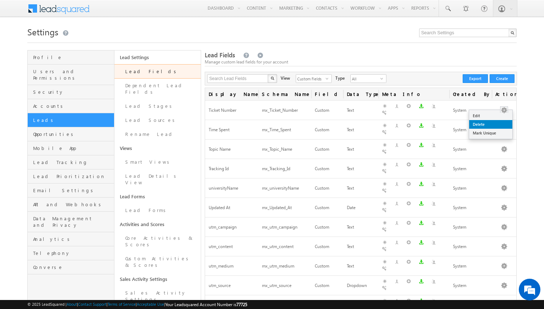
click at [489, 122] on link "Delete" at bounding box center [490, 124] width 43 height 9
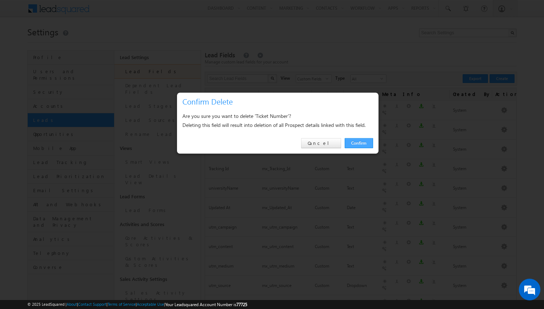
click at [356, 143] on link "Confirm" at bounding box center [359, 143] width 28 height 10
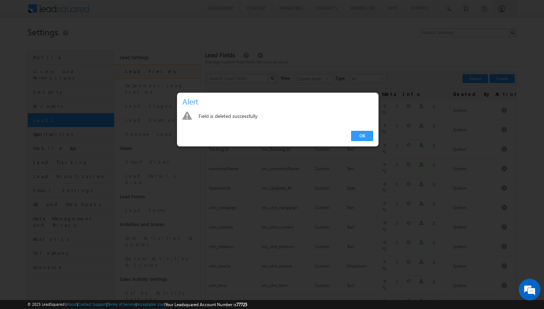
click at [369, 129] on div "OK" at bounding box center [278, 136] width 202 height 21
click at [368, 135] on link "OK" at bounding box center [362, 136] width 22 height 10
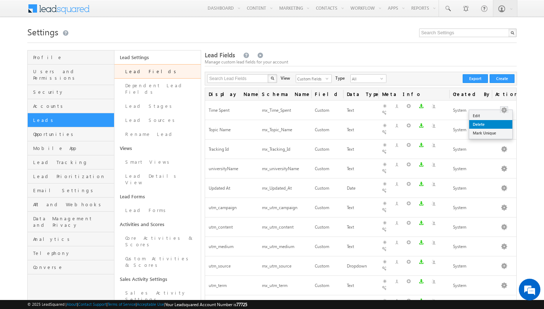
click at [480, 123] on link "Delete" at bounding box center [490, 124] width 43 height 9
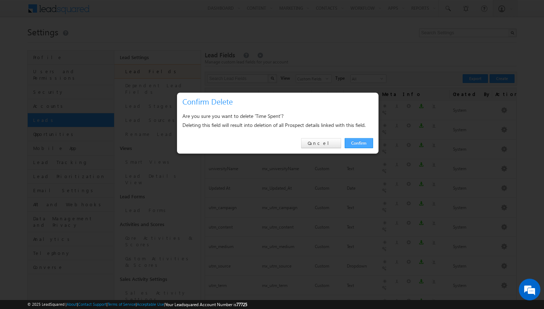
click at [361, 141] on link "Confirm" at bounding box center [359, 143] width 28 height 10
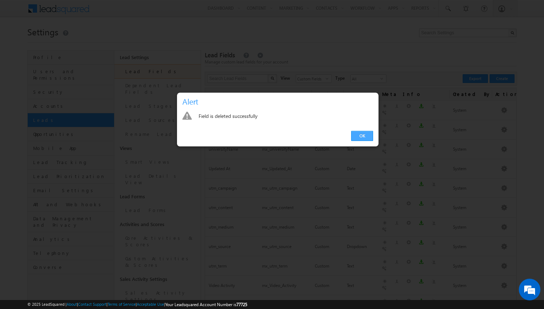
click at [370, 136] on link "OK" at bounding box center [362, 136] width 22 height 10
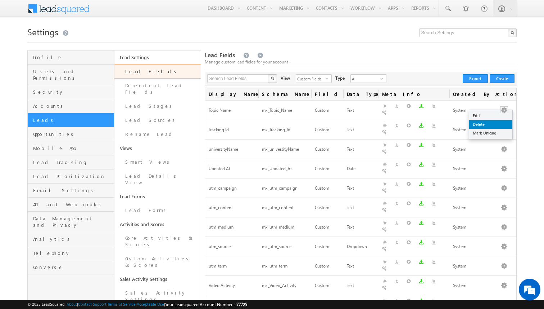
click at [480, 123] on link "Delete" at bounding box center [490, 124] width 43 height 9
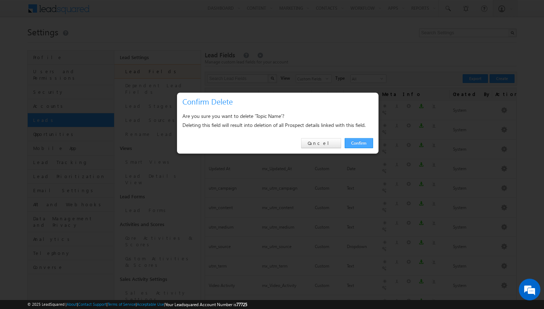
click at [363, 143] on link "Confirm" at bounding box center [359, 143] width 28 height 10
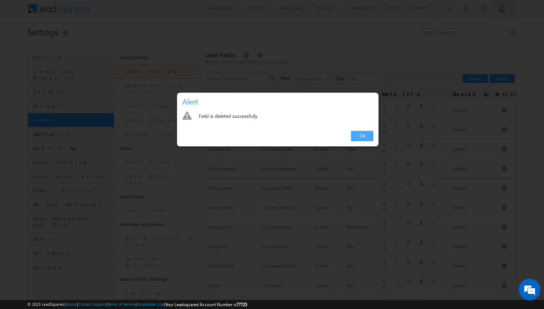
click at [368, 134] on link "OK" at bounding box center [362, 136] width 22 height 10
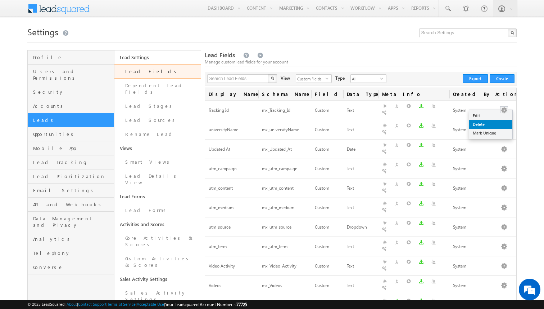
click at [483, 123] on link "Delete" at bounding box center [490, 124] width 43 height 9
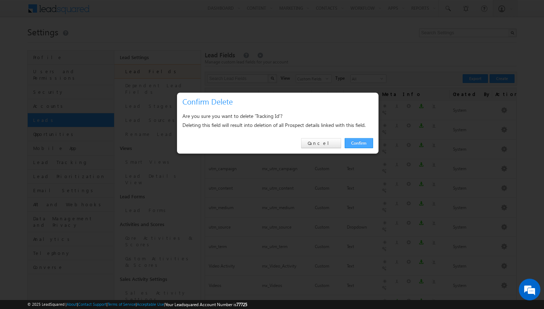
click at [358, 143] on link "Confirm" at bounding box center [359, 143] width 28 height 10
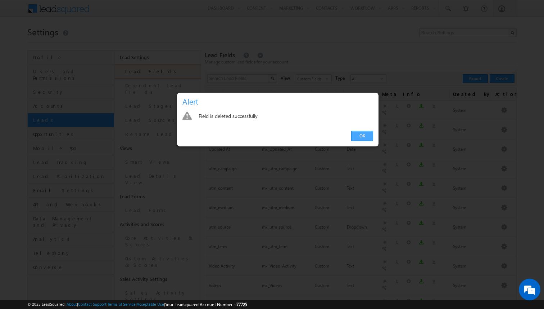
click at [365, 132] on link "OK" at bounding box center [362, 136] width 22 height 10
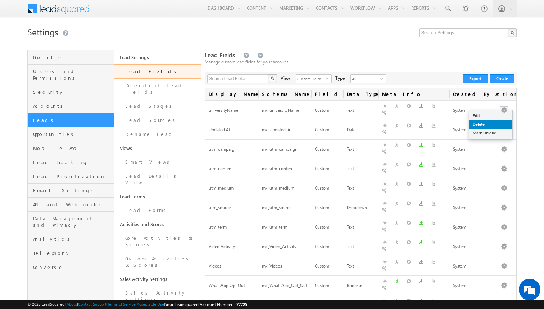
click at [481, 123] on link "Delete" at bounding box center [490, 124] width 43 height 9
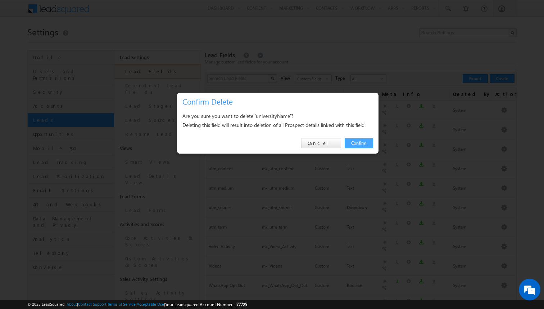
click at [359, 142] on link "Confirm" at bounding box center [359, 143] width 28 height 10
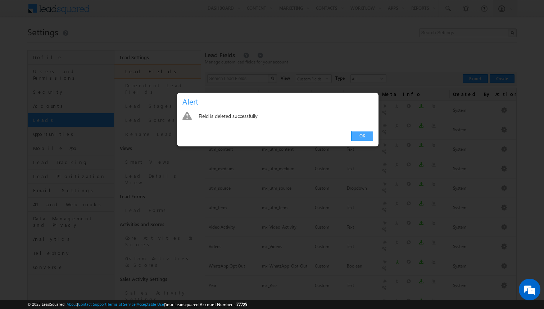
click at [364, 135] on link "OK" at bounding box center [362, 136] width 22 height 10
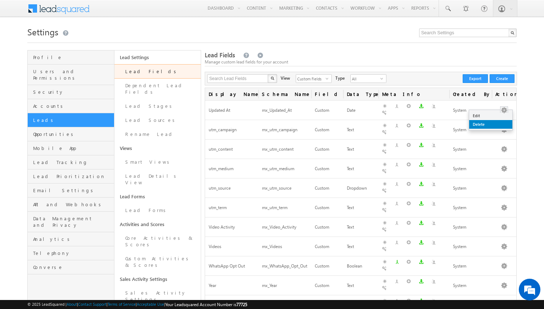
click at [480, 121] on link "Delete" at bounding box center [490, 124] width 43 height 9
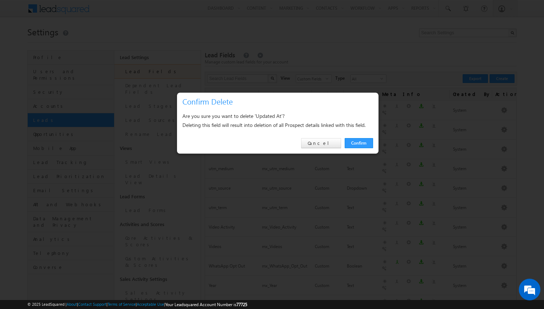
click at [343, 141] on div "Confirm Cancel" at bounding box center [278, 143] width 202 height 21
click at [351, 140] on link "Confirm" at bounding box center [359, 143] width 28 height 10
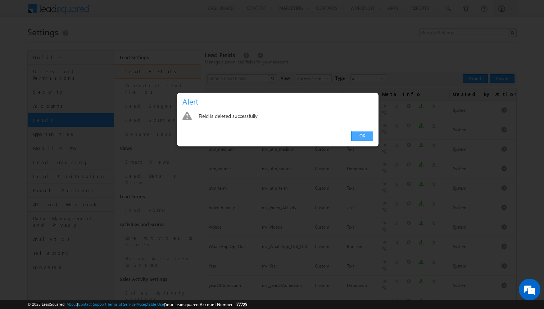
click at [362, 136] on link "OK" at bounding box center [362, 136] width 22 height 10
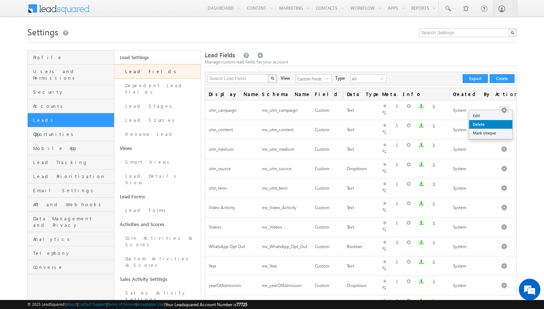
click at [482, 125] on link "Delete" at bounding box center [490, 124] width 43 height 9
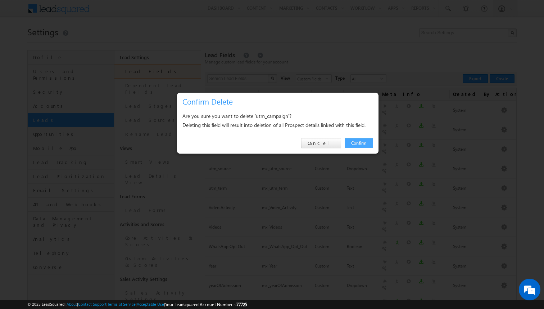
click at [361, 145] on link "Confirm" at bounding box center [359, 143] width 28 height 10
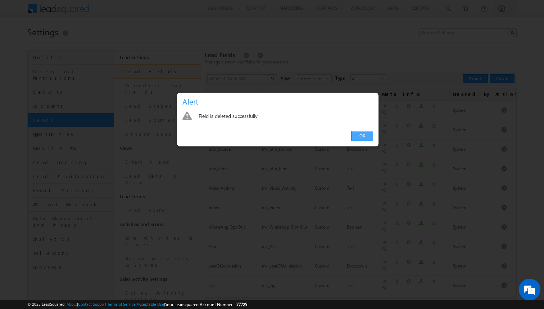
click at [356, 136] on link "OK" at bounding box center [362, 136] width 22 height 10
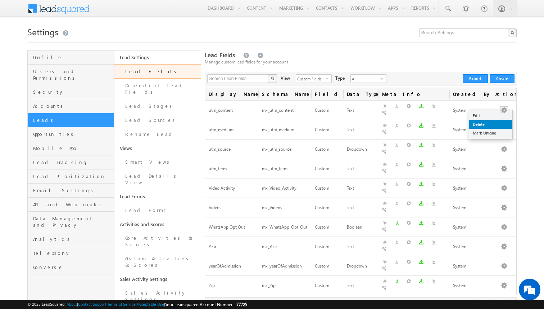
click at [481, 123] on link "Delete" at bounding box center [490, 124] width 43 height 9
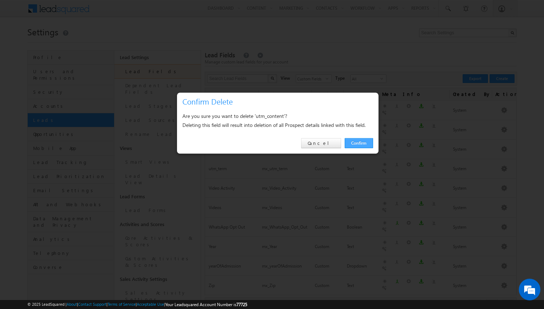
click at [360, 143] on link "Confirm" at bounding box center [359, 143] width 28 height 10
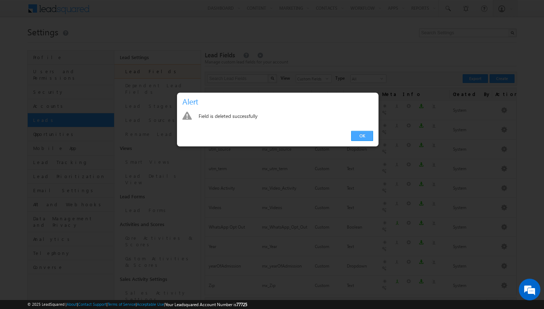
click at [367, 133] on link "OK" at bounding box center [362, 136] width 22 height 10
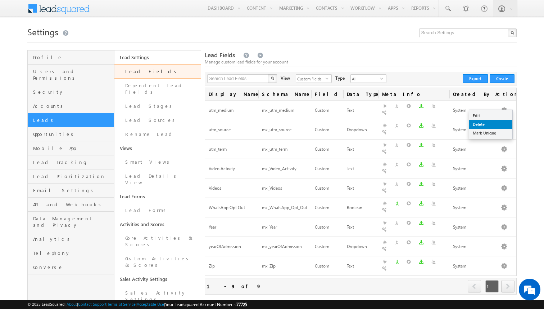
click at [477, 125] on link "Delete" at bounding box center [490, 124] width 43 height 9
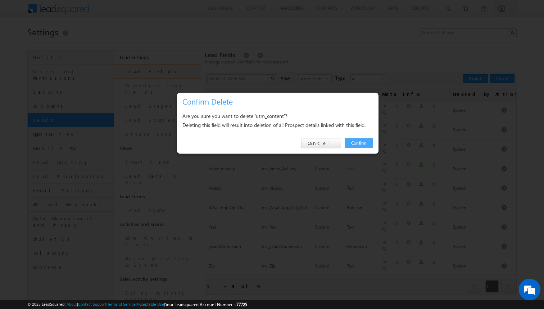
click at [355, 145] on link "Confirm" at bounding box center [359, 143] width 28 height 10
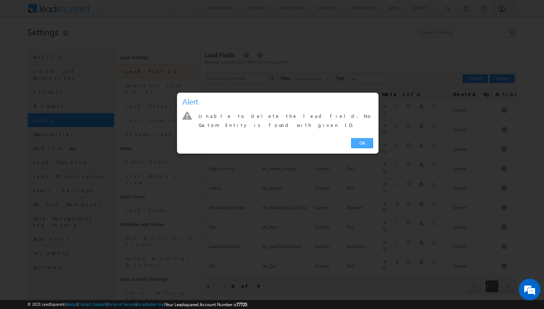
click at [361, 138] on link "OK" at bounding box center [362, 143] width 22 height 10
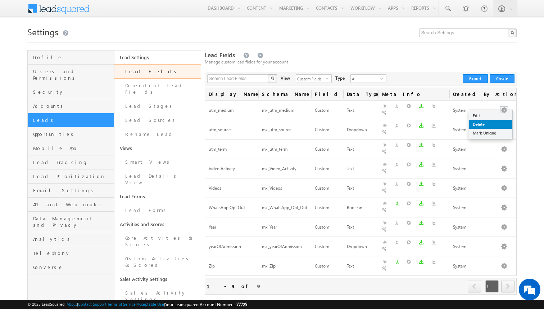
click at [488, 122] on link "Delete" at bounding box center [490, 124] width 43 height 9
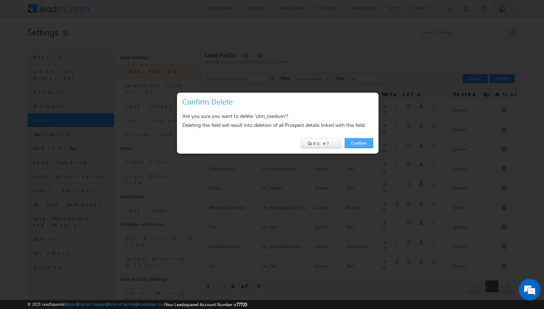
click at [355, 143] on link "Confirm" at bounding box center [359, 143] width 28 height 10
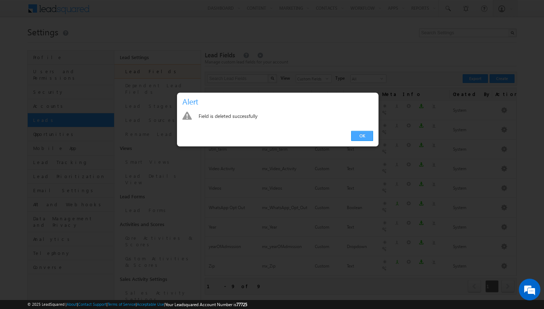
click at [369, 138] on link "OK" at bounding box center [362, 136] width 22 height 10
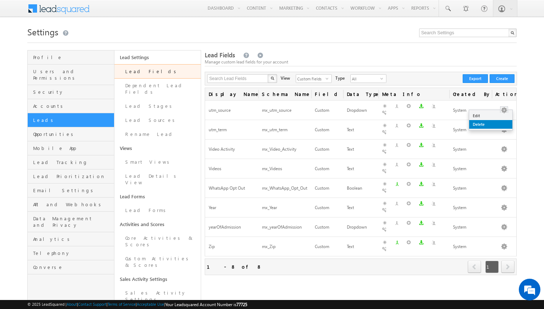
click at [490, 123] on link "Delete" at bounding box center [490, 124] width 43 height 9
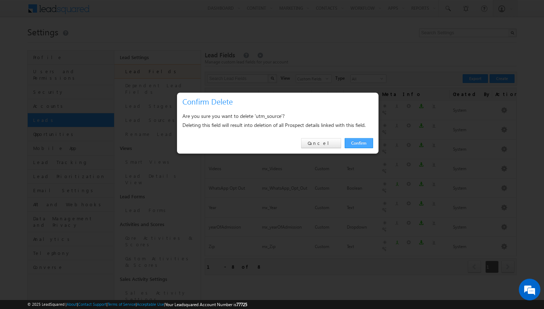
click at [355, 145] on link "Confirm" at bounding box center [359, 143] width 28 height 10
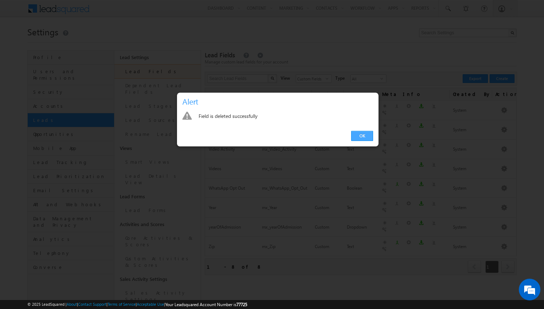
click at [358, 134] on link "OK" at bounding box center [362, 136] width 22 height 10
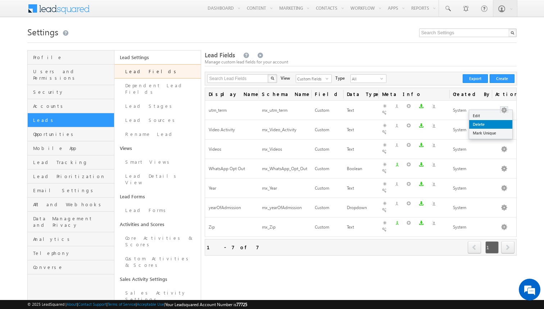
click at [478, 126] on link "Delete" at bounding box center [490, 124] width 43 height 9
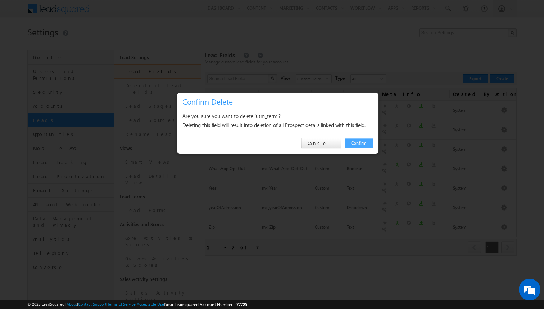
click at [363, 139] on link "Confirm" at bounding box center [359, 143] width 28 height 10
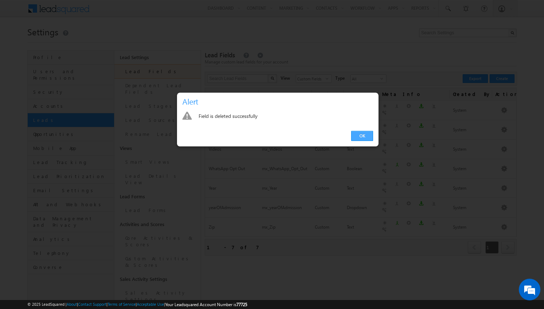
click at [368, 134] on link "OK" at bounding box center [362, 136] width 22 height 10
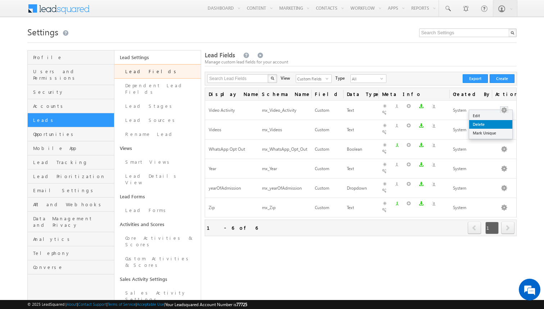
click at [481, 122] on link "Delete" at bounding box center [490, 124] width 43 height 9
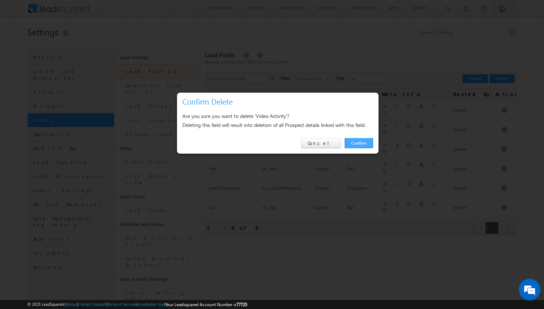
click at [361, 143] on link "Confirm" at bounding box center [359, 143] width 28 height 10
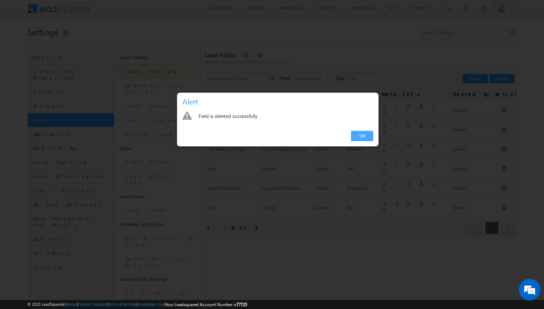
click at [369, 135] on link "OK" at bounding box center [362, 136] width 22 height 10
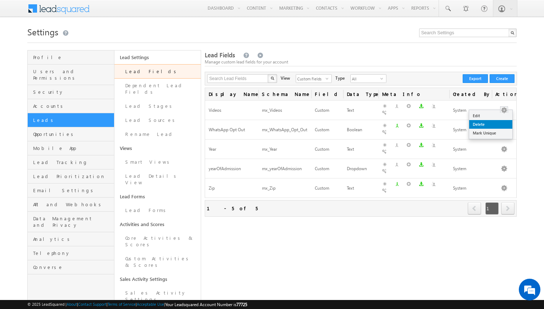
click at [477, 123] on link "Delete" at bounding box center [490, 124] width 43 height 9
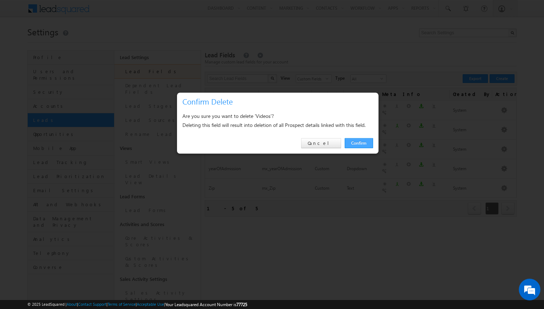
click at [359, 140] on link "Confirm" at bounding box center [359, 143] width 28 height 10
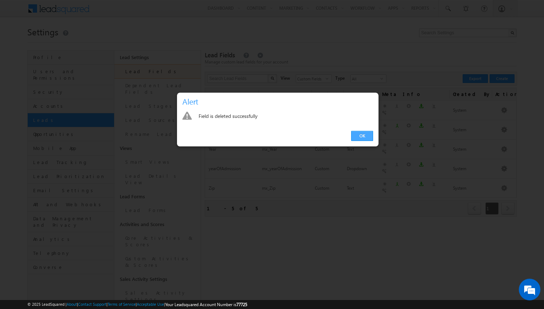
click at [365, 133] on link "OK" at bounding box center [362, 136] width 22 height 10
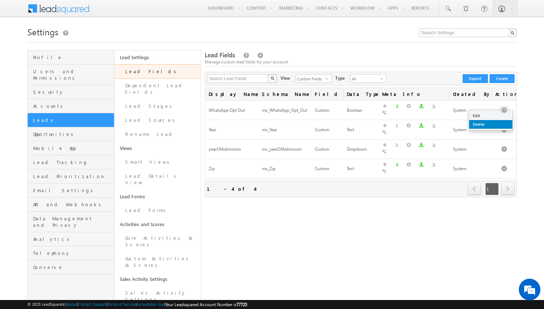
click at [480, 122] on link "Delete" at bounding box center [490, 124] width 43 height 9
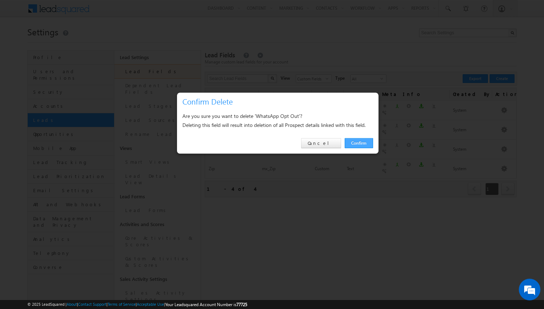
click at [359, 141] on link "Confirm" at bounding box center [359, 143] width 28 height 10
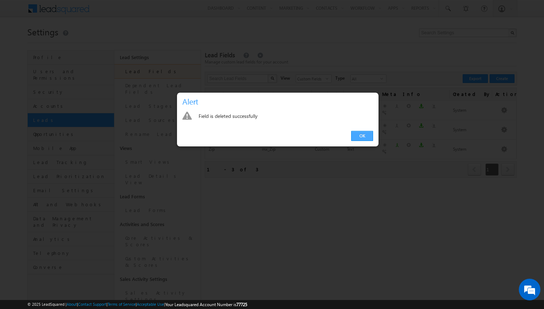
click at [359, 136] on link "OK" at bounding box center [362, 136] width 22 height 10
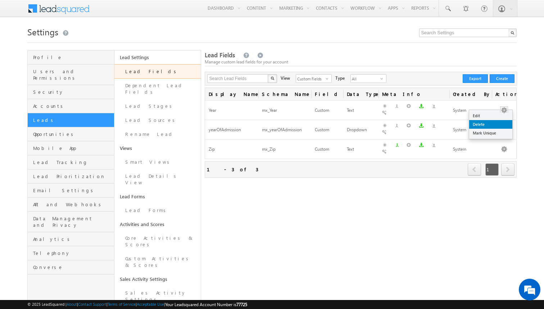
click at [487, 122] on link "Delete" at bounding box center [490, 124] width 43 height 9
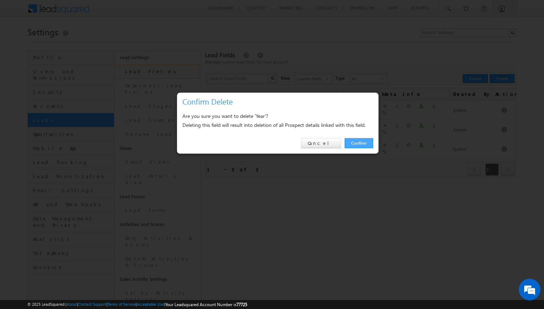
click at [364, 142] on link "Confirm" at bounding box center [359, 143] width 28 height 10
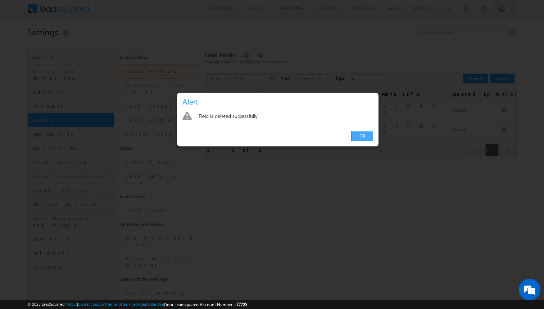
click at [358, 137] on link "OK" at bounding box center [362, 136] width 22 height 10
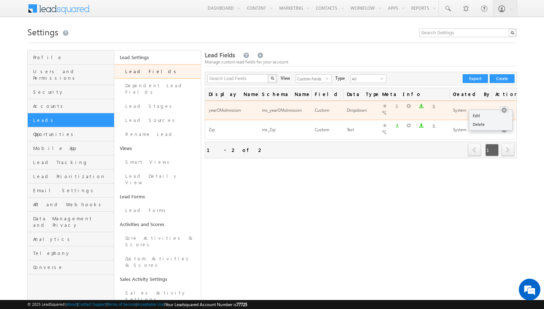
click at [505, 107] on button "button" at bounding box center [504, 110] width 7 height 7
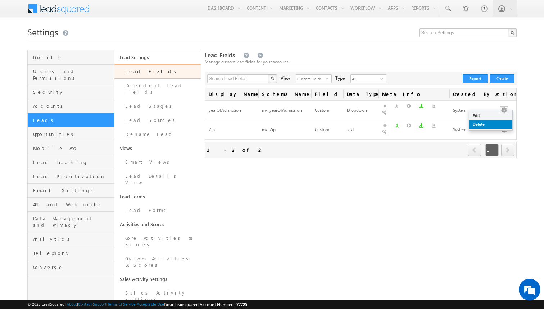
click at [480, 122] on link "Delete" at bounding box center [490, 124] width 43 height 9
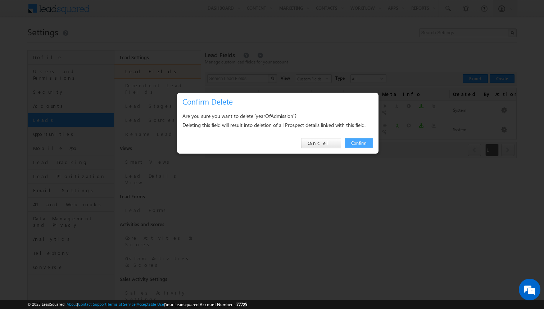
click at [360, 144] on link "Confirm" at bounding box center [359, 143] width 28 height 10
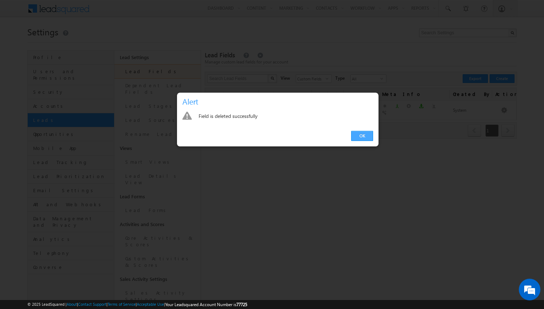
click at [368, 132] on link "OK" at bounding box center [362, 136] width 22 height 10
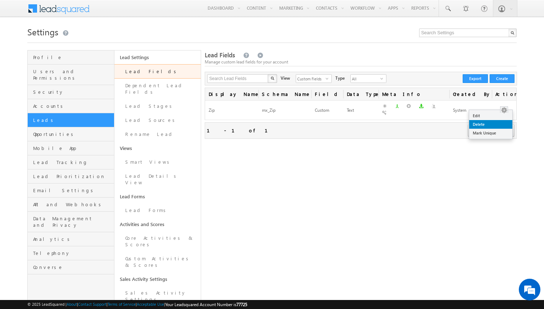
click at [476, 126] on link "Delete" at bounding box center [490, 124] width 43 height 9
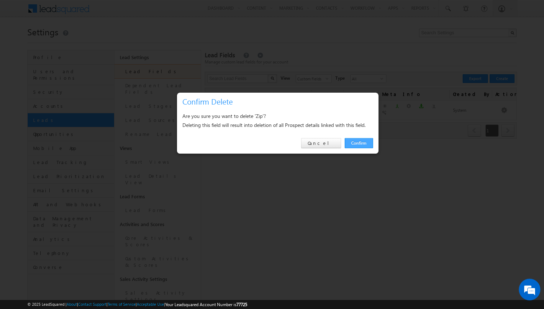
click at [358, 143] on link "Confirm" at bounding box center [359, 143] width 28 height 10
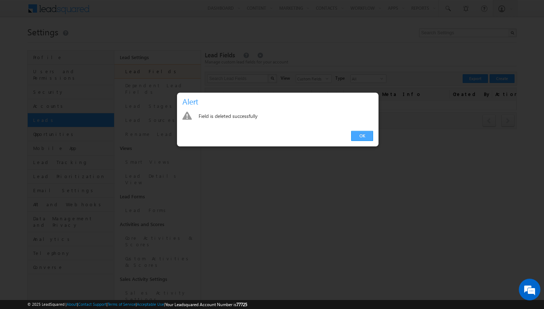
click at [362, 138] on link "OK" at bounding box center [362, 136] width 22 height 10
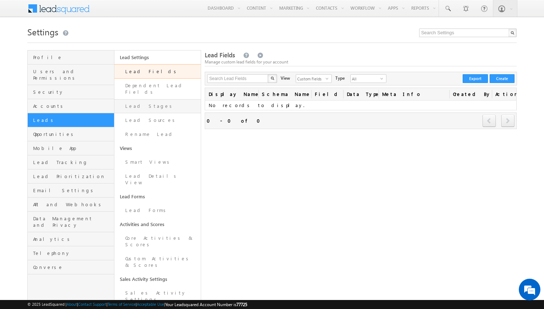
click at [161, 99] on link "Lead Stages" at bounding box center [157, 106] width 87 height 14
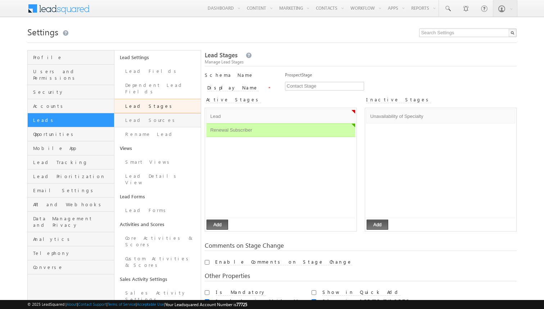
click at [161, 114] on link "Lead Sources" at bounding box center [157, 120] width 87 height 14
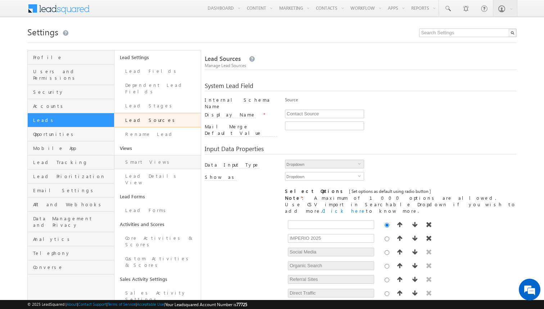
click at [145, 155] on link "Smart Views" at bounding box center [157, 162] width 87 height 14
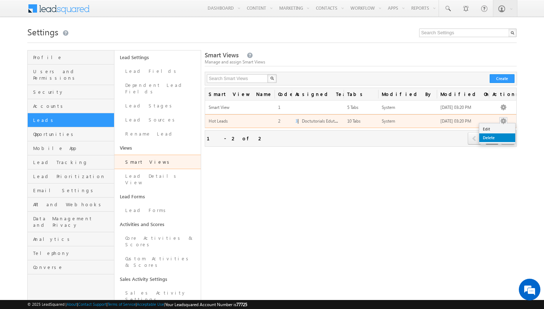
click at [492, 138] on link "Delete" at bounding box center [498, 137] width 36 height 9
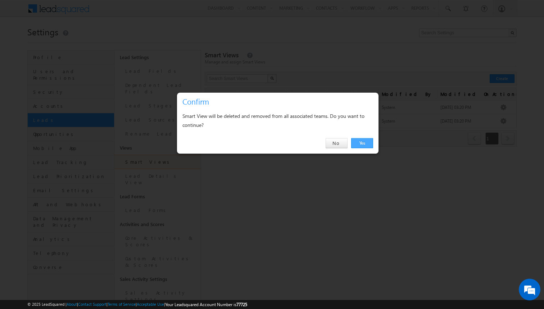
click at [365, 145] on link "Yes" at bounding box center [362, 143] width 22 height 10
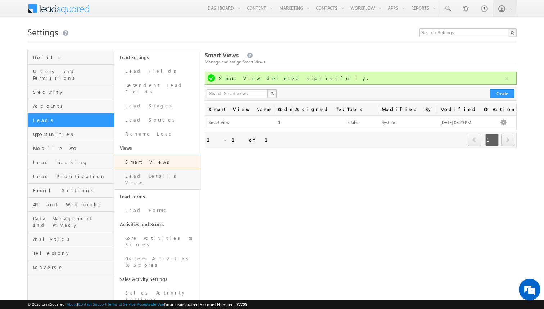
click at [160, 171] on link "Lead Details View" at bounding box center [157, 179] width 87 height 21
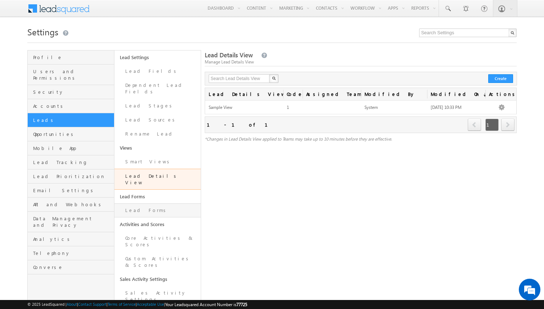
click at [144, 203] on link "Lead Forms" at bounding box center [157, 210] width 87 height 14
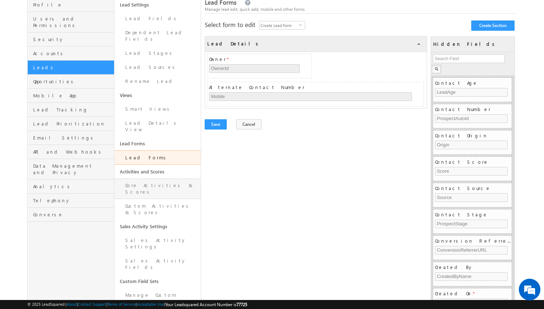
click at [151, 178] on link "Core Activities & Scores" at bounding box center [157, 188] width 87 height 21
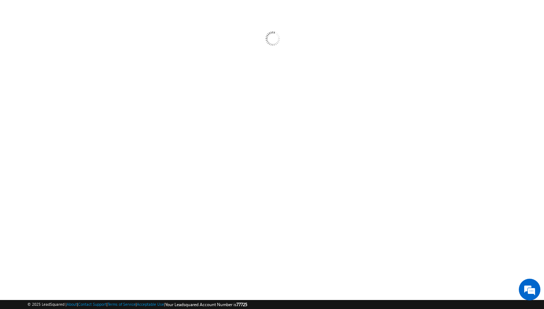
scroll to position [50, 0]
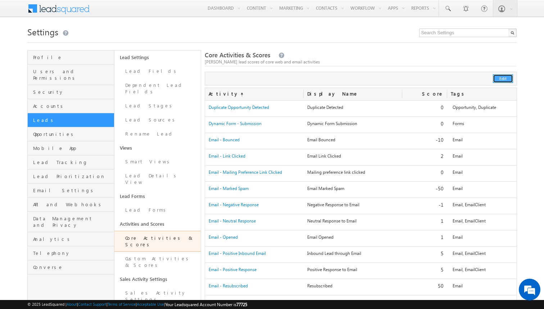
click at [508, 76] on button "Edit" at bounding box center [503, 78] width 20 height 9
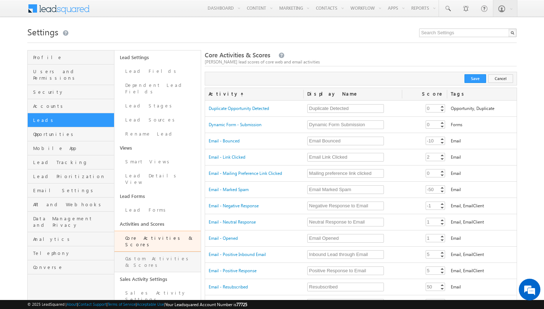
click at [138, 251] on link "Custom Activities & Scores" at bounding box center [157, 261] width 87 height 21
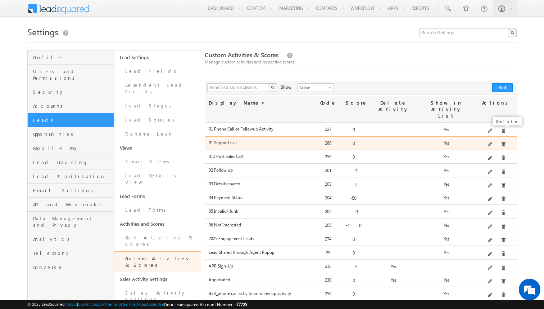
click at [502, 141] on span at bounding box center [503, 143] width 5 height 5
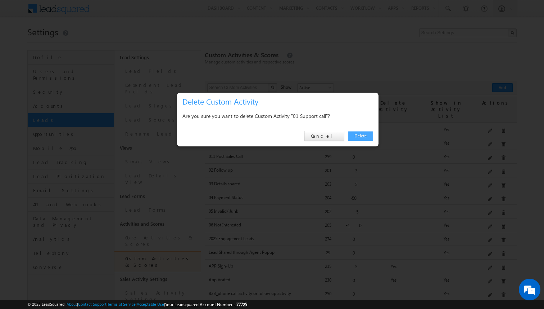
click at [365, 137] on link "Delete" at bounding box center [360, 136] width 25 height 10
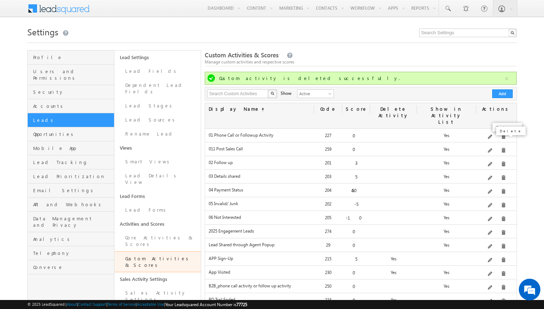
click at [503, 148] on span at bounding box center [503, 150] width 5 height 5
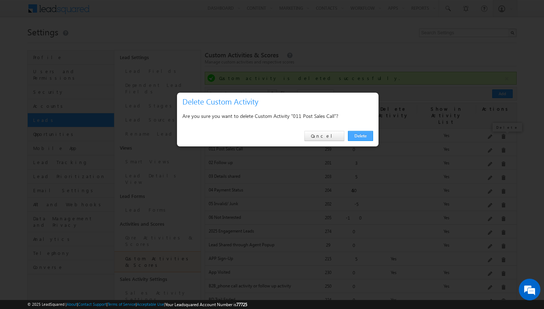
click at [356, 137] on link "Delete" at bounding box center [360, 136] width 25 height 10
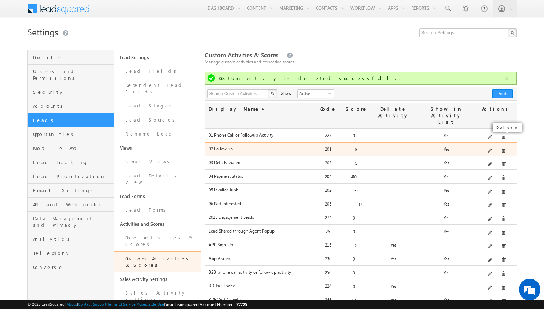
click at [501, 148] on span at bounding box center [503, 150] width 5 height 5
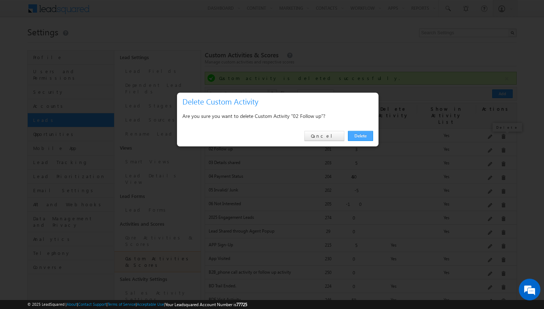
click at [365, 132] on link "Delete" at bounding box center [360, 136] width 25 height 10
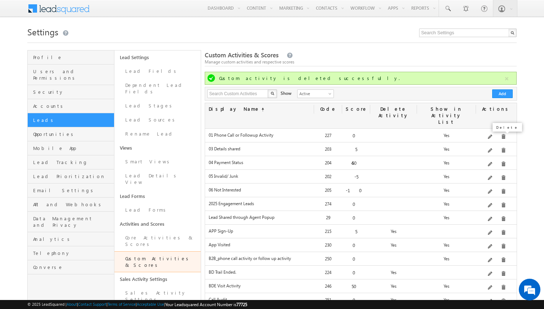
click at [502, 136] on div "Delete" at bounding box center [511, 131] width 33 height 12
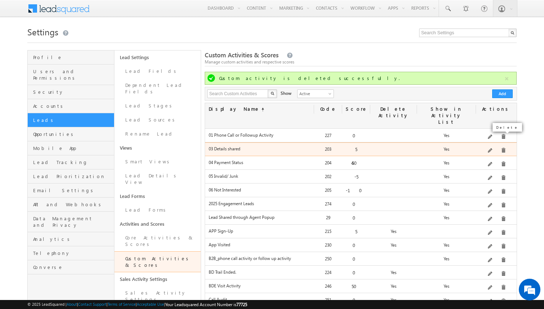
click at [502, 148] on span at bounding box center [503, 150] width 5 height 5
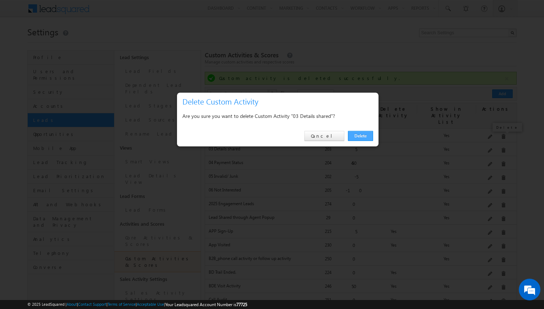
click at [361, 131] on link "Delete" at bounding box center [360, 136] width 25 height 10
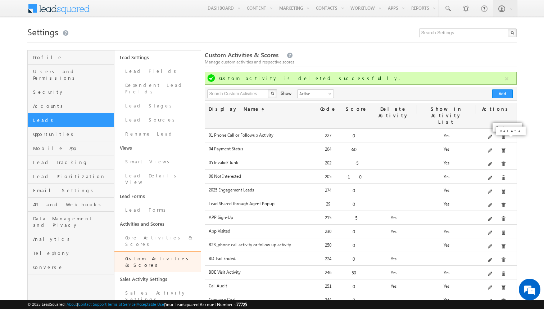
click at [503, 148] on span at bounding box center [503, 150] width 5 height 5
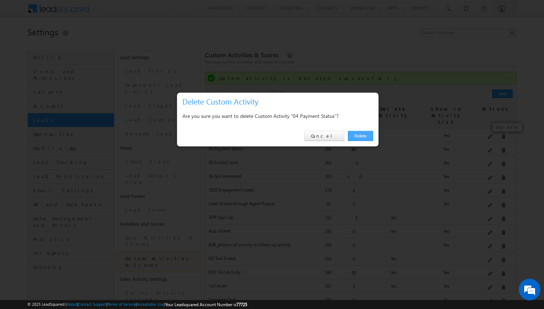
click at [370, 134] on link "Delete" at bounding box center [360, 136] width 25 height 10
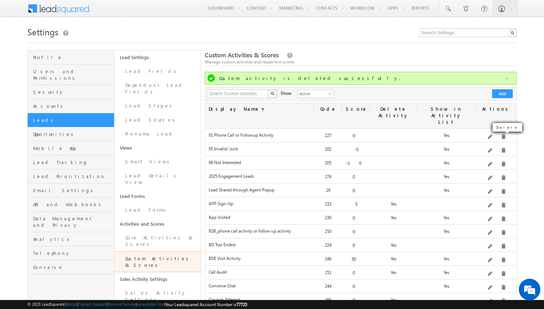
click at [502, 148] on span at bounding box center [503, 150] width 5 height 5
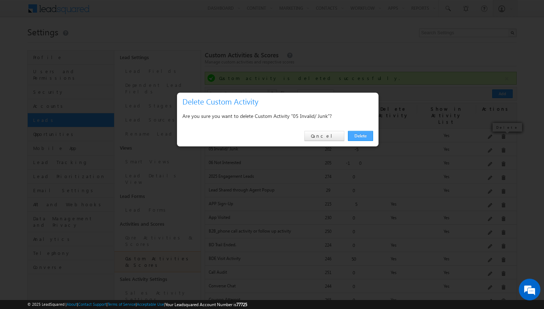
click at [355, 136] on link "Delete" at bounding box center [360, 136] width 25 height 10
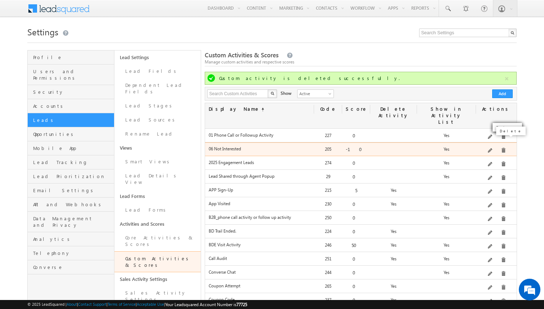
click at [501, 148] on span at bounding box center [503, 150] width 5 height 5
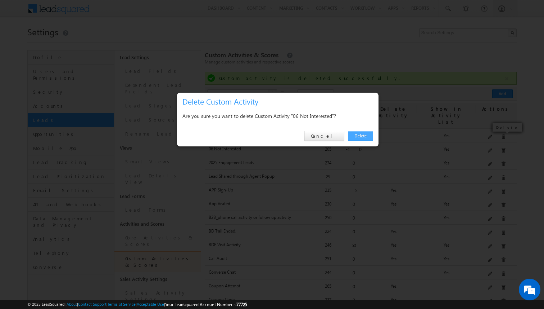
click at [357, 134] on link "Delete" at bounding box center [360, 136] width 25 height 10
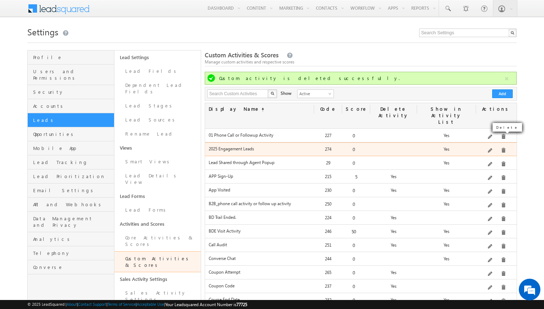
click at [503, 148] on span at bounding box center [503, 150] width 5 height 5
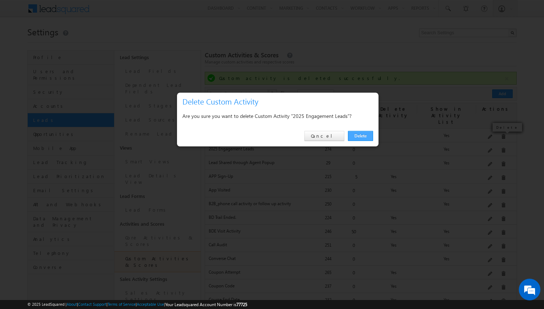
click at [365, 137] on link "Delete" at bounding box center [360, 136] width 25 height 10
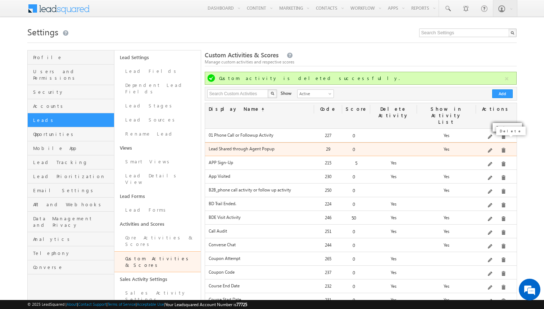
click at [502, 148] on span at bounding box center [503, 150] width 5 height 5
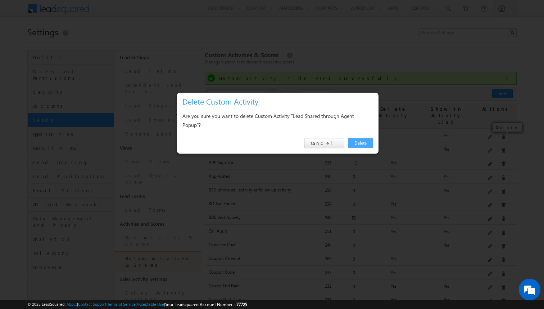
click at [355, 139] on link "Delete" at bounding box center [360, 143] width 25 height 10
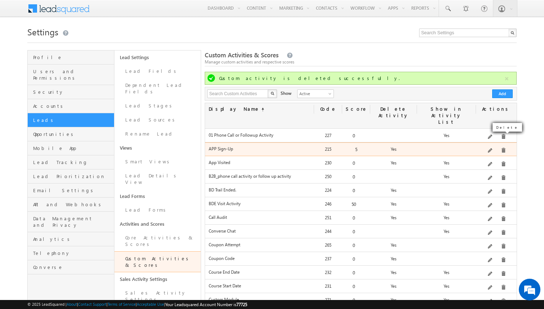
click at [502, 148] on span at bounding box center [503, 150] width 5 height 5
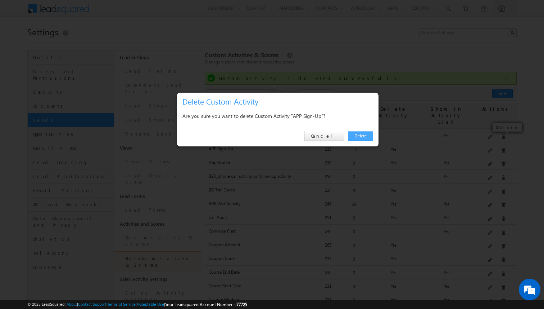
click at [370, 138] on link "Delete" at bounding box center [360, 136] width 25 height 10
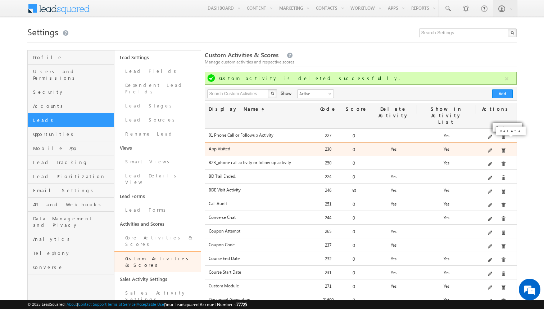
click at [503, 148] on span at bounding box center [503, 150] width 5 height 5
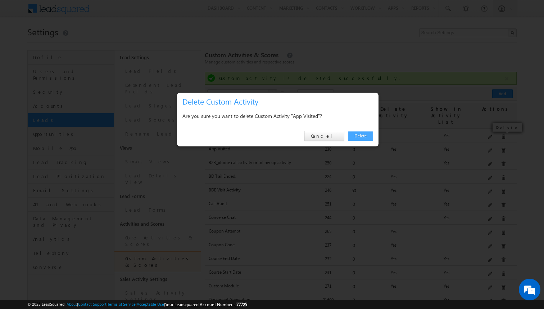
click at [360, 138] on link "Delete" at bounding box center [360, 136] width 25 height 10
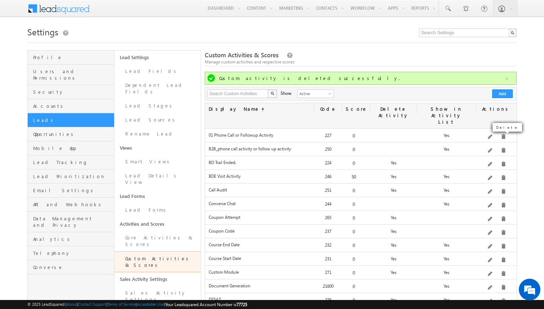
click at [500, 135] on div "Delete" at bounding box center [511, 131] width 33 height 12
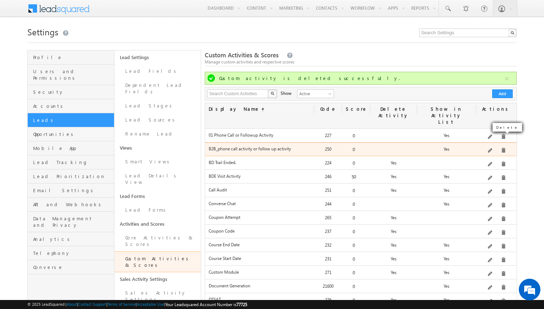
click at [501, 148] on span at bounding box center [503, 150] width 5 height 5
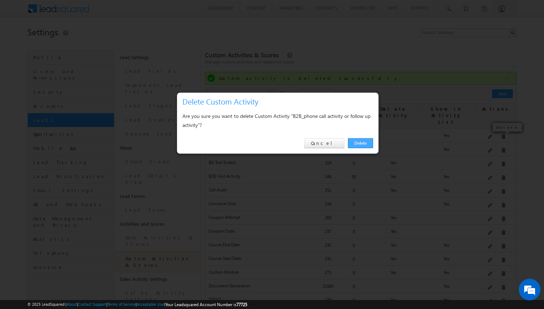
click at [355, 145] on link "Delete" at bounding box center [360, 143] width 25 height 10
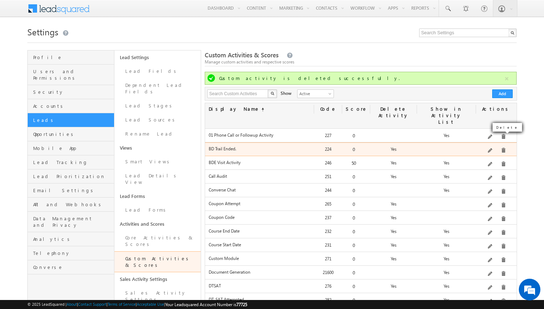
click at [501, 148] on span at bounding box center [503, 150] width 5 height 5
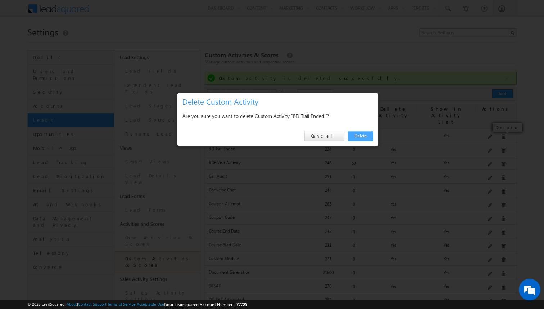
click at [360, 138] on link "Delete" at bounding box center [360, 136] width 25 height 10
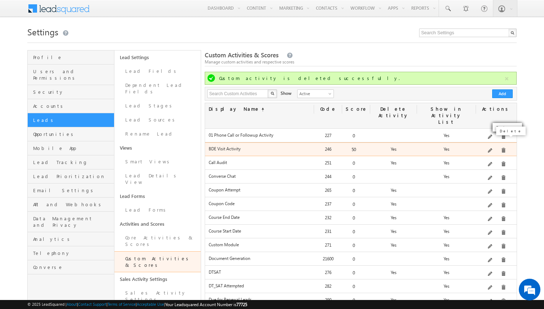
click at [503, 148] on span at bounding box center [503, 150] width 5 height 5
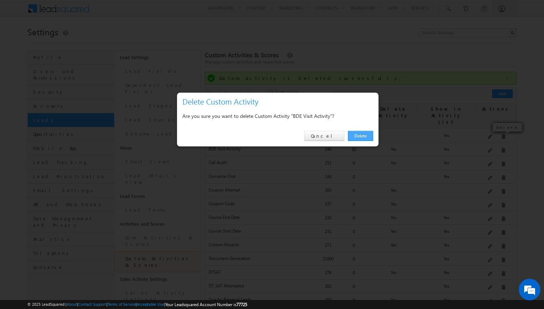
click at [354, 134] on link "Delete" at bounding box center [360, 136] width 25 height 10
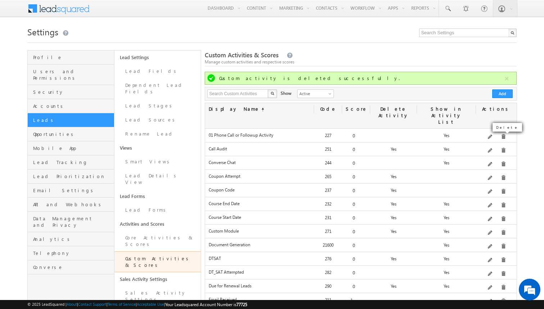
click at [499, 137] on div "Delete" at bounding box center [511, 131] width 33 height 12
click at [501, 148] on span at bounding box center [503, 150] width 5 height 5
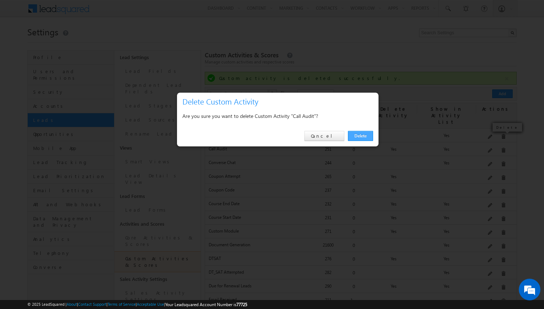
click at [363, 137] on link "Delete" at bounding box center [360, 136] width 25 height 10
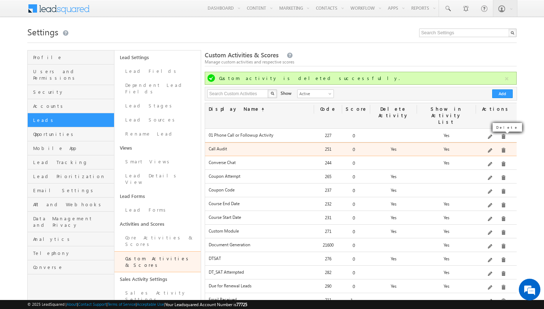
click at [502, 148] on span at bounding box center [503, 150] width 5 height 5
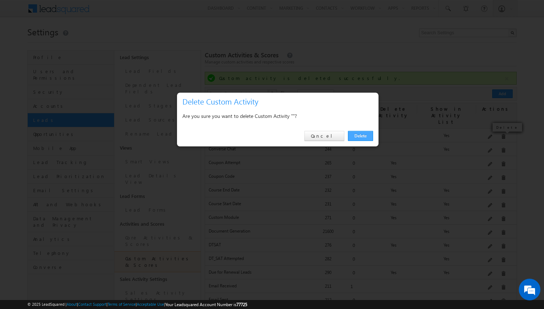
click at [351, 133] on link "Delete" at bounding box center [360, 136] width 25 height 10
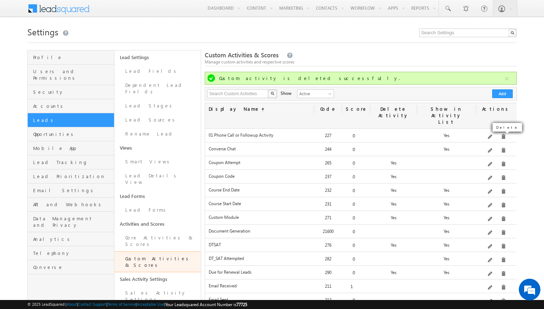
click at [501, 136] on div "Delete" at bounding box center [511, 131] width 33 height 12
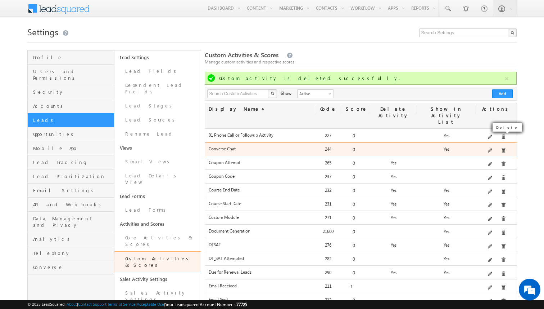
click at [503, 148] on span at bounding box center [503, 150] width 5 height 5
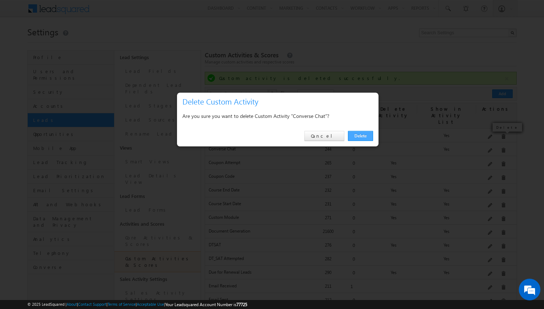
click at [358, 136] on link "Delete" at bounding box center [360, 136] width 25 height 10
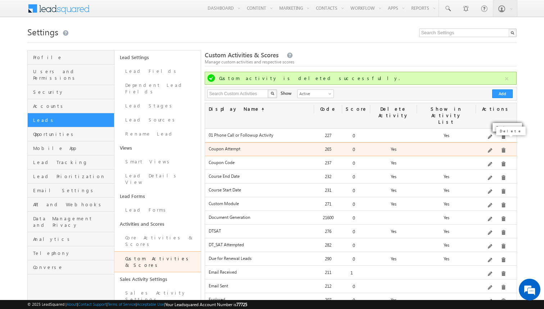
click at [502, 148] on span at bounding box center [503, 150] width 5 height 5
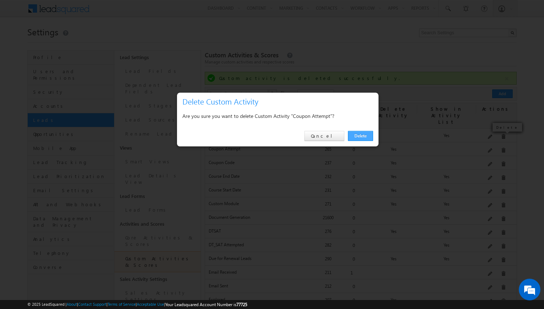
click at [360, 131] on link "Delete" at bounding box center [360, 136] width 25 height 10
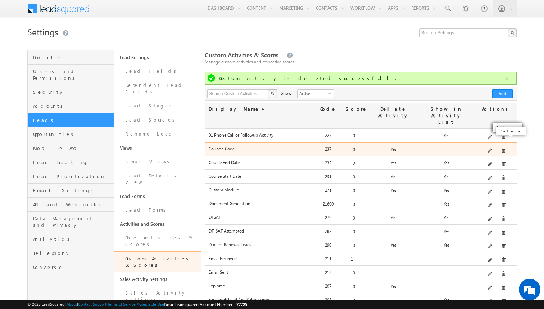
click at [501, 148] on span at bounding box center [503, 150] width 5 height 5
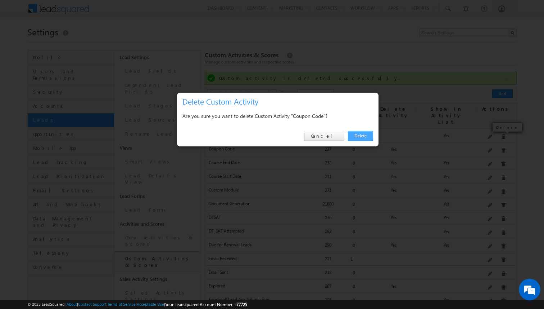
click at [363, 138] on link "Delete" at bounding box center [360, 136] width 25 height 10
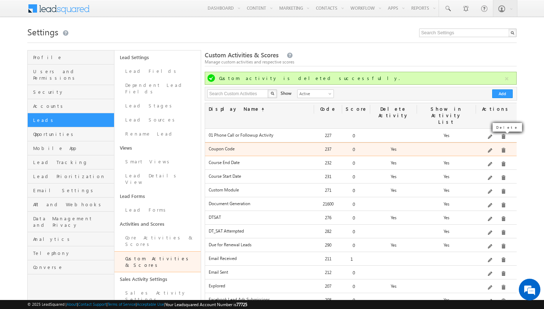
click at [501, 148] on span at bounding box center [503, 150] width 5 height 5
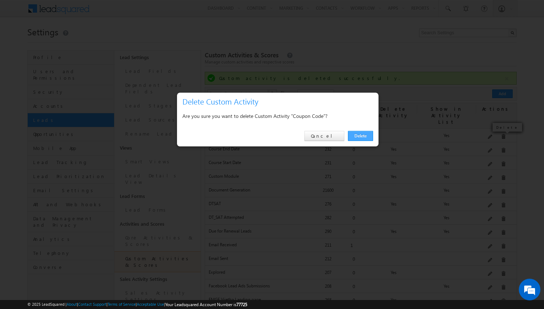
click at [363, 138] on link "Delete" at bounding box center [360, 136] width 25 height 10
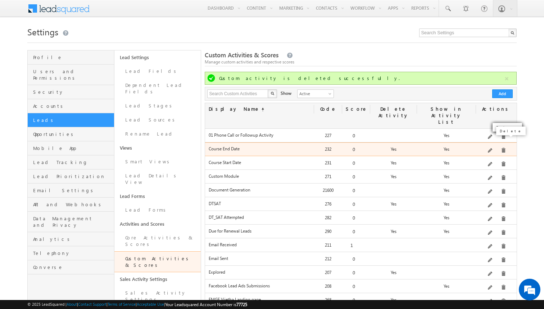
click at [501, 148] on span at bounding box center [503, 150] width 5 height 5
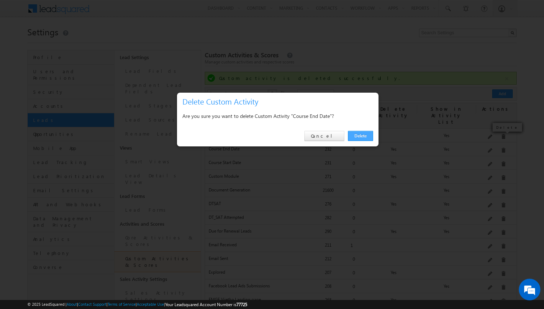
click at [364, 135] on link "Delete" at bounding box center [360, 136] width 25 height 10
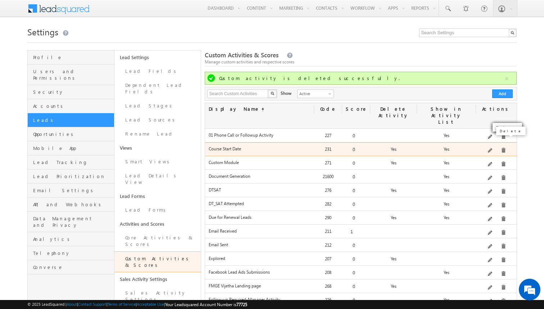
click at [501, 148] on span at bounding box center [503, 150] width 5 height 5
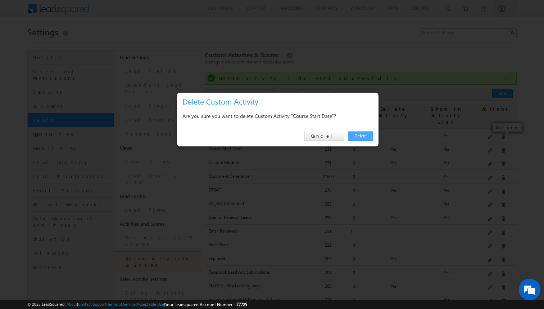
click at [355, 135] on link "Delete" at bounding box center [360, 136] width 25 height 10
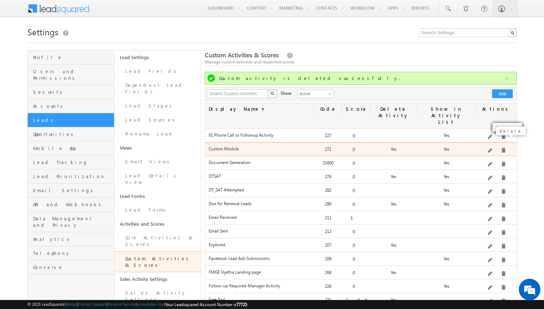
click at [502, 148] on span at bounding box center [503, 150] width 5 height 5
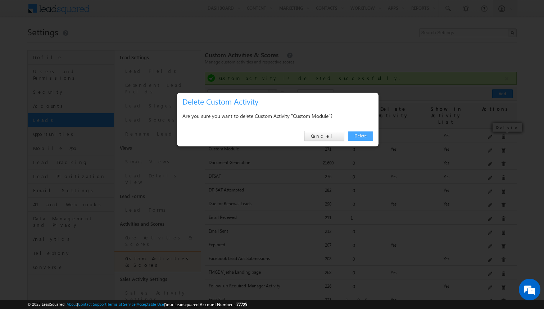
click at [354, 135] on link "Delete" at bounding box center [360, 136] width 25 height 10
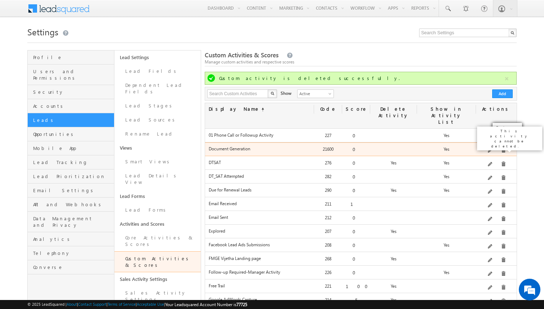
click at [501, 148] on span at bounding box center [503, 150] width 5 height 5
click at [503, 148] on span at bounding box center [503, 150] width 5 height 5
click at [501, 148] on span at bounding box center [503, 150] width 5 height 5
click at [503, 148] on span at bounding box center [503, 150] width 5 height 5
click at [501, 148] on span at bounding box center [503, 150] width 5 height 5
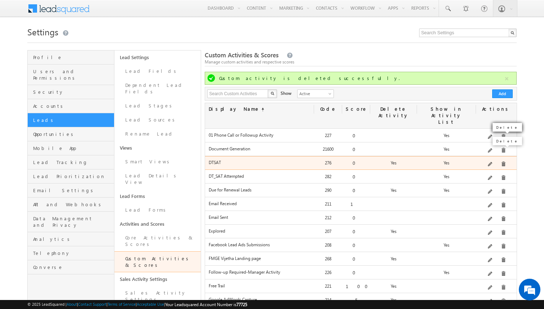
click at [501, 161] on span at bounding box center [503, 163] width 5 height 5
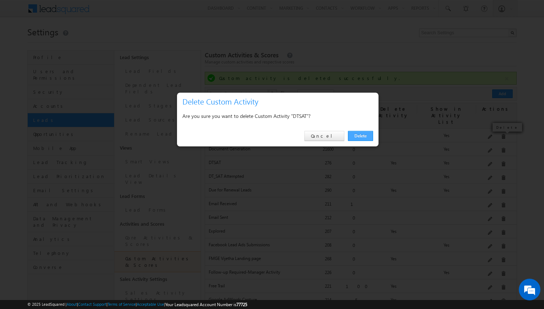
click at [360, 135] on link "Delete" at bounding box center [360, 136] width 25 height 10
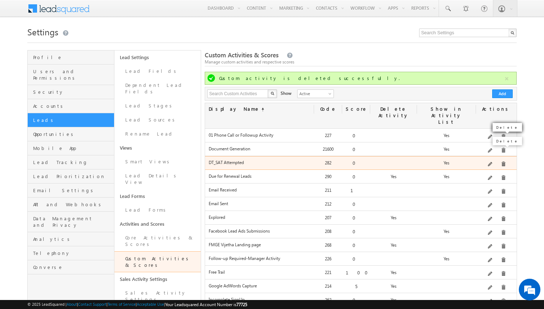
click at [502, 161] on span at bounding box center [503, 163] width 5 height 5
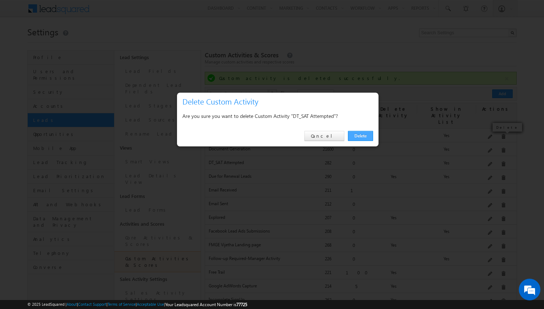
click at [364, 134] on link "Delete" at bounding box center [360, 136] width 25 height 10
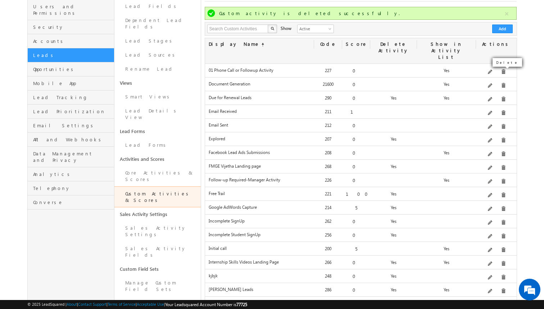
scroll to position [51, 0]
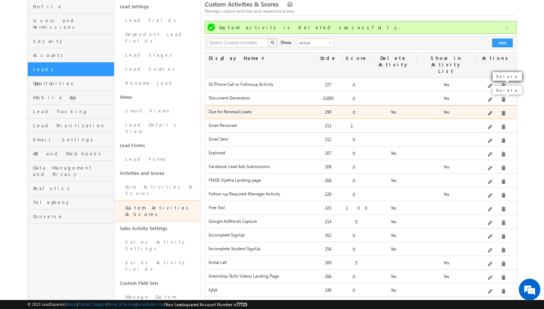
click at [501, 111] on span at bounding box center [503, 113] width 5 height 5
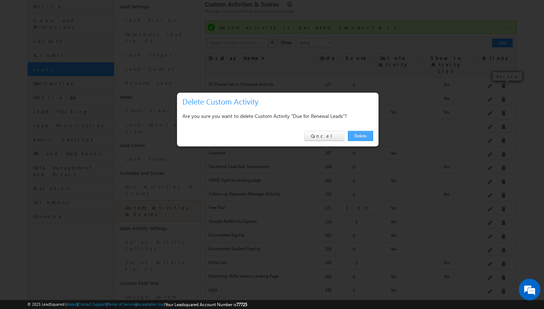
click at [366, 135] on link "Delete" at bounding box center [360, 136] width 25 height 10
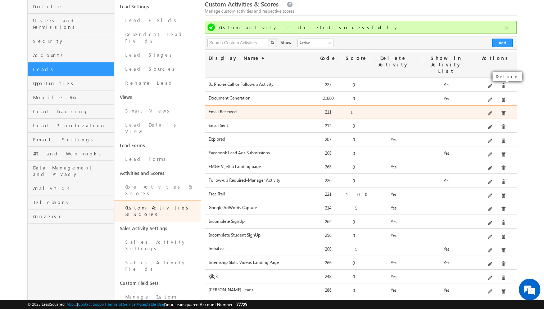
click at [499, 108] on div "Created by LeadSquared IMAP.Email connector" at bounding box center [496, 113] width 40 height 10
click at [502, 111] on span at bounding box center [503, 113] width 5 height 5
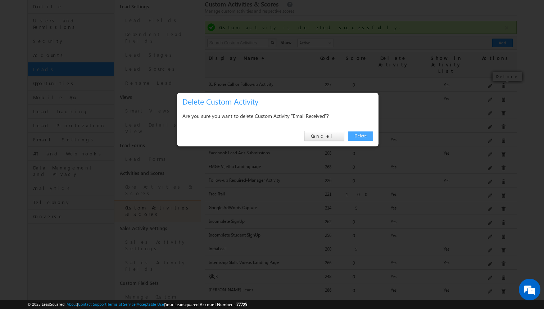
click at [361, 137] on link "Delete" at bounding box center [360, 136] width 25 height 10
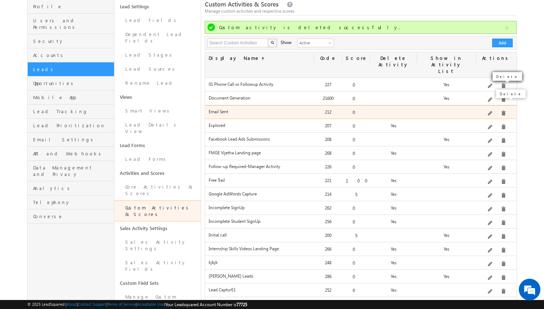
click at [502, 111] on span at bounding box center [503, 113] width 5 height 5
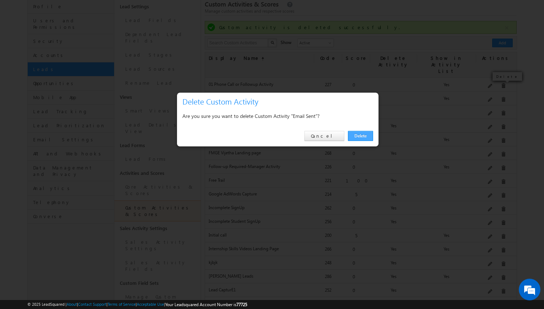
click at [364, 139] on link "Delete" at bounding box center [360, 136] width 25 height 10
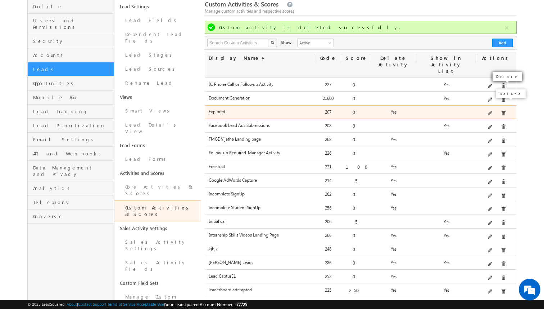
click at [502, 111] on span at bounding box center [503, 113] width 5 height 5
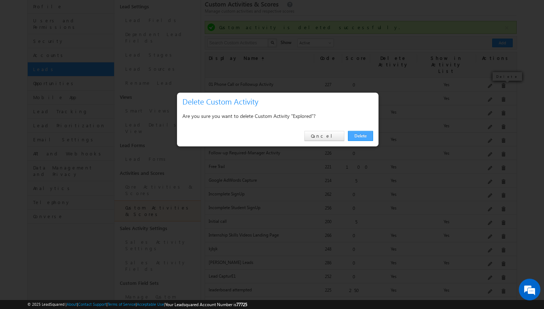
click at [365, 138] on link "Delete" at bounding box center [360, 136] width 25 height 10
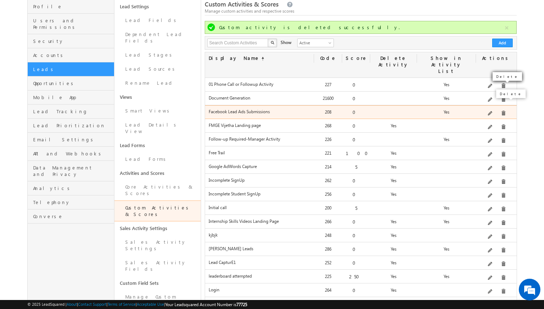
click at [501, 111] on span at bounding box center [503, 113] width 5 height 5
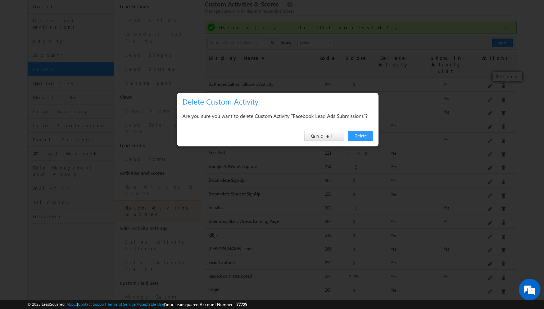
click at [372, 130] on div "Delete Cancel" at bounding box center [278, 136] width 202 height 21
click at [369, 133] on link "Delete" at bounding box center [360, 136] width 25 height 10
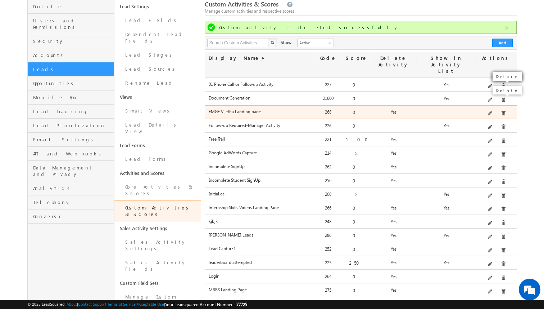
click at [501, 111] on span at bounding box center [503, 113] width 5 height 5
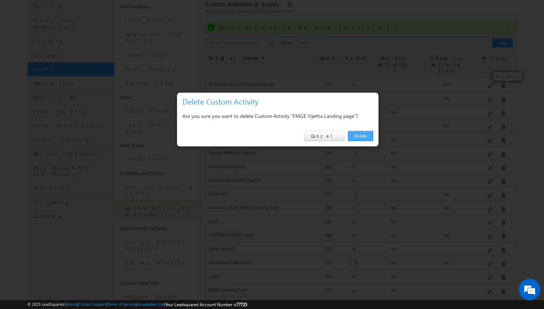
click at [366, 135] on link "Delete" at bounding box center [360, 136] width 25 height 10
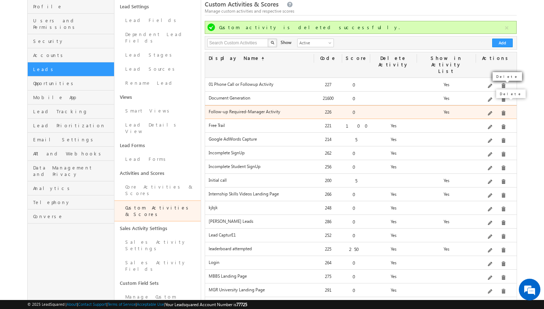
click at [501, 111] on span at bounding box center [503, 113] width 5 height 5
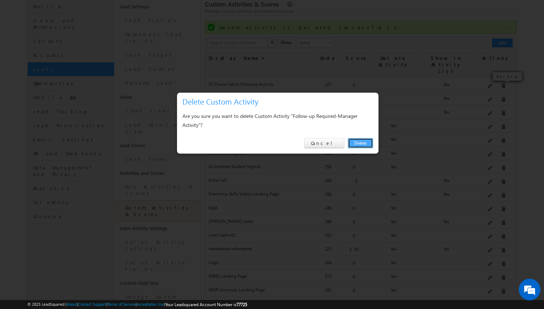
click at [360, 141] on link "Delete" at bounding box center [360, 143] width 25 height 10
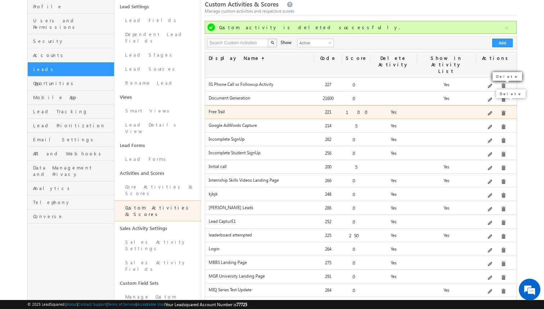
click at [502, 111] on span at bounding box center [503, 113] width 5 height 5
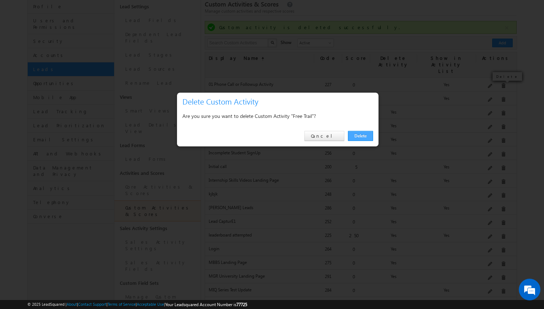
click at [358, 137] on link "Delete" at bounding box center [360, 136] width 25 height 10
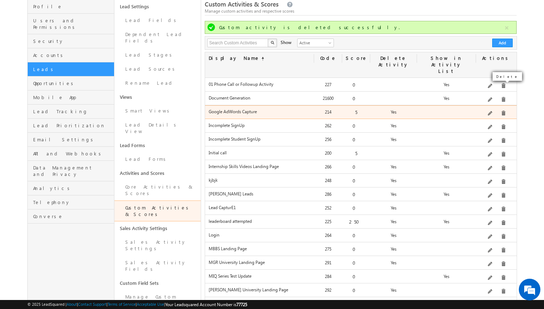
click at [502, 111] on span at bounding box center [503, 113] width 5 height 5
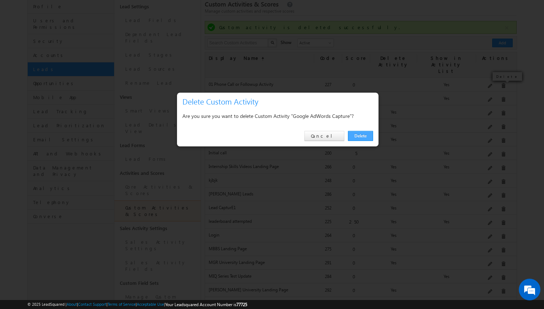
click at [365, 137] on link "Delete" at bounding box center [360, 136] width 25 height 10
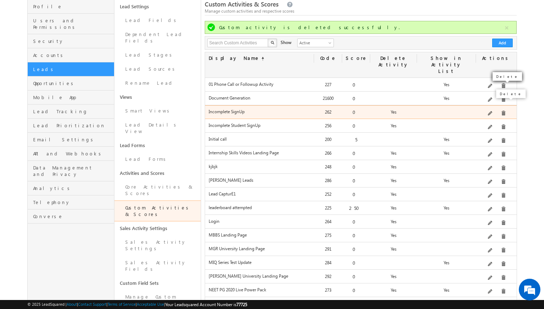
click at [502, 111] on span at bounding box center [503, 113] width 5 height 5
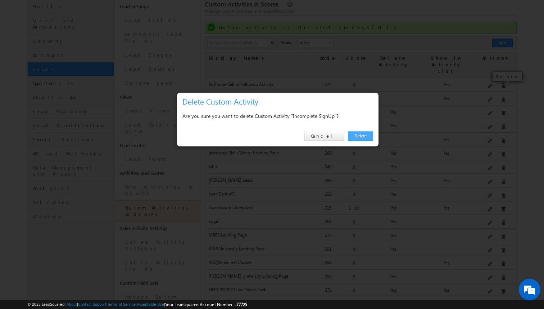
click at [370, 138] on link "Delete" at bounding box center [360, 136] width 25 height 10
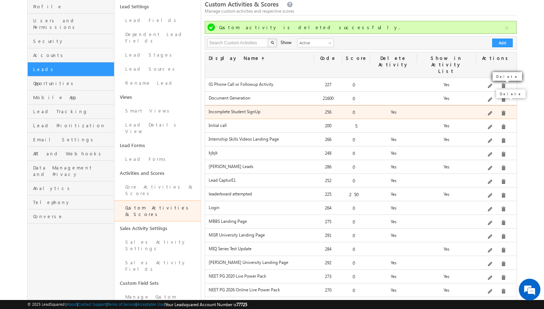
click at [501, 111] on span at bounding box center [503, 113] width 5 height 5
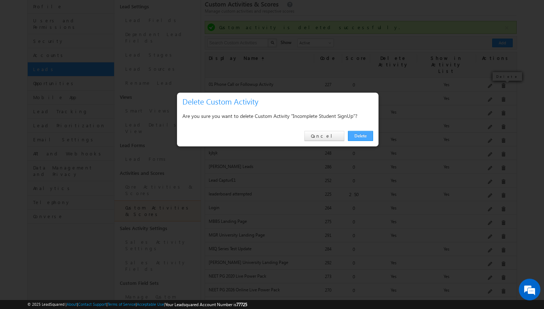
click at [371, 138] on link "Delete" at bounding box center [360, 136] width 25 height 10
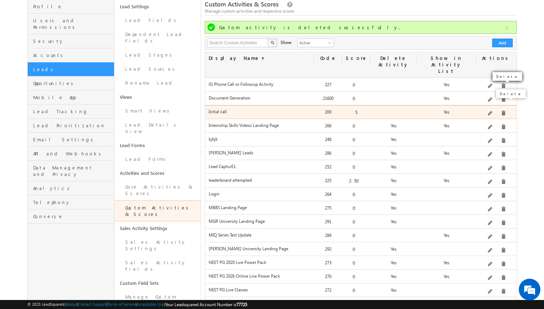
click at [503, 111] on span at bounding box center [503, 113] width 5 height 5
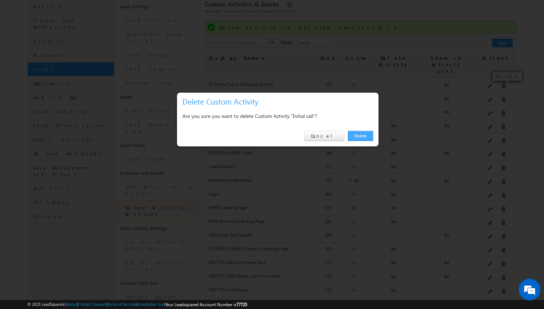
click at [365, 136] on link "Delete" at bounding box center [360, 136] width 25 height 10
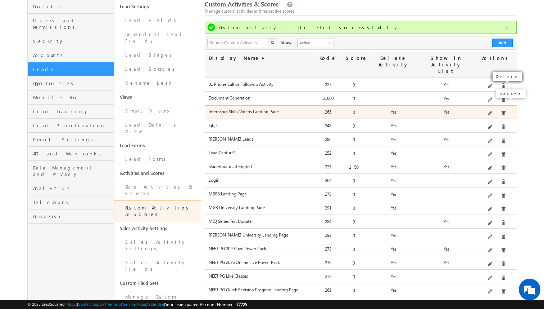
click at [501, 111] on span at bounding box center [503, 113] width 5 height 5
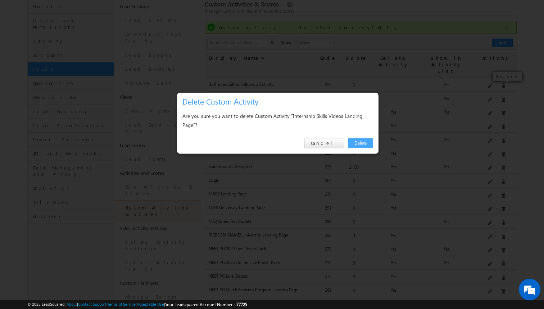
click at [359, 144] on link "Delete" at bounding box center [360, 143] width 25 height 10
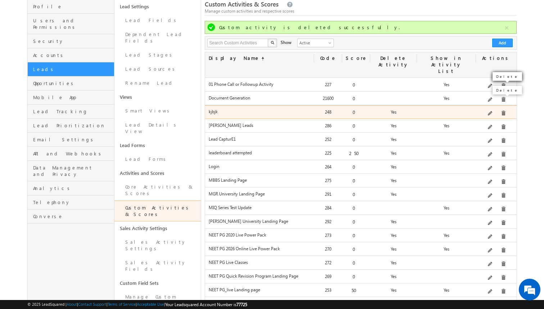
click at [502, 111] on span at bounding box center [503, 113] width 5 height 5
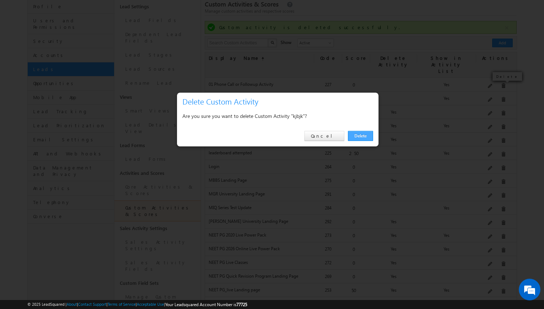
click at [366, 139] on link "Delete" at bounding box center [360, 136] width 25 height 10
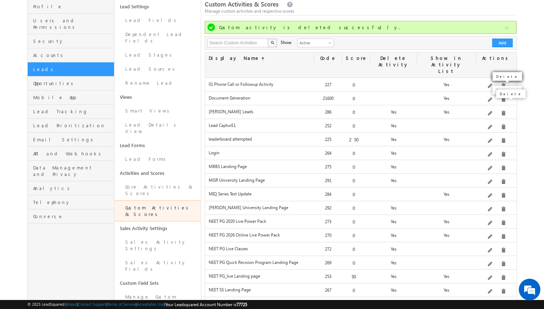
click at [501, 111] on span at bounding box center [503, 113] width 5 height 5
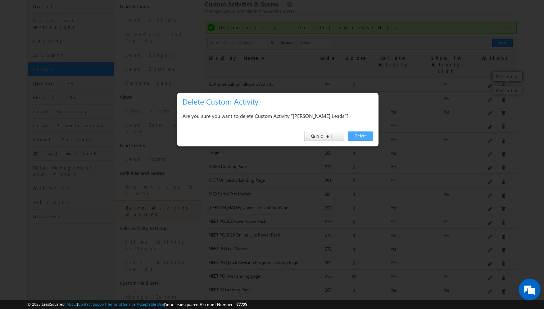
click at [361, 137] on link "Delete" at bounding box center [360, 136] width 25 height 10
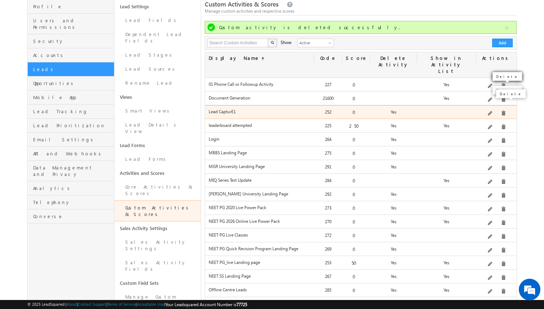
click at [501, 111] on span at bounding box center [503, 113] width 5 height 5
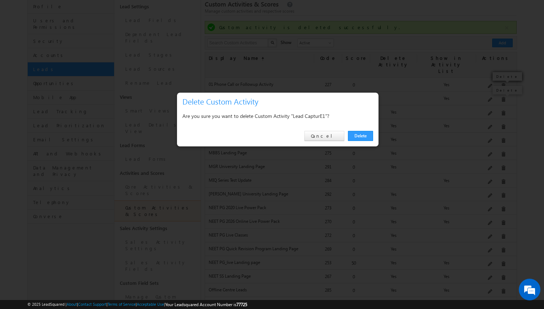
click at [357, 128] on div "Delete Cancel" at bounding box center [278, 136] width 202 height 21
click at [357, 133] on link "Delete" at bounding box center [360, 136] width 25 height 10
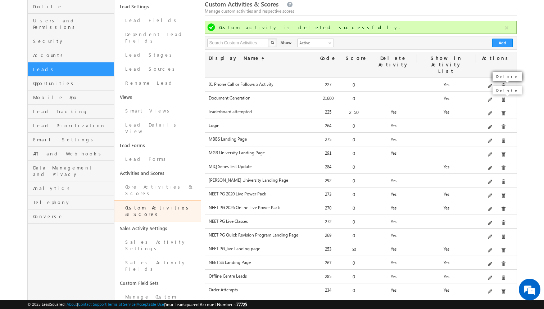
click at [502, 99] on div "Edit" at bounding box center [500, 94] width 29 height 12
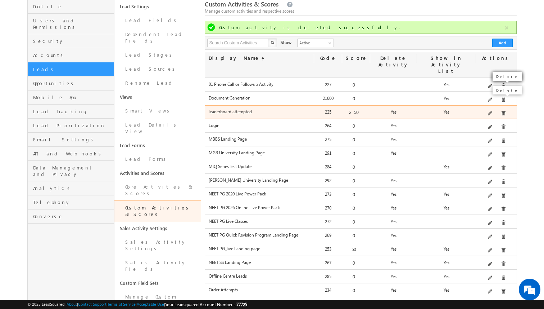
click at [502, 111] on span at bounding box center [503, 113] width 5 height 5
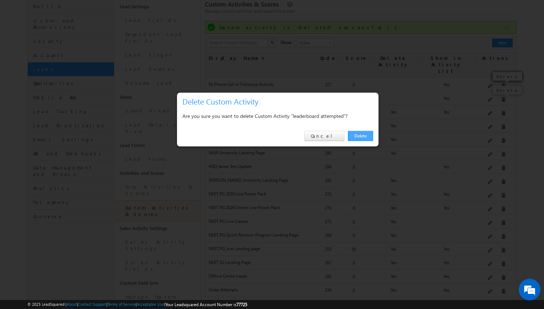
click at [360, 134] on link "Delete" at bounding box center [360, 136] width 25 height 10
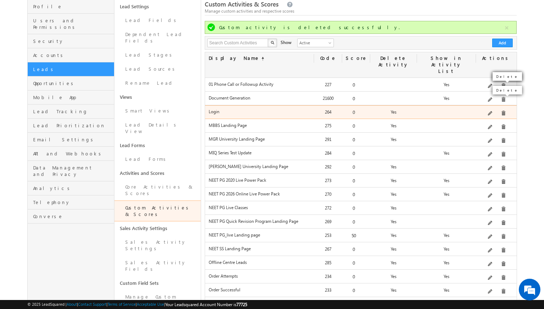
click at [502, 111] on span at bounding box center [503, 113] width 5 height 5
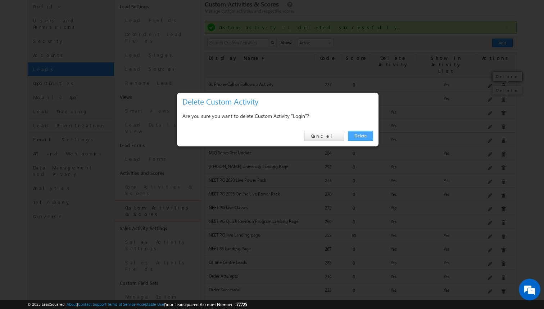
click at [366, 132] on link "Delete" at bounding box center [360, 136] width 25 height 10
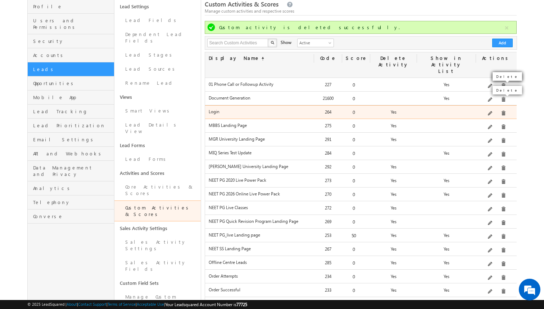
click at [502, 111] on span at bounding box center [503, 113] width 5 height 5
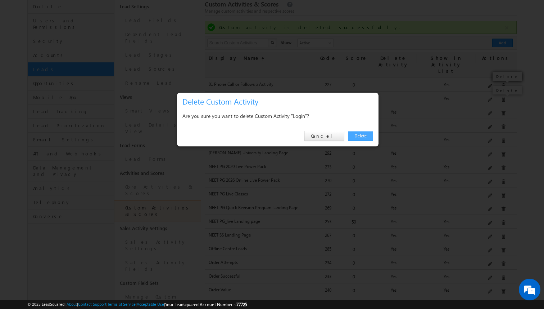
click at [359, 135] on link "Delete" at bounding box center [360, 136] width 25 height 10
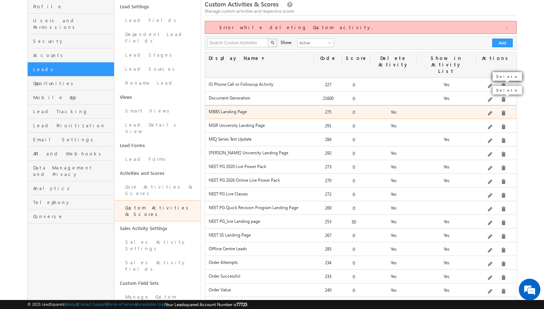
click at [502, 111] on span at bounding box center [503, 113] width 5 height 5
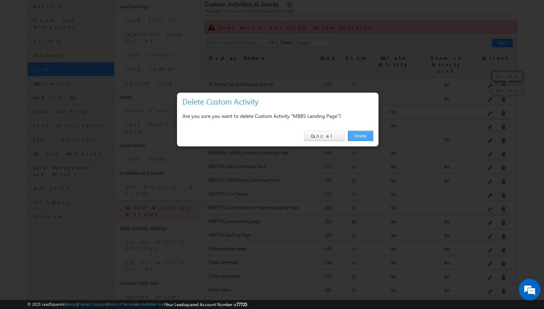
click at [361, 132] on link "Delete" at bounding box center [360, 136] width 25 height 10
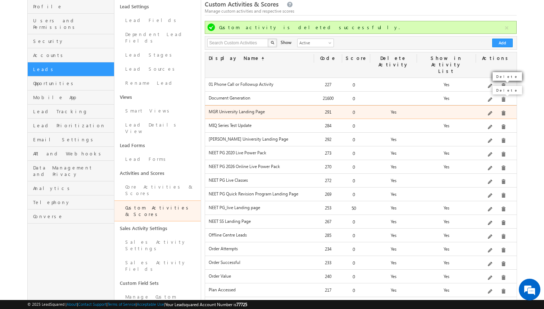
click at [503, 111] on span at bounding box center [503, 113] width 5 height 5
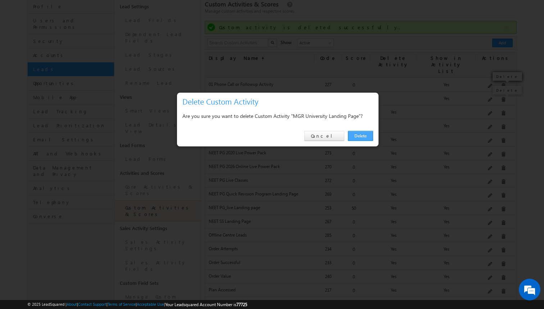
click at [357, 139] on link "Delete" at bounding box center [360, 136] width 25 height 10
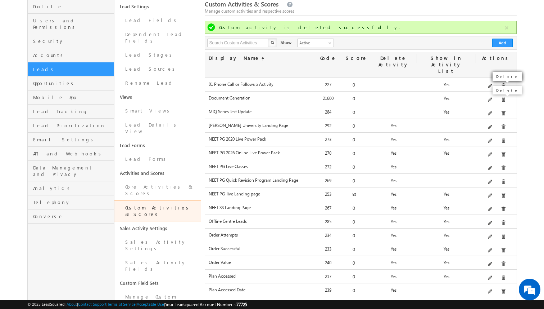
click at [503, 98] on div "Edit" at bounding box center [500, 94] width 29 height 12
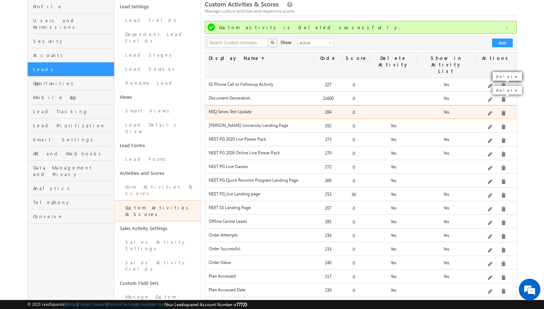
click at [503, 111] on span at bounding box center [503, 113] width 5 height 5
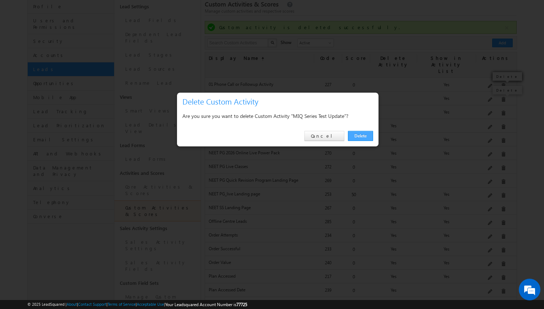
click at [351, 132] on link "Delete" at bounding box center [360, 136] width 25 height 10
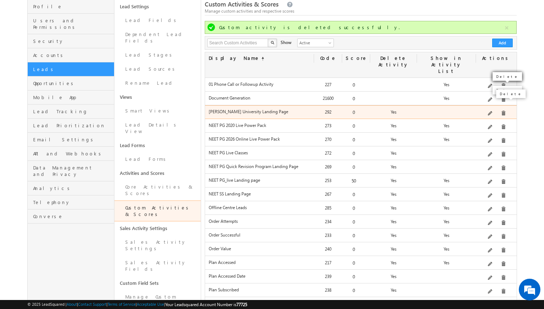
click at [503, 111] on span at bounding box center [503, 113] width 5 height 5
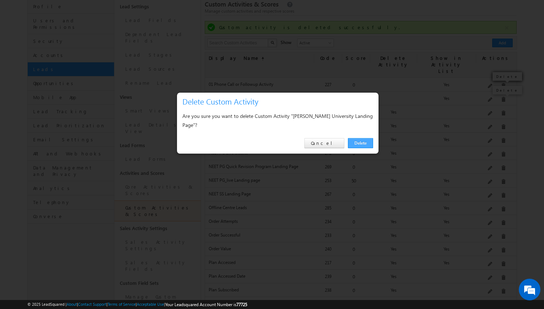
click at [364, 138] on link "Delete" at bounding box center [360, 143] width 25 height 10
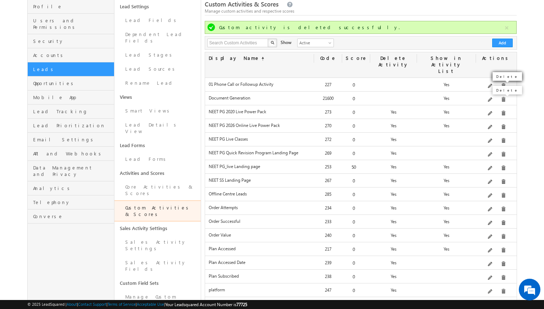
click at [502, 99] on div "Delete" at bounding box center [511, 93] width 33 height 12
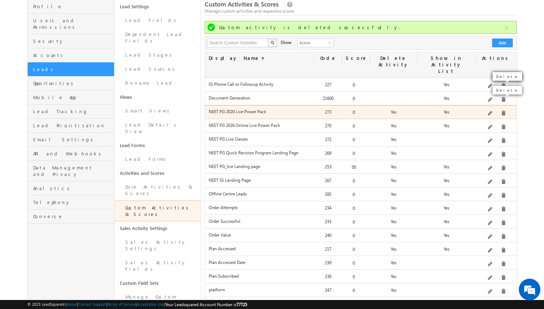
click at [502, 111] on span at bounding box center [503, 113] width 5 height 5
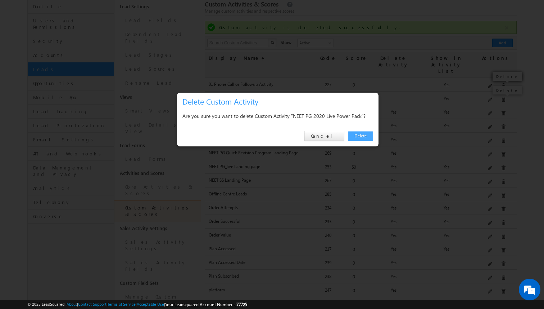
click at [367, 140] on link "Delete" at bounding box center [360, 136] width 25 height 10
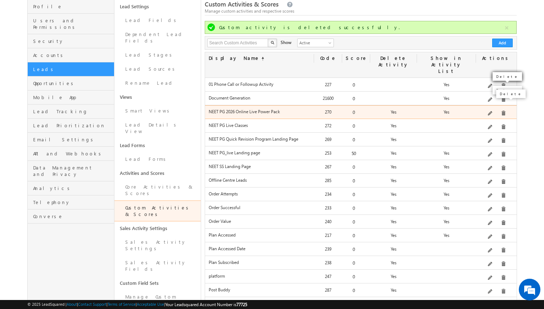
click at [501, 111] on span at bounding box center [503, 113] width 5 height 5
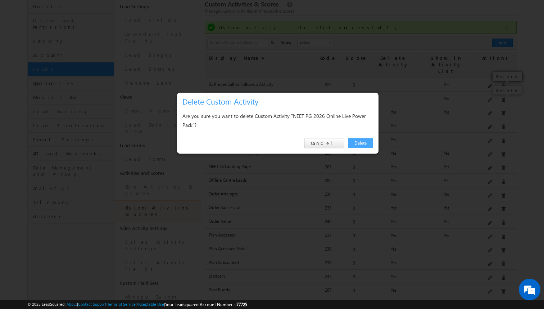
click at [366, 144] on link "Delete" at bounding box center [360, 143] width 25 height 10
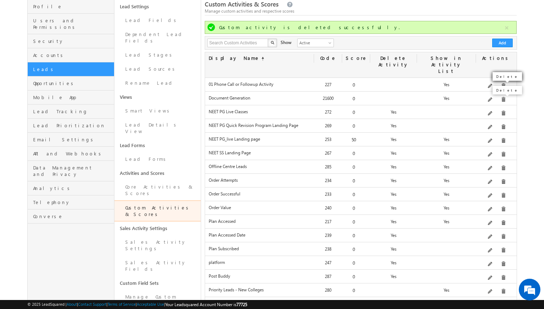
click at [528, 78] on body "Menu Syed Osman syed. gani@ doctu toria ls.co ra Learn" at bounding box center [272, 199] width 544 height 500
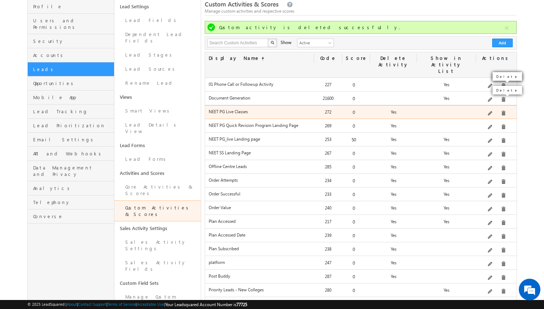
click at [501, 111] on span at bounding box center [503, 113] width 5 height 5
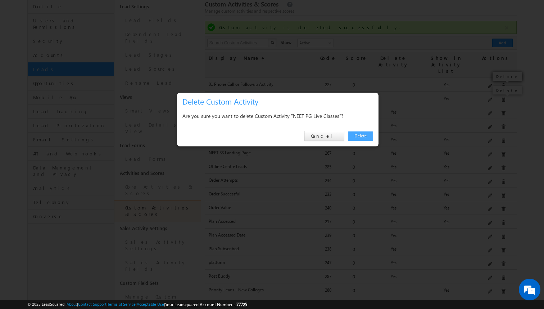
click at [366, 138] on link "Delete" at bounding box center [360, 136] width 25 height 10
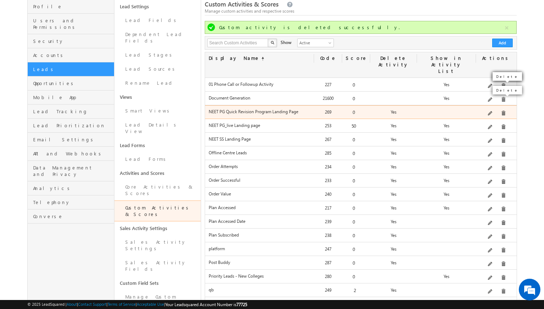
click at [502, 111] on span at bounding box center [503, 113] width 5 height 5
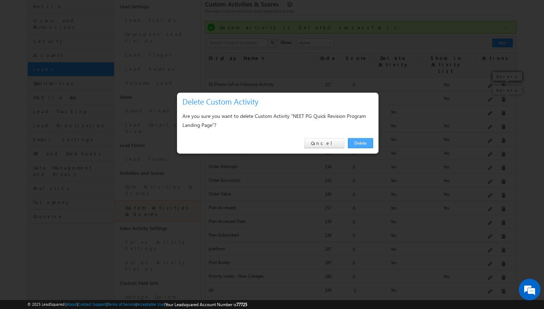
click at [363, 147] on link "Delete" at bounding box center [360, 143] width 25 height 10
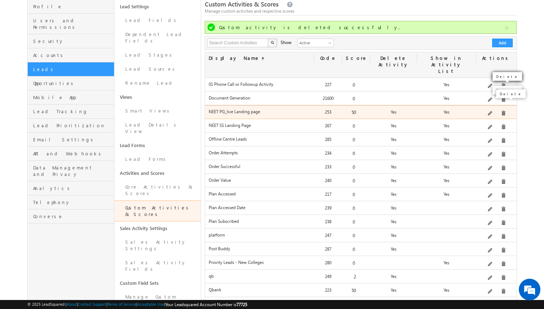
click at [502, 111] on span at bounding box center [503, 113] width 5 height 5
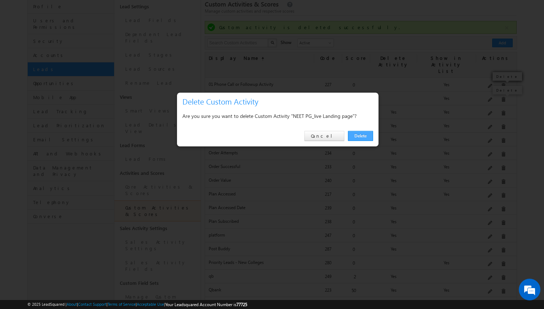
click at [364, 135] on link "Delete" at bounding box center [360, 136] width 25 height 10
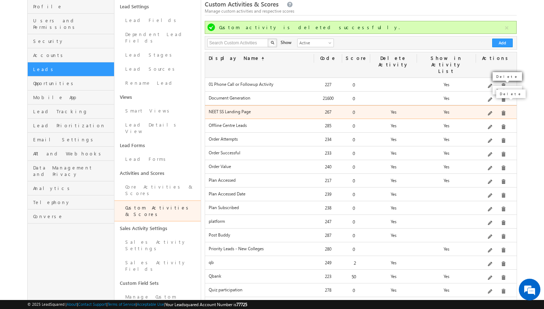
click at [501, 111] on span at bounding box center [503, 113] width 5 height 5
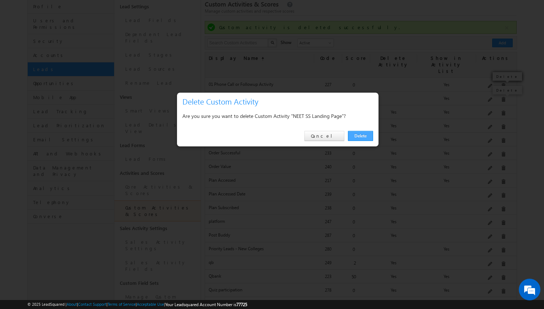
click at [367, 137] on link "Delete" at bounding box center [360, 136] width 25 height 10
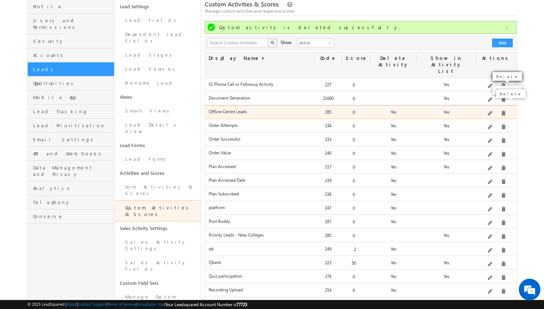
click at [502, 111] on span at bounding box center [503, 113] width 5 height 5
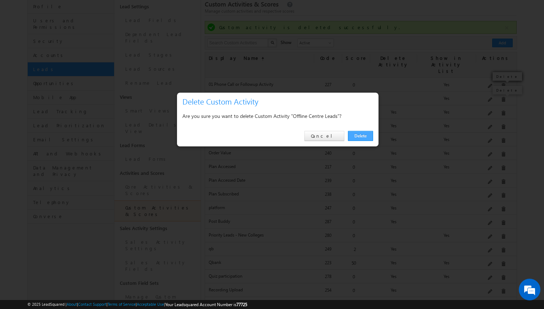
click at [369, 138] on link "Delete" at bounding box center [360, 136] width 25 height 10
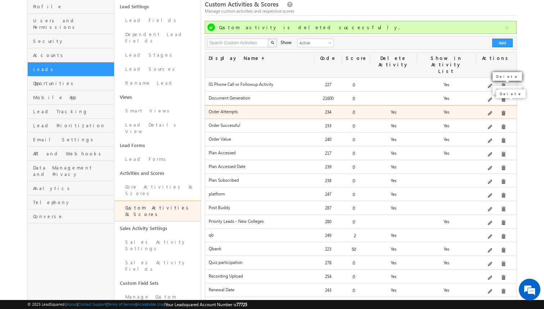
click at [502, 111] on span at bounding box center [503, 113] width 5 height 5
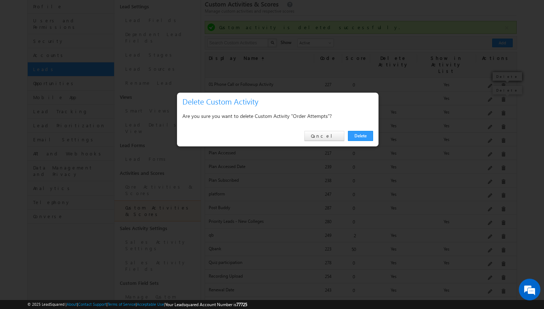
click at [359, 141] on div "Delete Cancel" at bounding box center [278, 136] width 202 height 21
click at [362, 136] on link "Delete" at bounding box center [360, 136] width 25 height 10
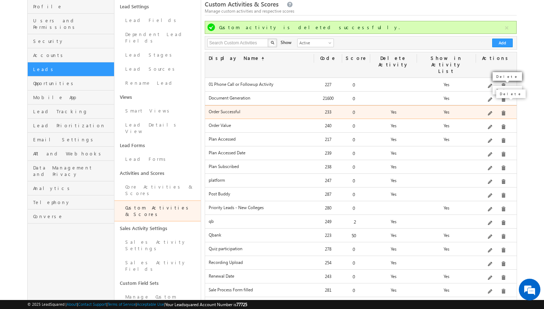
click at [504, 111] on span at bounding box center [503, 113] width 5 height 5
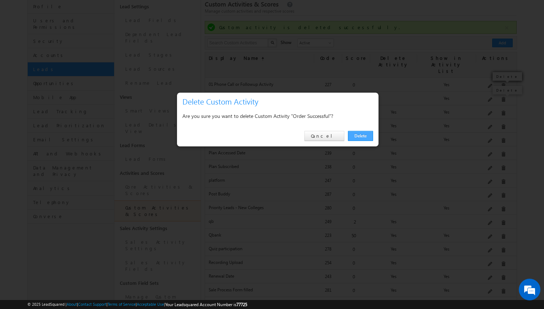
click at [363, 137] on link "Delete" at bounding box center [360, 136] width 25 height 10
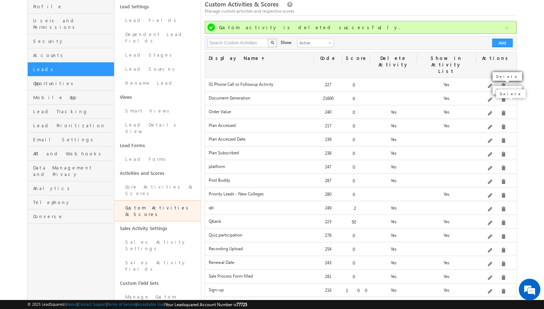
click at [502, 111] on span at bounding box center [503, 113] width 5 height 5
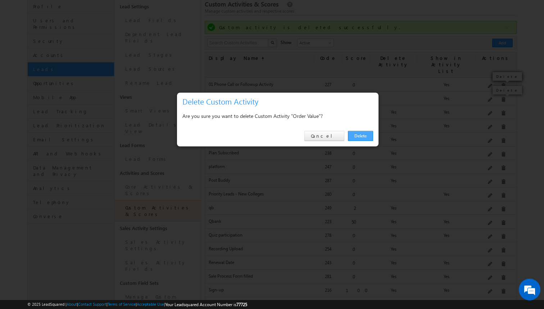
click at [368, 135] on link "Delete" at bounding box center [360, 136] width 25 height 10
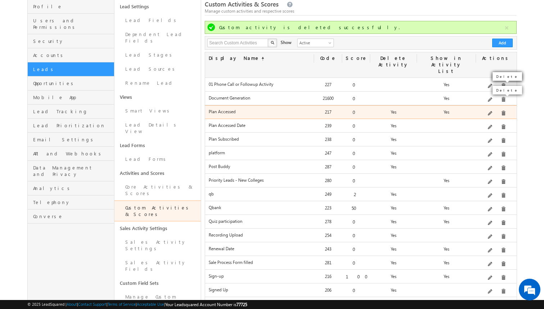
click at [501, 111] on span at bounding box center [503, 113] width 5 height 5
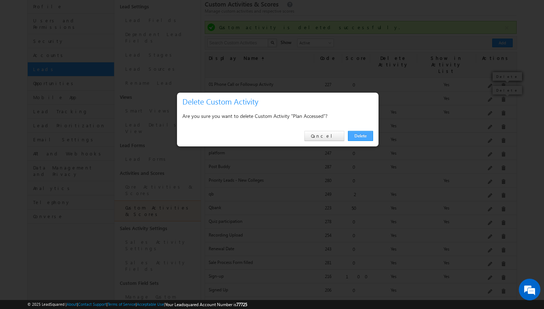
click at [357, 137] on link "Delete" at bounding box center [360, 136] width 25 height 10
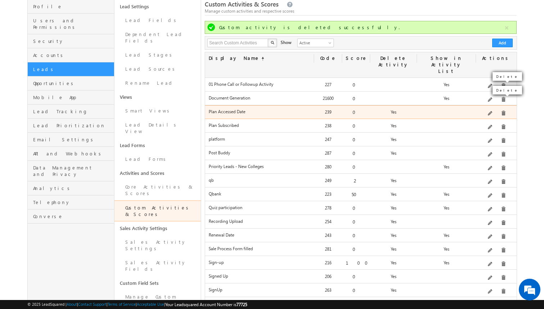
click at [502, 111] on span at bounding box center [503, 113] width 5 height 5
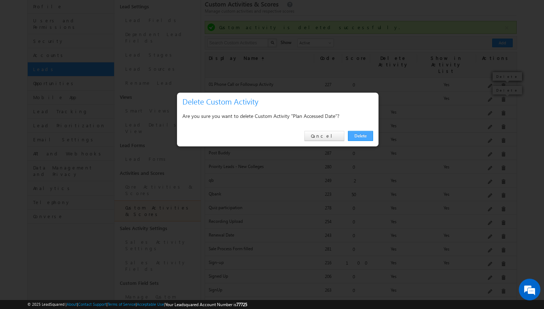
click at [366, 137] on link "Delete" at bounding box center [360, 136] width 25 height 10
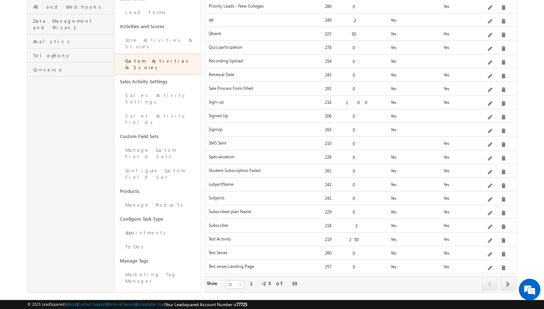
scroll to position [0, 0]
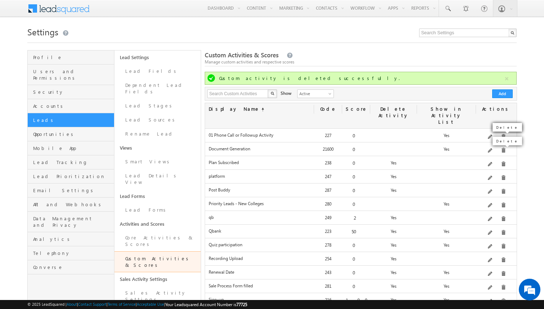
click at [502, 150] on div "Delete" at bounding box center [511, 144] width 33 height 12
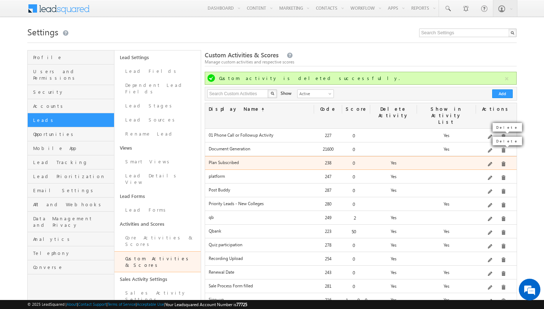
click at [502, 161] on span at bounding box center [503, 163] width 5 height 5
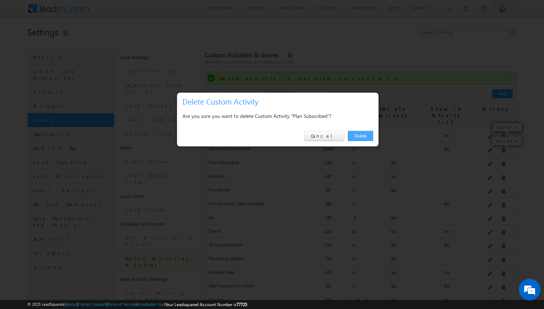
click at [365, 138] on link "Delete" at bounding box center [360, 136] width 25 height 10
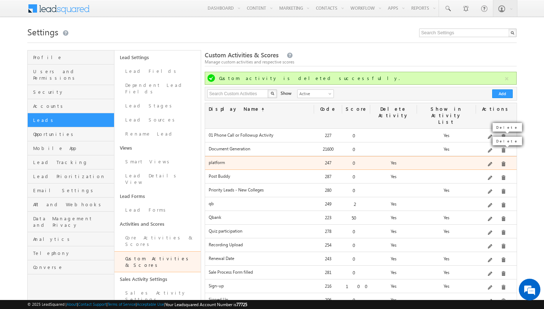
click at [502, 161] on span at bounding box center [503, 163] width 5 height 5
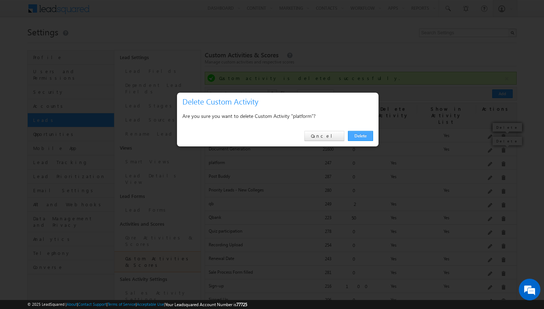
click at [363, 136] on link "Delete" at bounding box center [360, 136] width 25 height 10
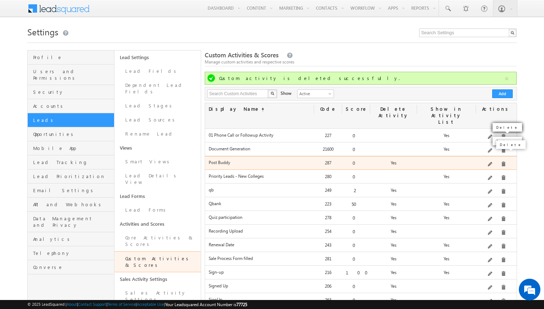
click at [501, 161] on span at bounding box center [503, 163] width 5 height 5
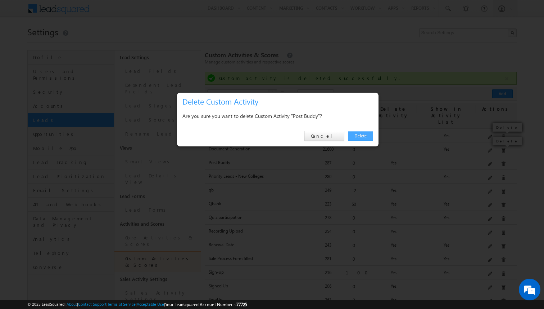
click at [366, 134] on link "Delete" at bounding box center [360, 136] width 25 height 10
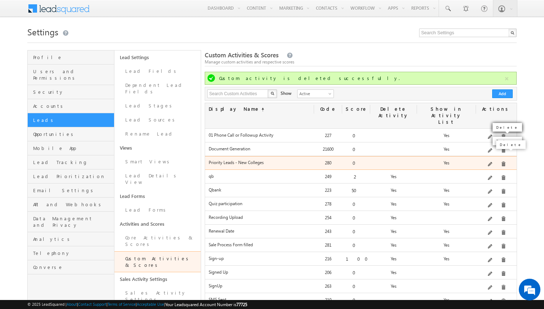
click at [501, 161] on span at bounding box center [503, 163] width 5 height 5
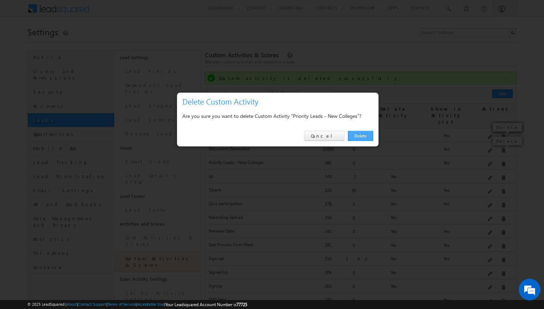
click at [368, 135] on link "Delete" at bounding box center [360, 136] width 25 height 10
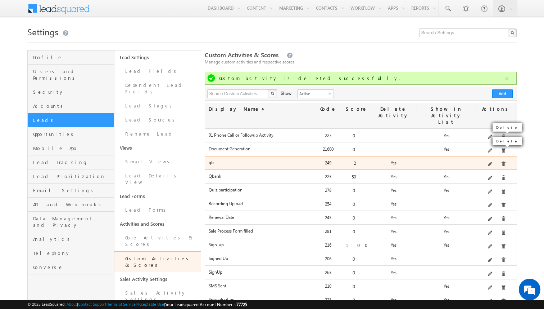
click at [501, 161] on span at bounding box center [503, 163] width 5 height 5
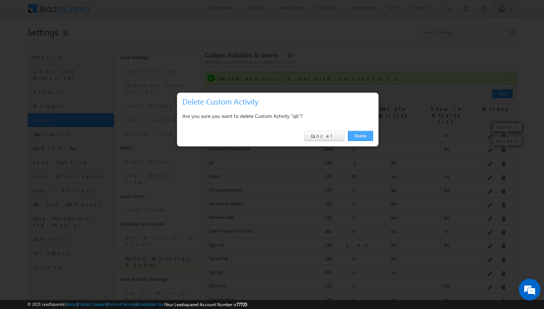
click at [361, 134] on link "Delete" at bounding box center [360, 136] width 25 height 10
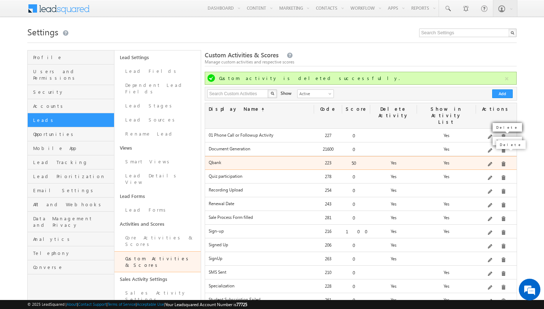
click at [502, 161] on span at bounding box center [503, 163] width 5 height 5
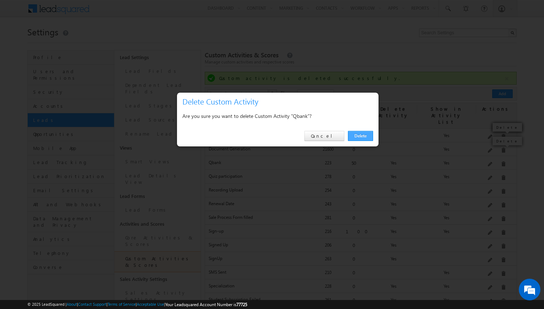
click at [366, 132] on link "Delete" at bounding box center [360, 136] width 25 height 10
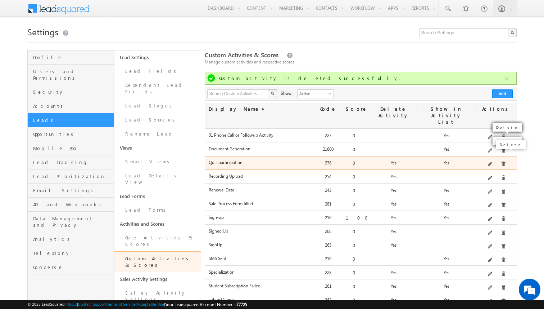
click at [501, 161] on span at bounding box center [503, 163] width 5 height 5
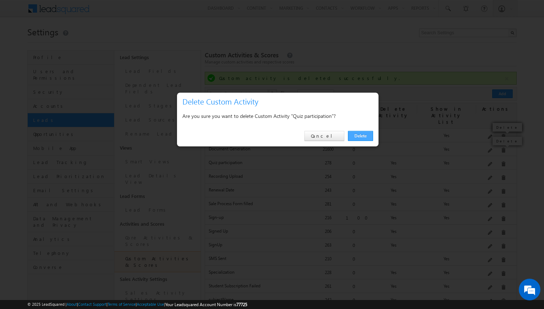
click at [361, 137] on link "Delete" at bounding box center [360, 136] width 25 height 10
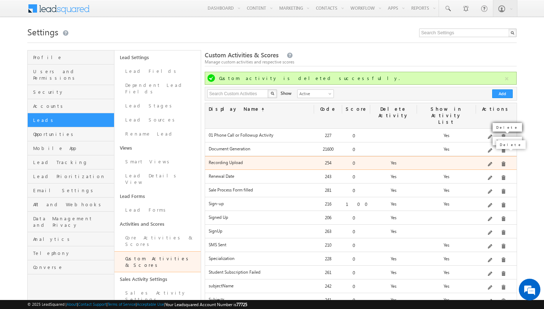
click at [501, 161] on span at bounding box center [503, 163] width 5 height 5
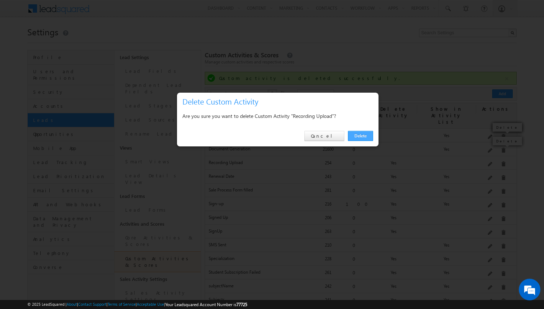
click at [355, 138] on link "Delete" at bounding box center [360, 136] width 25 height 10
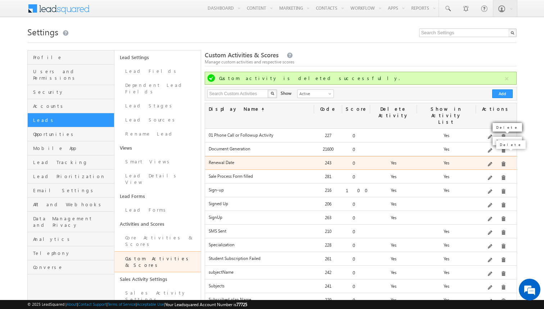
click at [501, 161] on span at bounding box center [503, 163] width 5 height 5
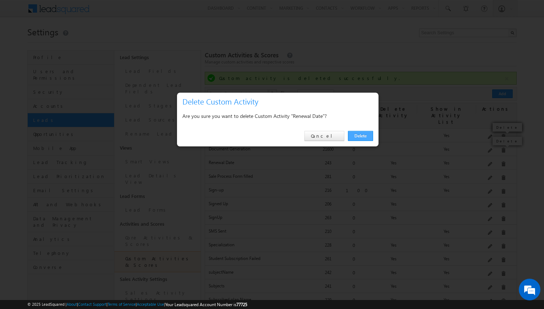
click at [364, 136] on link "Delete" at bounding box center [360, 136] width 25 height 10
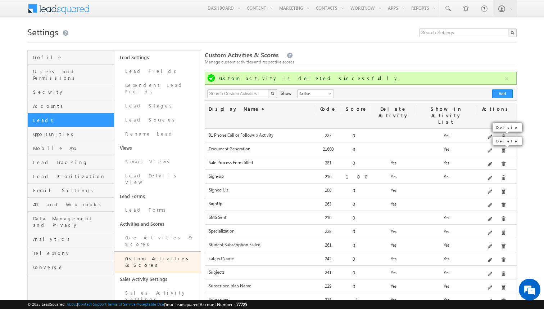
click at [501, 150] on div "Delete" at bounding box center [511, 144] width 33 height 12
click at [501, 161] on span at bounding box center [503, 163] width 5 height 5
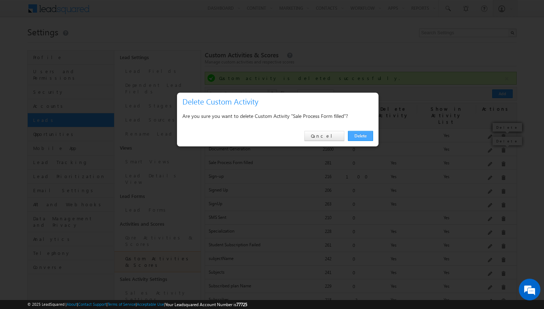
click at [360, 137] on link "Delete" at bounding box center [360, 136] width 25 height 10
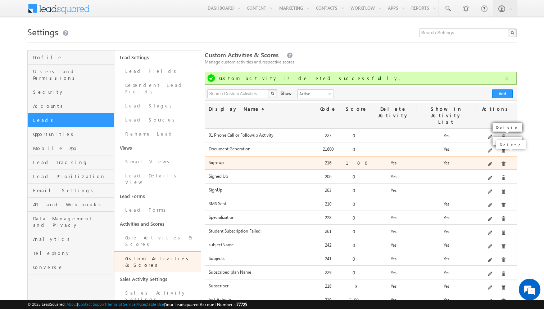
click at [501, 161] on span at bounding box center [503, 163] width 5 height 5
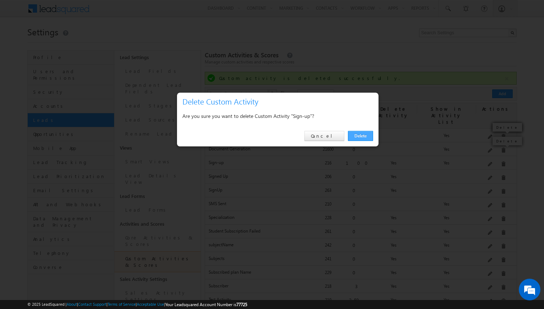
click at [368, 133] on link "Delete" at bounding box center [360, 136] width 25 height 10
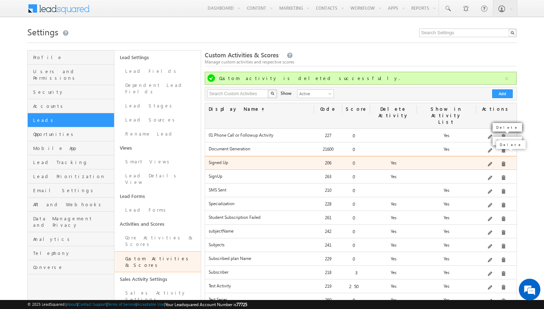
click at [501, 161] on span at bounding box center [503, 163] width 5 height 5
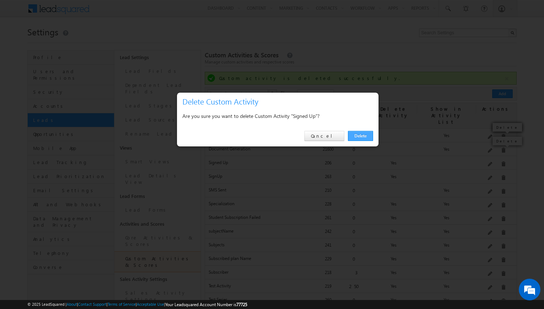
click at [370, 134] on link "Delete" at bounding box center [360, 136] width 25 height 10
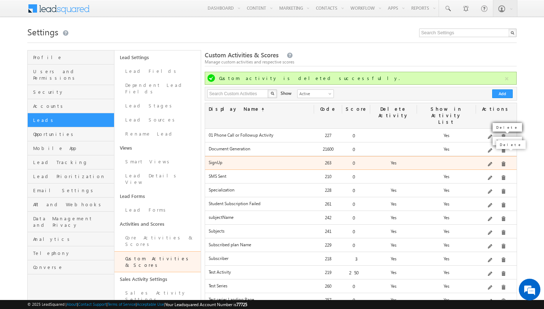
click at [501, 161] on span at bounding box center [503, 163] width 5 height 5
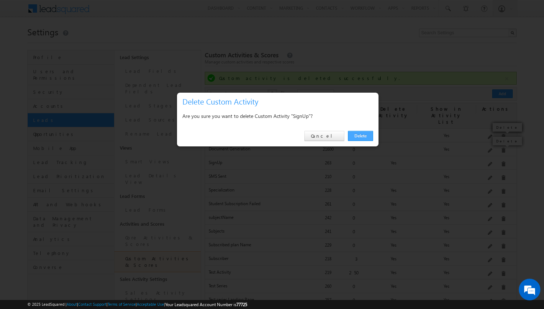
click at [365, 135] on link "Delete" at bounding box center [360, 136] width 25 height 10
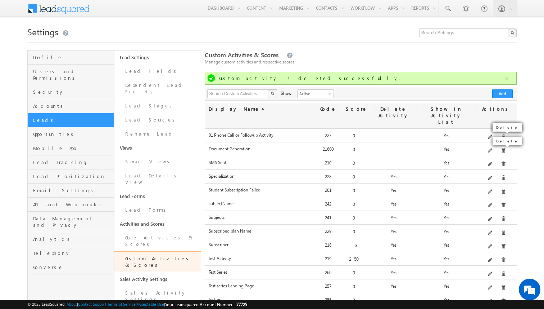
click at [501, 161] on span at bounding box center [503, 163] width 5 height 5
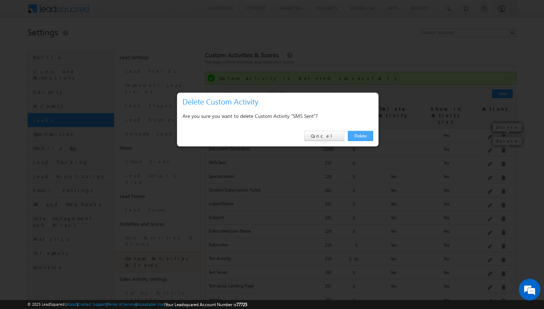
click at [364, 135] on link "Delete" at bounding box center [360, 136] width 25 height 10
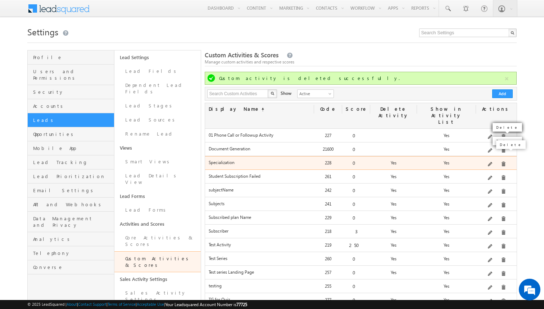
click at [503, 161] on span at bounding box center [503, 163] width 5 height 5
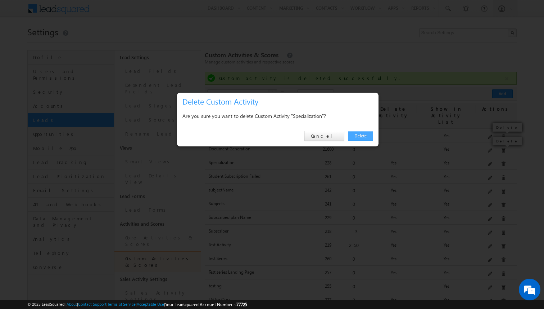
click at [365, 136] on link "Delete" at bounding box center [360, 136] width 25 height 10
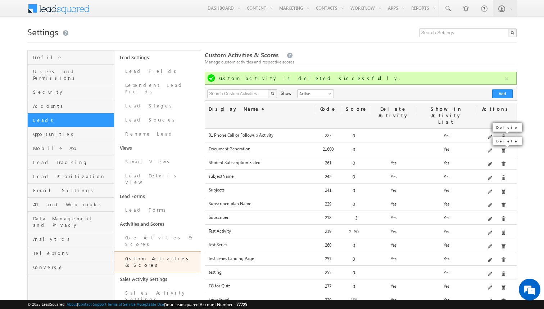
click at [500, 150] on div "Edit" at bounding box center [500, 145] width 29 height 12
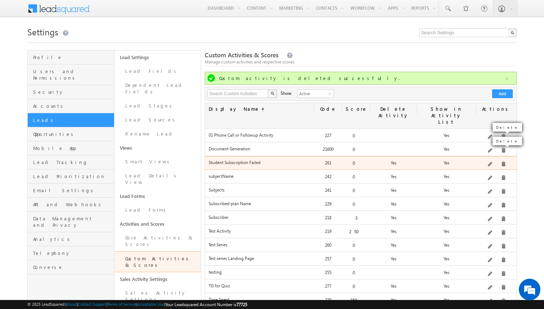
click at [501, 161] on span at bounding box center [503, 163] width 5 height 5
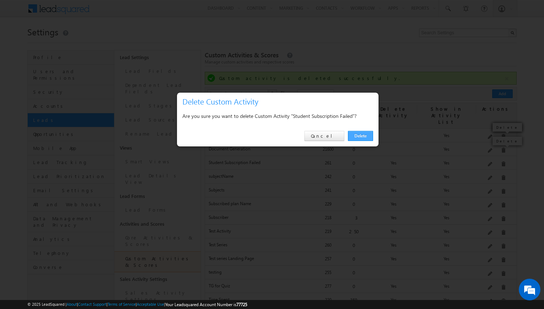
click at [359, 134] on link "Delete" at bounding box center [360, 136] width 25 height 10
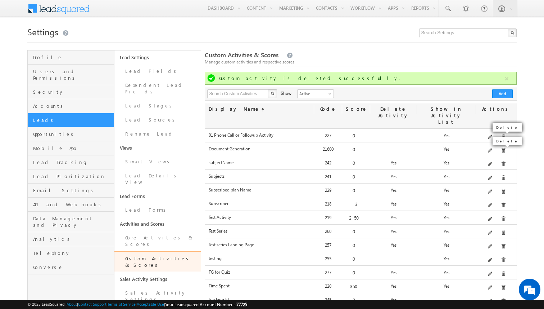
click at [501, 150] on div "Delete" at bounding box center [511, 144] width 33 height 12
click at [501, 161] on span at bounding box center [503, 163] width 5 height 5
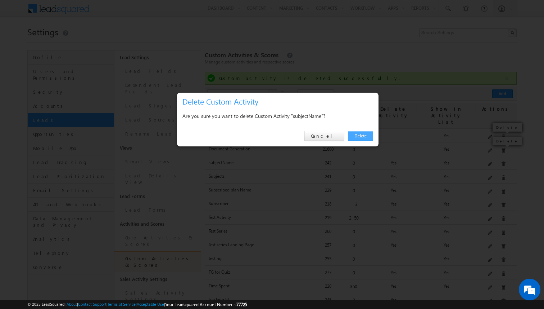
click at [366, 139] on link "Delete" at bounding box center [360, 136] width 25 height 10
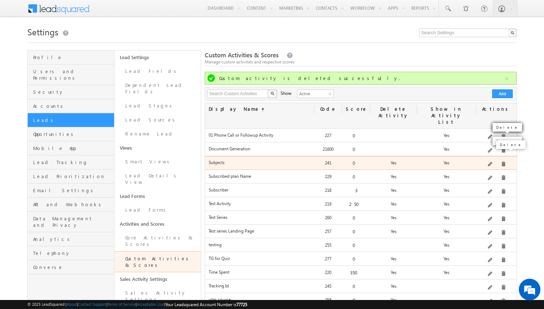
click at [502, 161] on span at bounding box center [503, 163] width 5 height 5
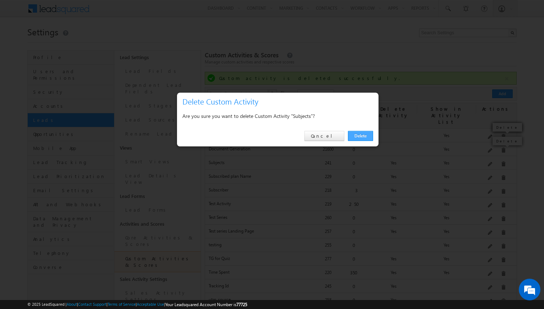
click at [361, 134] on link "Delete" at bounding box center [360, 136] width 25 height 10
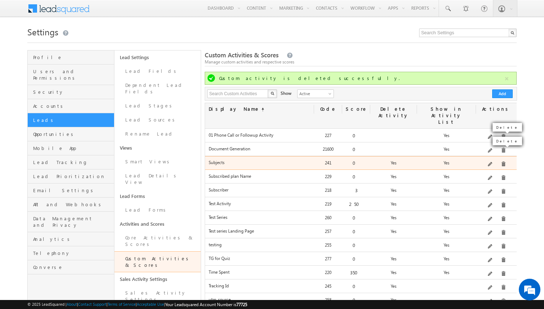
click at [501, 161] on span at bounding box center [503, 163] width 5 height 5
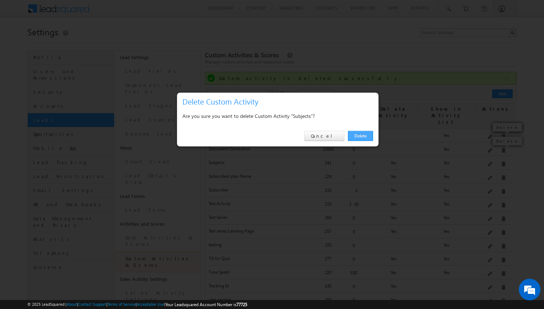
click at [361, 136] on link "Delete" at bounding box center [360, 136] width 25 height 10
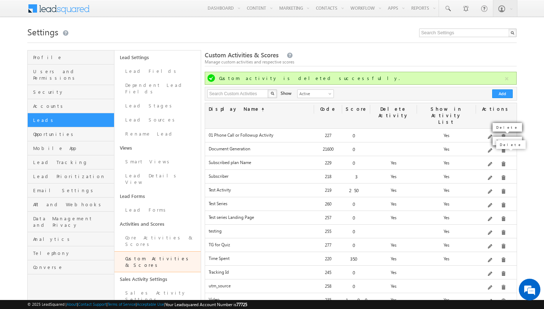
click at [501, 161] on span at bounding box center [503, 163] width 5 height 5
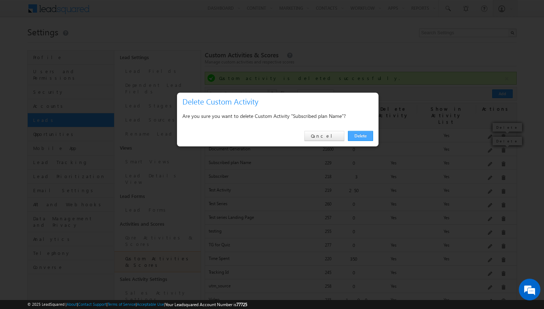
click at [368, 140] on link "Delete" at bounding box center [360, 136] width 25 height 10
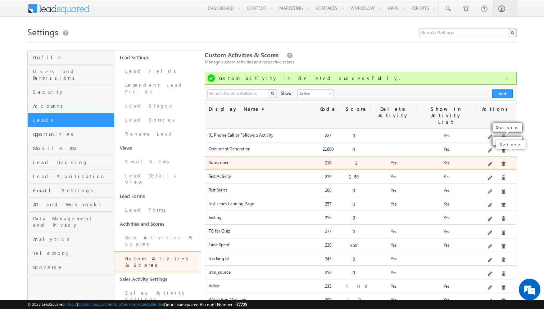
click at [502, 161] on span at bounding box center [503, 163] width 5 height 5
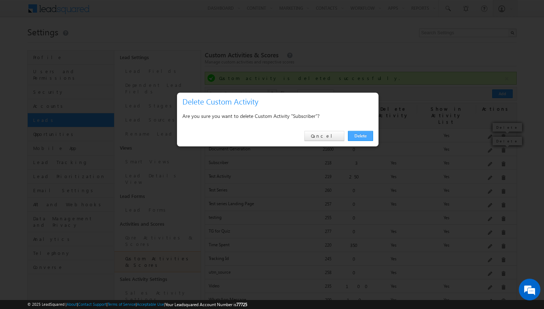
click at [363, 135] on link "Delete" at bounding box center [360, 136] width 25 height 10
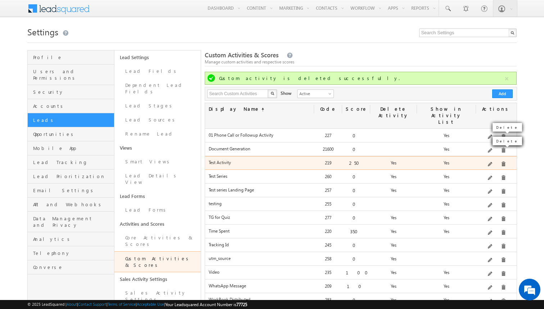
click at [502, 161] on span at bounding box center [503, 163] width 5 height 5
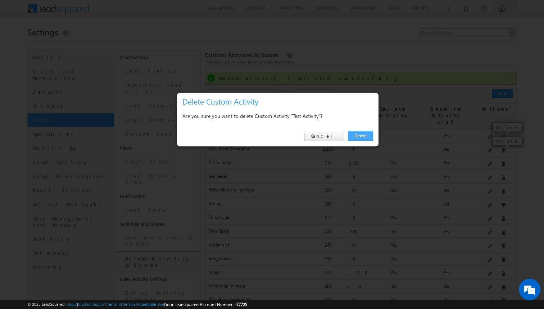
click at [365, 134] on link "Delete" at bounding box center [360, 136] width 25 height 10
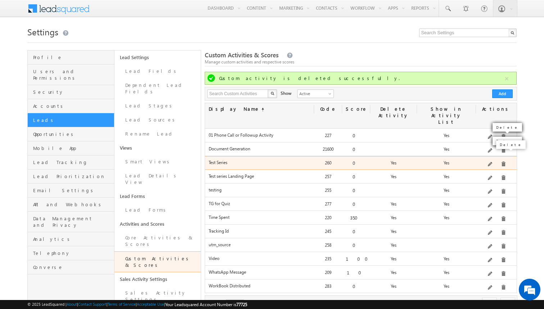
click at [501, 161] on span at bounding box center [503, 163] width 5 height 5
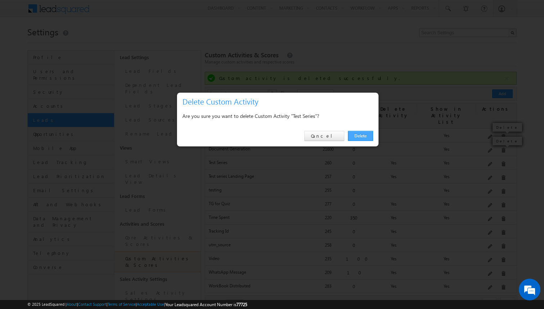
click at [365, 136] on link "Delete" at bounding box center [360, 136] width 25 height 10
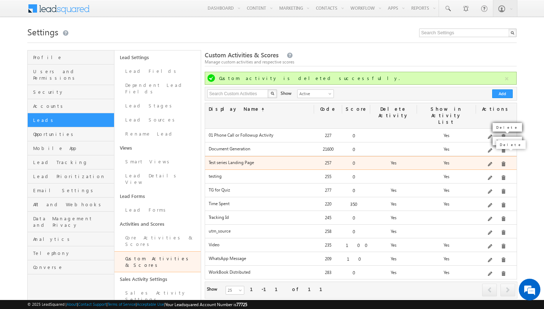
click at [501, 161] on span at bounding box center [503, 163] width 5 height 5
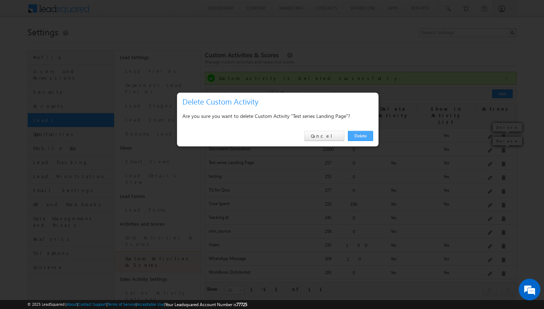
click at [359, 132] on link "Delete" at bounding box center [360, 136] width 25 height 10
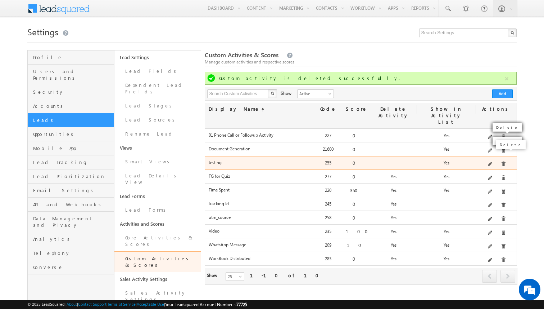
click at [502, 161] on span at bounding box center [503, 163] width 5 height 5
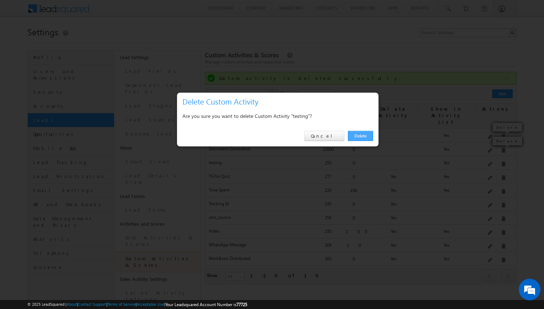
click at [365, 139] on link "Delete" at bounding box center [360, 136] width 25 height 10
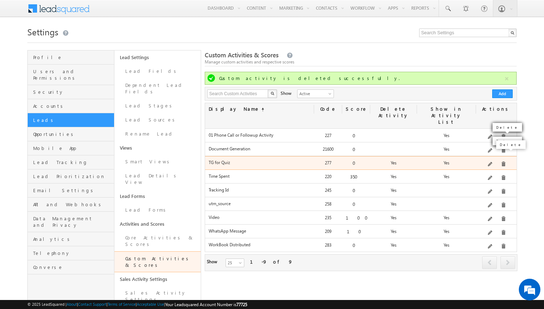
click at [501, 161] on span at bounding box center [503, 163] width 5 height 5
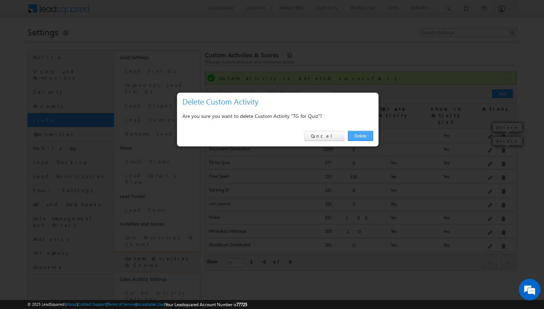
click at [371, 136] on link "Delete" at bounding box center [360, 136] width 25 height 10
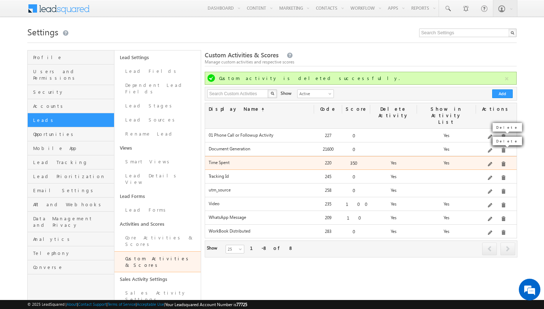
click at [502, 161] on span at bounding box center [503, 163] width 5 height 5
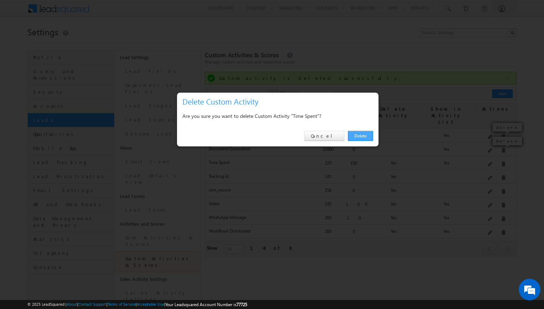
click at [371, 137] on link "Delete" at bounding box center [360, 136] width 25 height 10
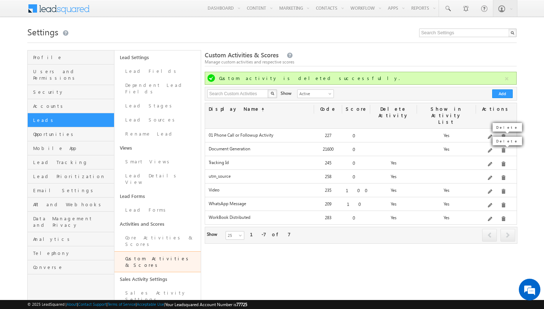
click at [501, 150] on div "Edit" at bounding box center [500, 145] width 29 height 12
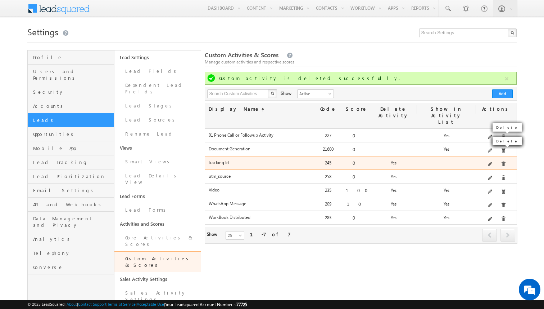
click at [501, 161] on span at bounding box center [503, 163] width 5 height 5
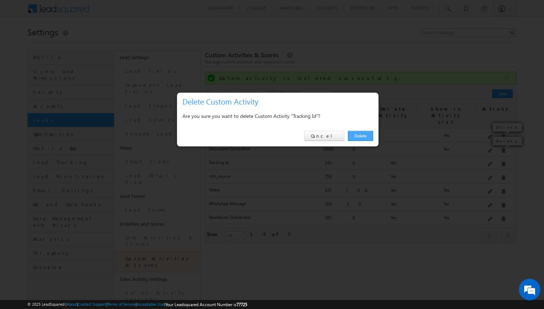
click at [363, 137] on link "Delete" at bounding box center [360, 136] width 25 height 10
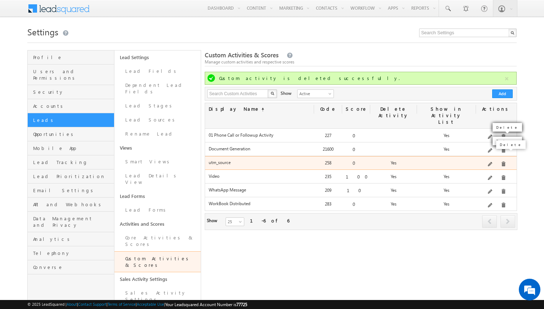
click at [501, 161] on span at bounding box center [503, 163] width 5 height 5
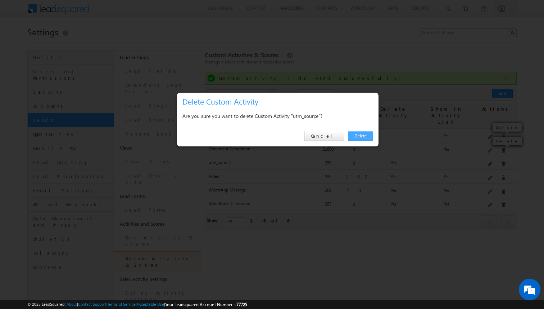
click at [351, 134] on link "Delete" at bounding box center [360, 136] width 25 height 10
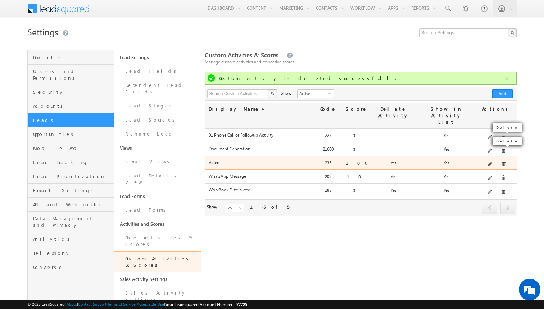
click at [500, 150] on div "Delete" at bounding box center [511, 144] width 33 height 12
click at [503, 161] on span at bounding box center [503, 163] width 5 height 5
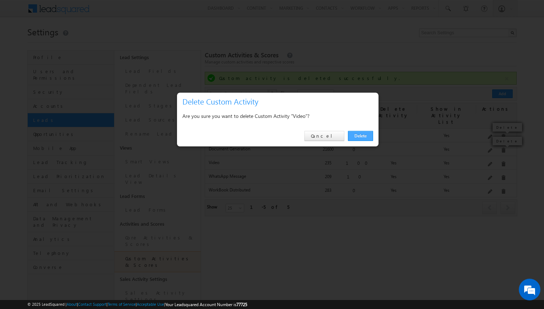
click at [363, 137] on link "Delete" at bounding box center [360, 136] width 25 height 10
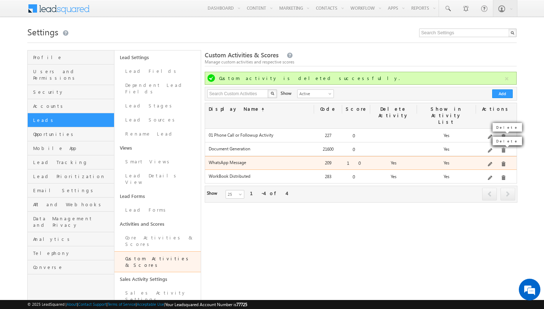
click at [502, 161] on span at bounding box center [503, 163] width 5 height 5
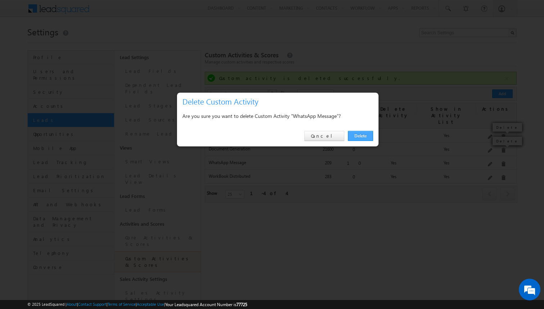
click at [361, 134] on link "Delete" at bounding box center [360, 136] width 25 height 10
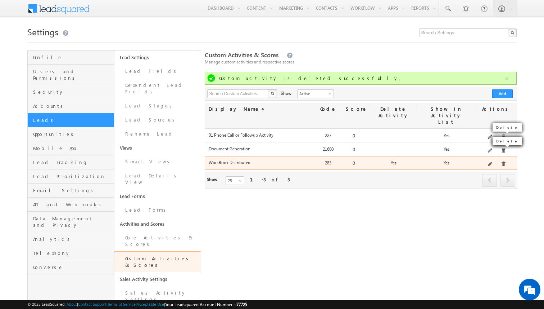
click at [503, 161] on span at bounding box center [503, 163] width 5 height 5
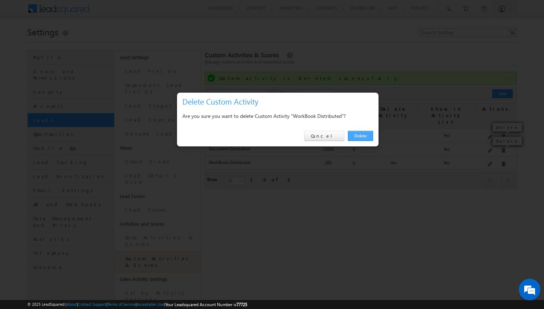
click at [368, 133] on link "Delete" at bounding box center [360, 136] width 25 height 10
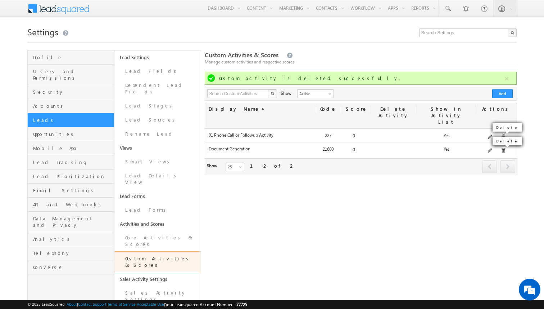
click at [449, 167] on div "Custom Activities & Scores Manage custom activities and respective scores Custo…" at bounding box center [361, 267] width 312 height 435
click at [307, 190] on div "Custom Activities & Scores Manage custom activities and respective scores Custo…" at bounding box center [361, 267] width 312 height 435
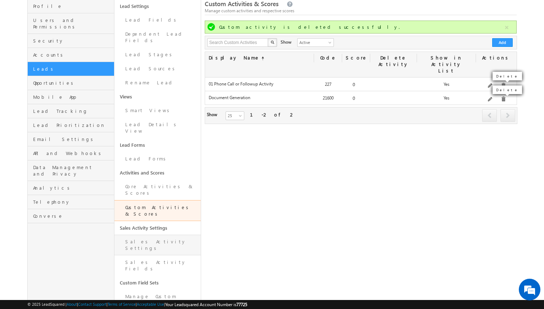
click at [158, 234] on link "Sales Activity Settings" at bounding box center [157, 244] width 87 height 21
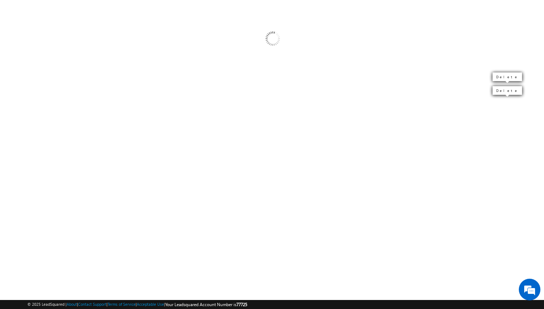
scroll to position [50, 0]
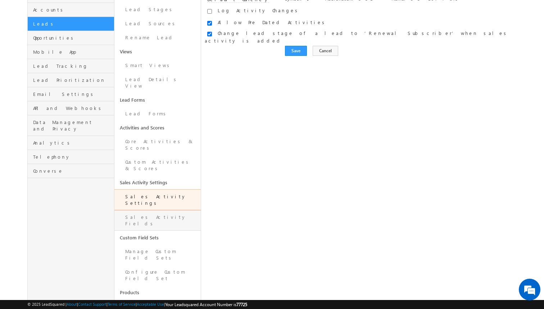
click at [163, 210] on link "Sales Activity Fields" at bounding box center [157, 220] width 87 height 21
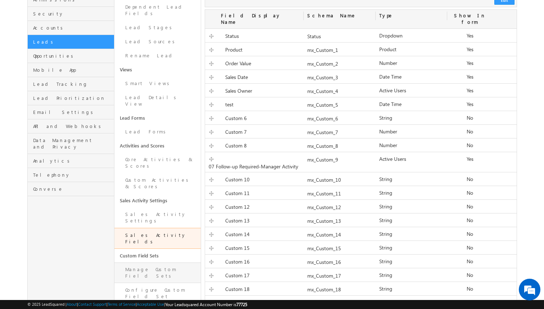
click at [143, 262] on link "Manage Custom Field Sets" at bounding box center [157, 272] width 87 height 21
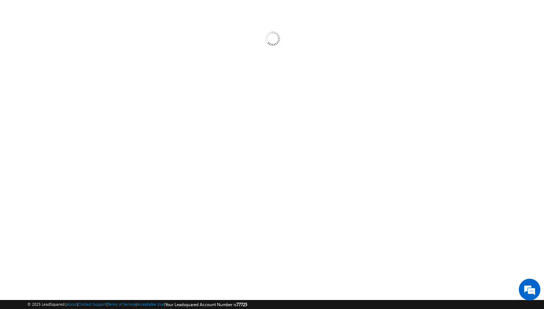
scroll to position [50, 0]
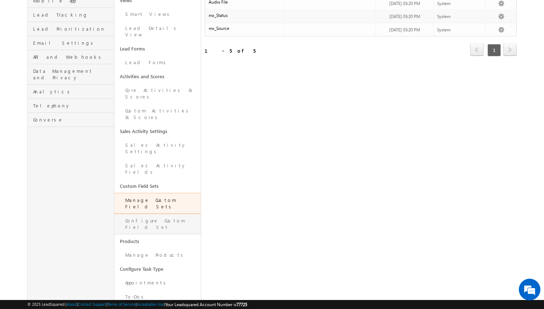
click at [166, 213] on link "Configure Custom Field Set" at bounding box center [157, 223] width 87 height 21
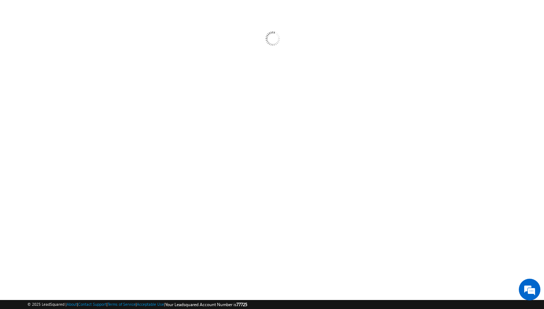
scroll to position [50, 0]
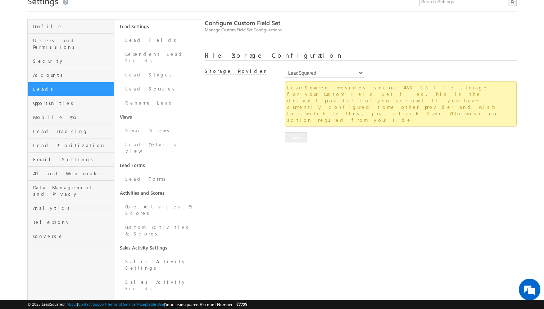
scroll to position [147, 0]
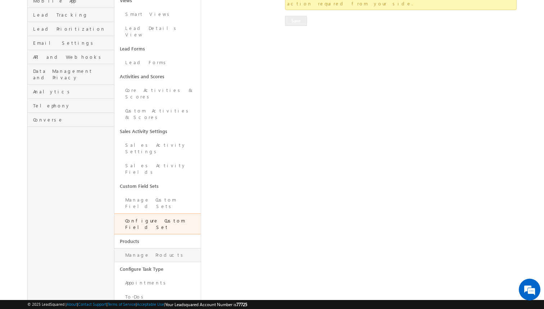
click at [156, 248] on link "Manage Products" at bounding box center [157, 255] width 87 height 14
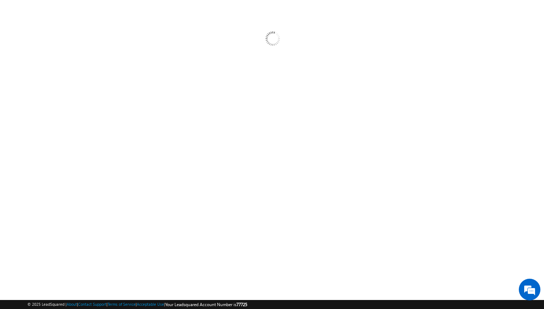
scroll to position [50, 0]
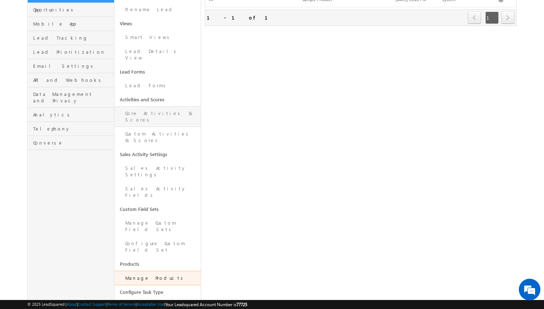
scroll to position [147, 0]
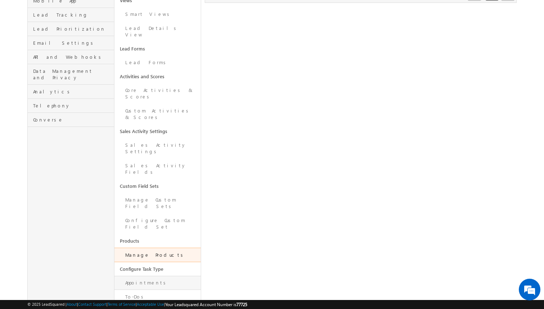
click at [161, 275] on link "Appointments" at bounding box center [157, 282] width 87 height 14
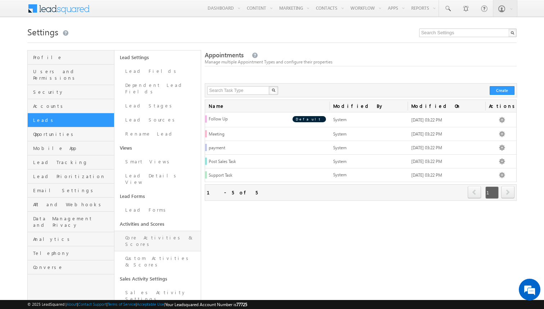
scroll to position [147, 0]
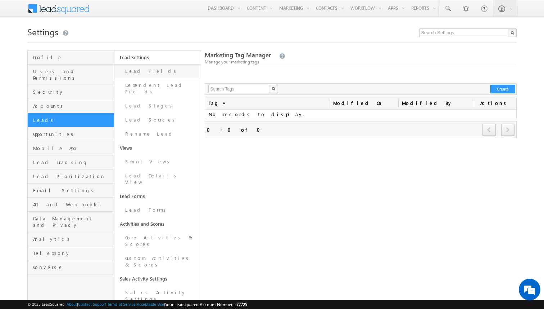
click at [145, 75] on link "Lead Fields" at bounding box center [157, 71] width 87 height 14
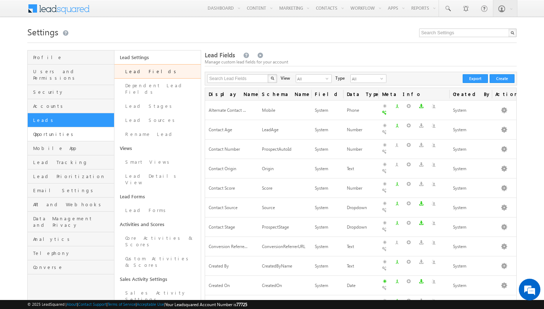
click at [48, 131] on link "Opportunities" at bounding box center [71, 134] width 86 height 14
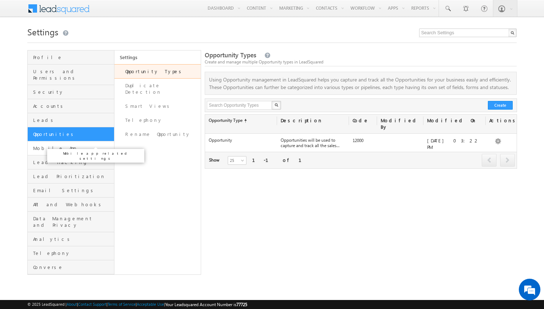
click at [83, 145] on span "Mobile App" at bounding box center [72, 148] width 79 height 6
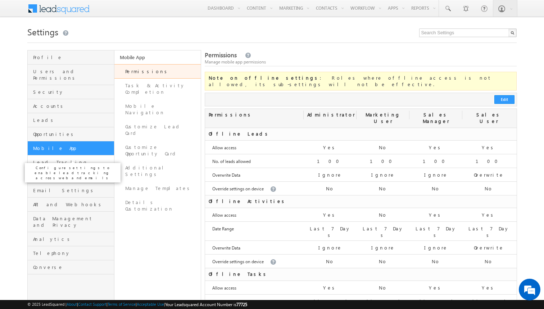
click at [75, 159] on span "Lead Tracking" at bounding box center [72, 162] width 79 height 6
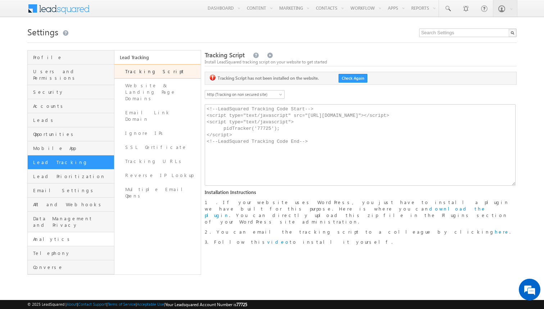
click at [48, 235] on span "Analytics" at bounding box center [72, 238] width 79 height 6
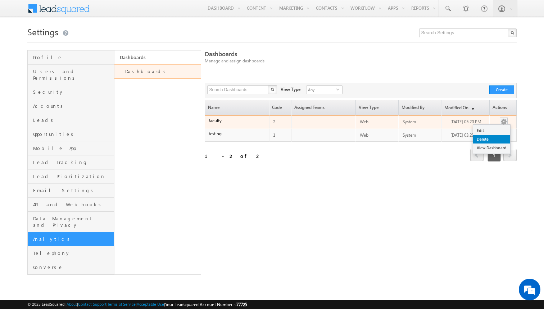
click at [494, 139] on link "Delete" at bounding box center [491, 139] width 37 height 9
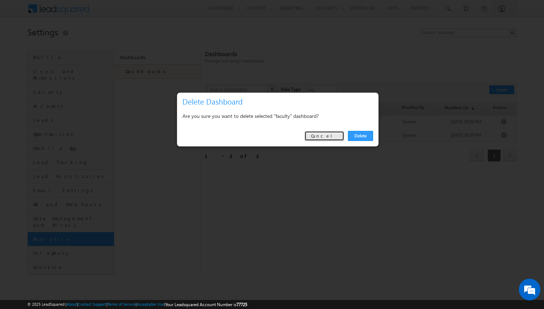
click at [327, 140] on link "Cancel" at bounding box center [325, 136] width 40 height 10
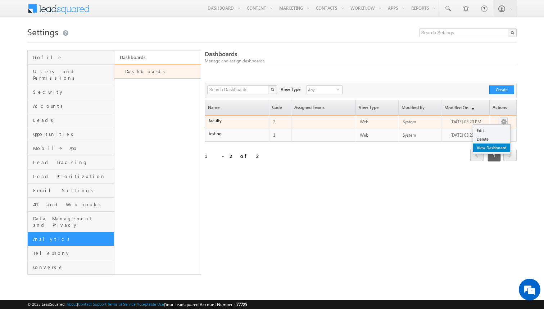
click at [491, 147] on link "View Dashboard" at bounding box center [491, 147] width 37 height 9
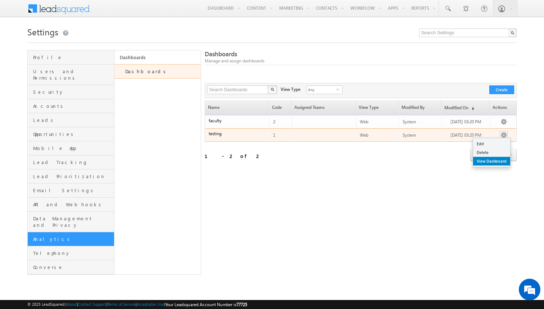
click at [487, 162] on link "View Dashboard" at bounding box center [491, 161] width 37 height 9
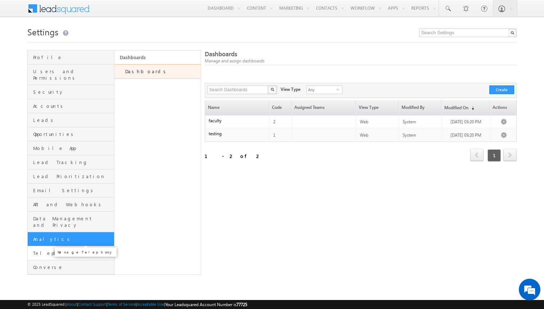
click at [69, 249] on span "Telephony" at bounding box center [72, 252] width 79 height 6
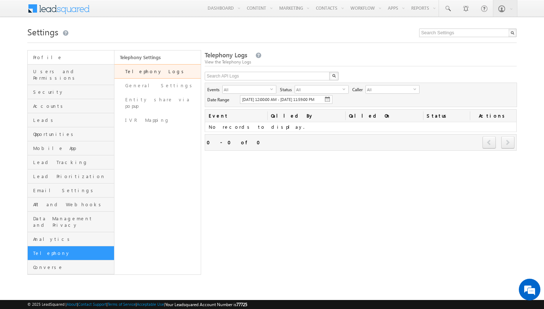
click at [77, 59] on span "Profile" at bounding box center [72, 57] width 79 height 6
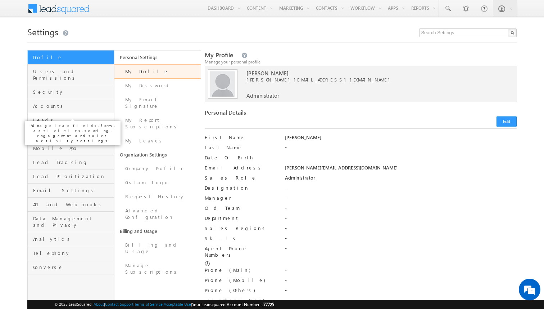
click at [71, 117] on span "Leads" at bounding box center [72, 120] width 79 height 6
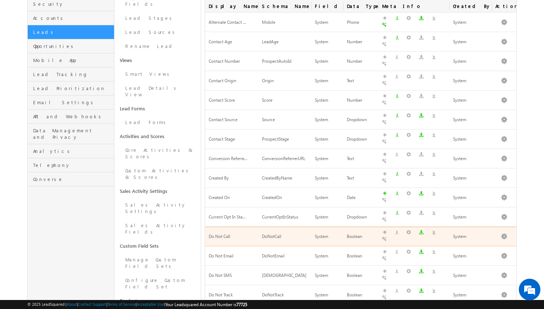
scroll to position [87, 0]
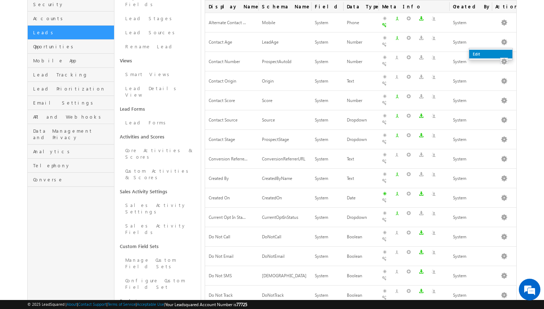
click at [497, 53] on link "Edit" at bounding box center [490, 54] width 43 height 9
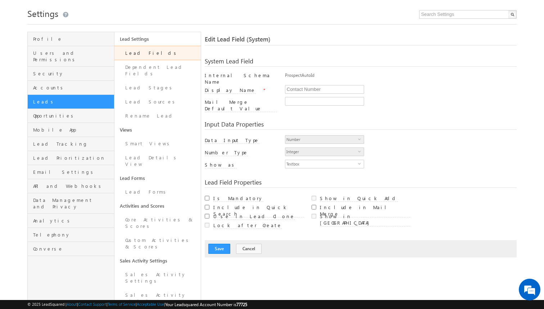
scroll to position [27, 0]
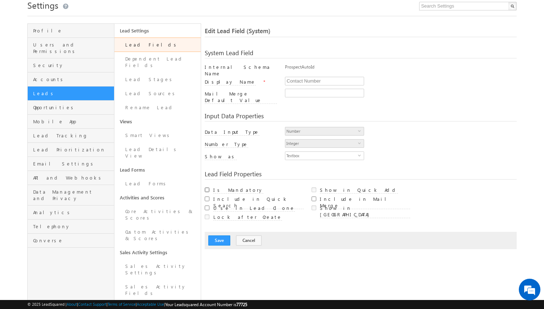
click at [207, 187] on input "Is Mandatory" at bounding box center [207, 189] width 5 height 5
click at [208, 187] on input "Is Mandatory" at bounding box center [207, 189] width 5 height 5
checkbox input "false"
click at [247, 235] on button "Cancel" at bounding box center [249, 240] width 26 height 10
